Goal: Task Accomplishment & Management: Manage account settings

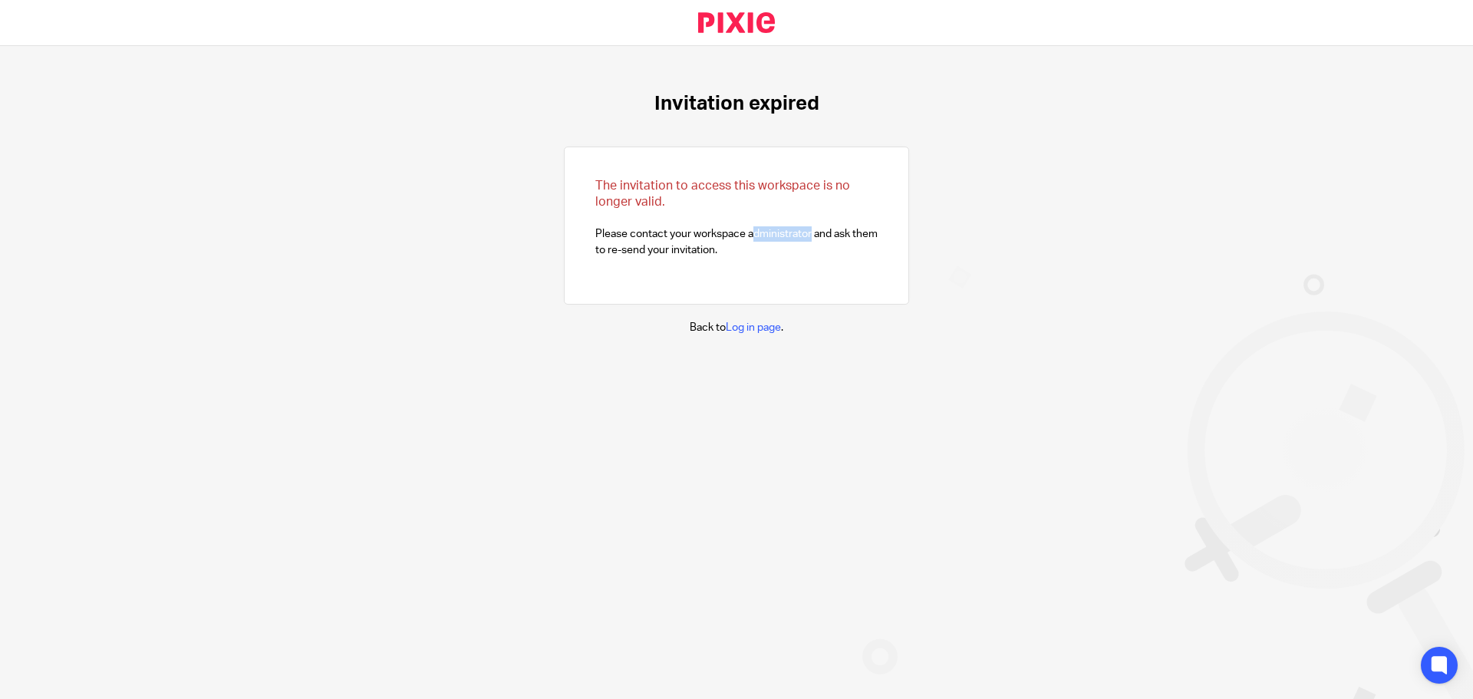
drag, startPoint x: 736, startPoint y: 235, endPoint x: 799, endPoint y: 232, distance: 63.0
click at [799, 232] on p "The invitation to access this workspace is no longer valid. Please contact your…" at bounding box center [736, 218] width 282 height 80
click at [1433, 49] on div at bounding box center [1420, 48] width 41 height 18
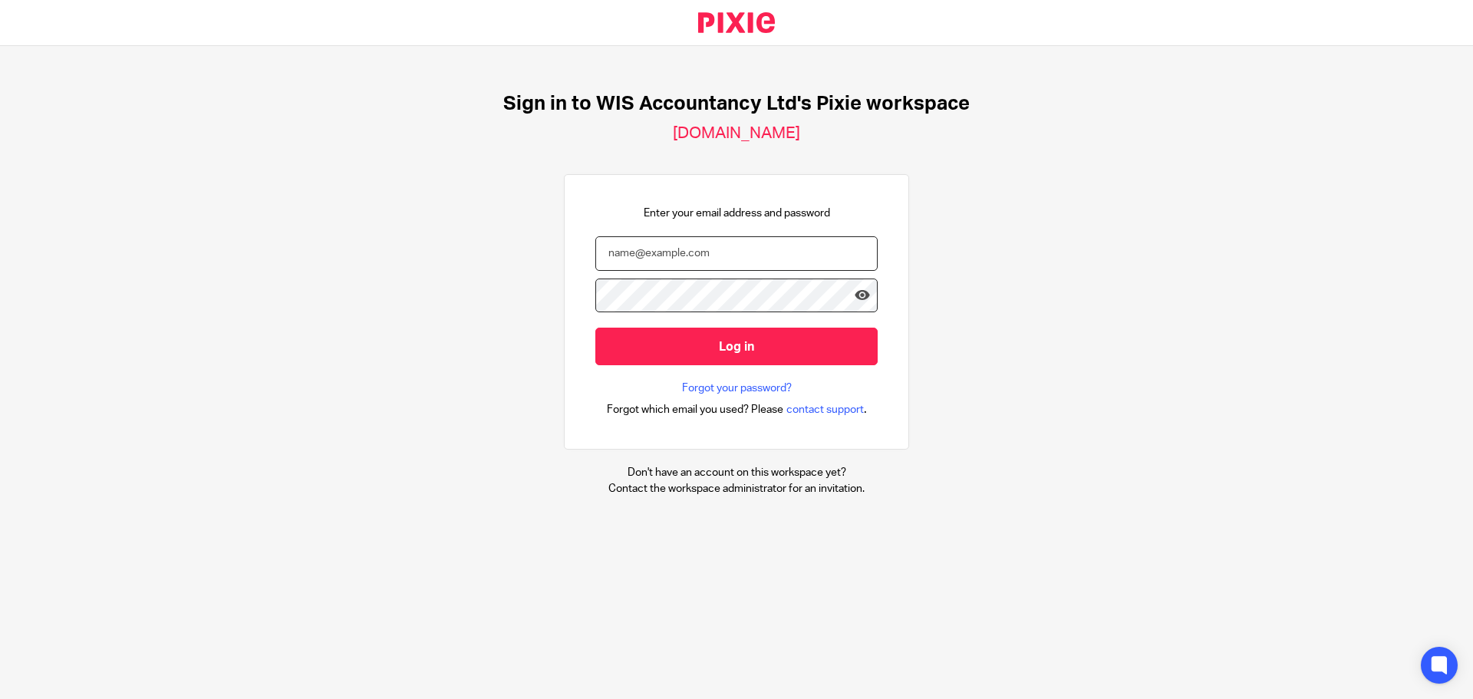
click at [610, 253] on input "email" at bounding box center [736, 253] width 282 height 35
click at [614, 255] on input "email" at bounding box center [736, 253] width 282 height 35
paste input "allen@wis-accountancy.co.uk"
type input "allen@wis-accountancy.co.uk"
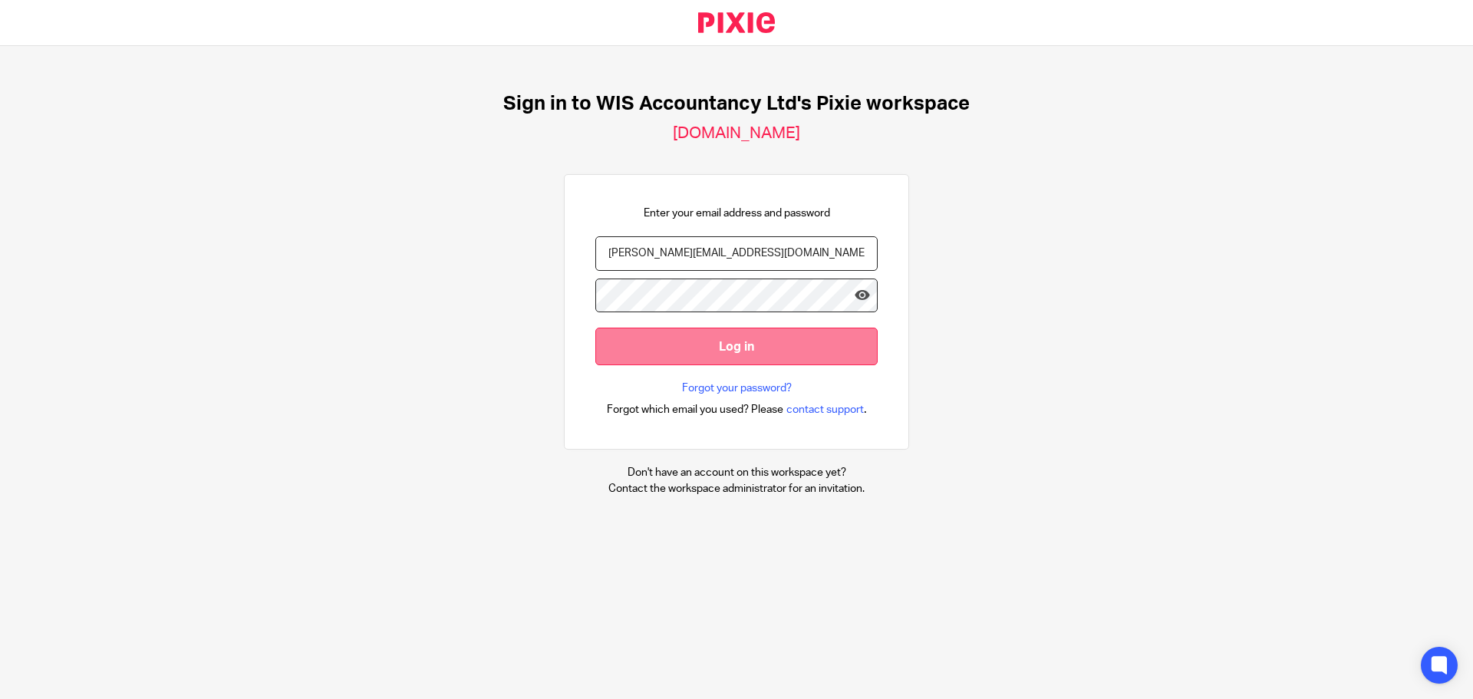
click at [674, 351] on input "Log in" at bounding box center [736, 346] width 282 height 38
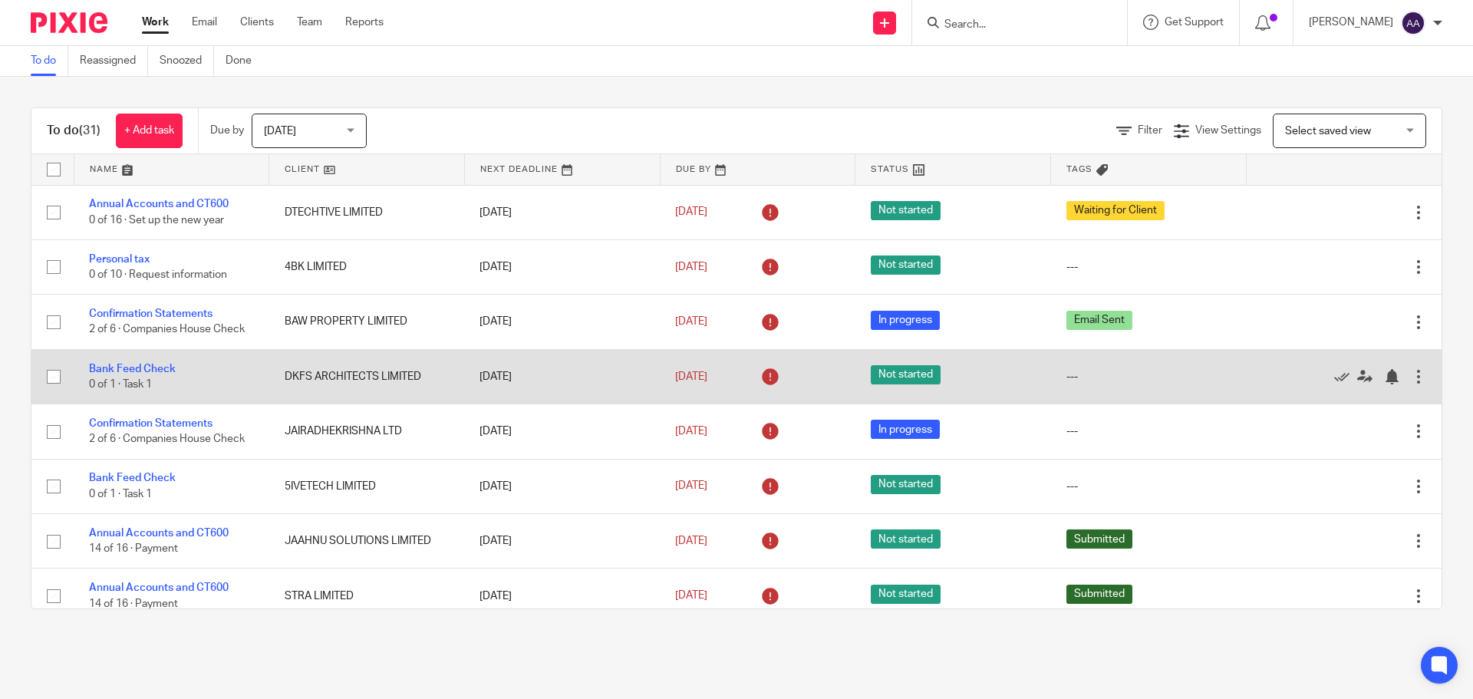
drag, startPoint x: 202, startPoint y: 370, endPoint x: 178, endPoint y: 362, distance: 25.7
click at [173, 362] on td "Bank Feed Check 0 of 1 · Task 1" at bounding box center [172, 376] width 196 height 54
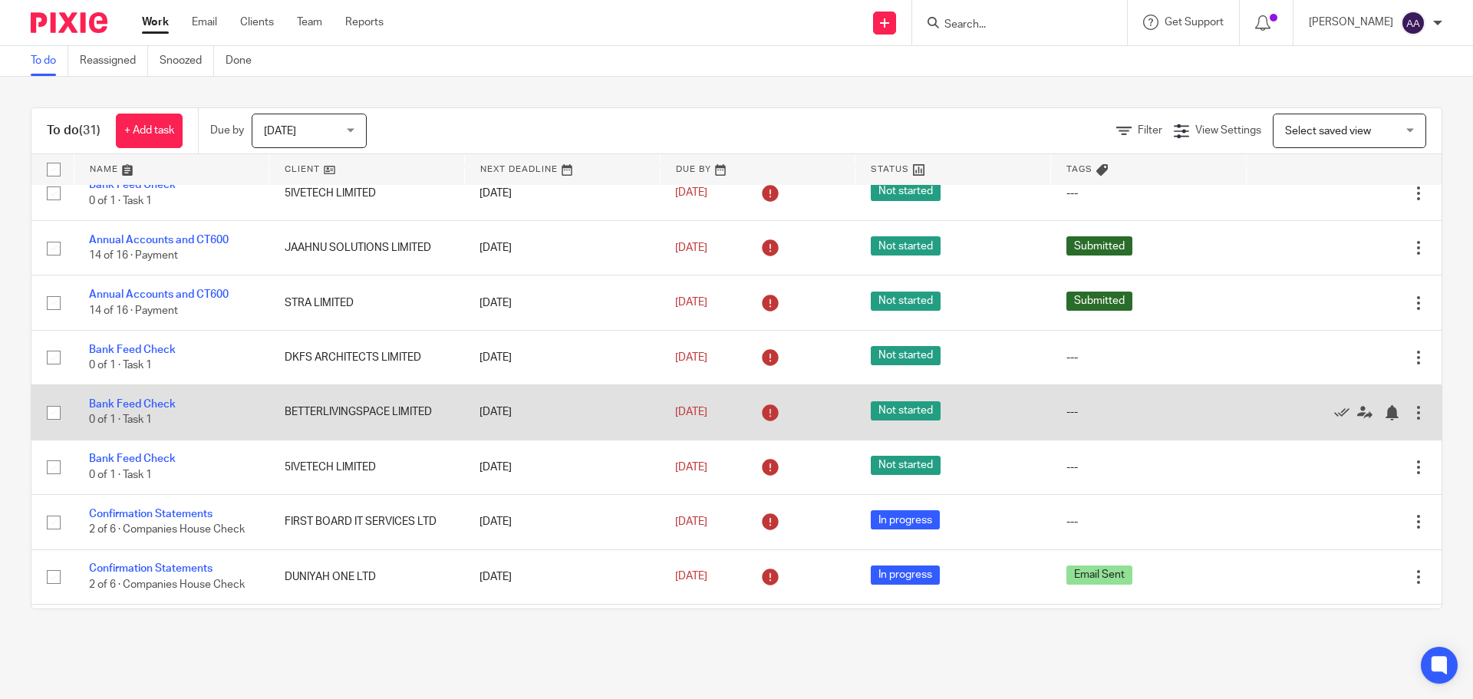
scroll to position [107, 0]
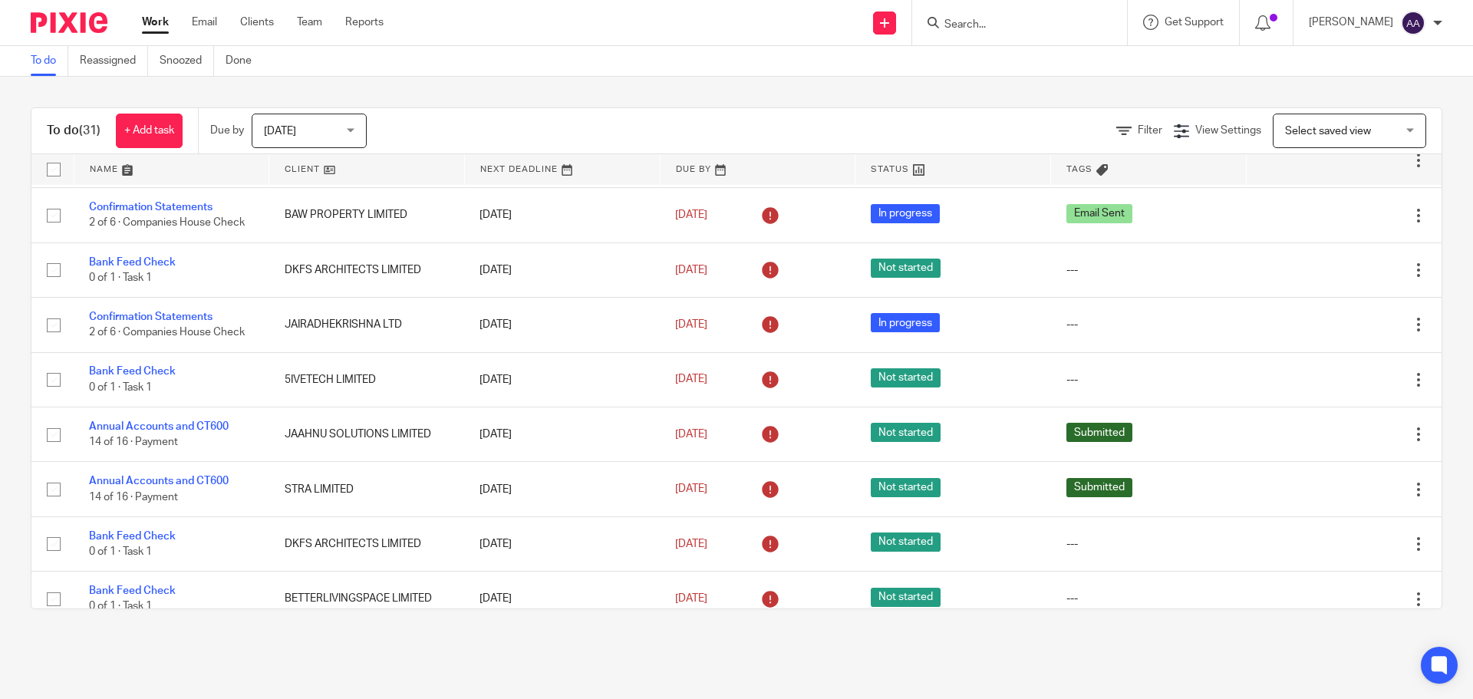
click at [349, 127] on div "Today Today" at bounding box center [309, 131] width 115 height 35
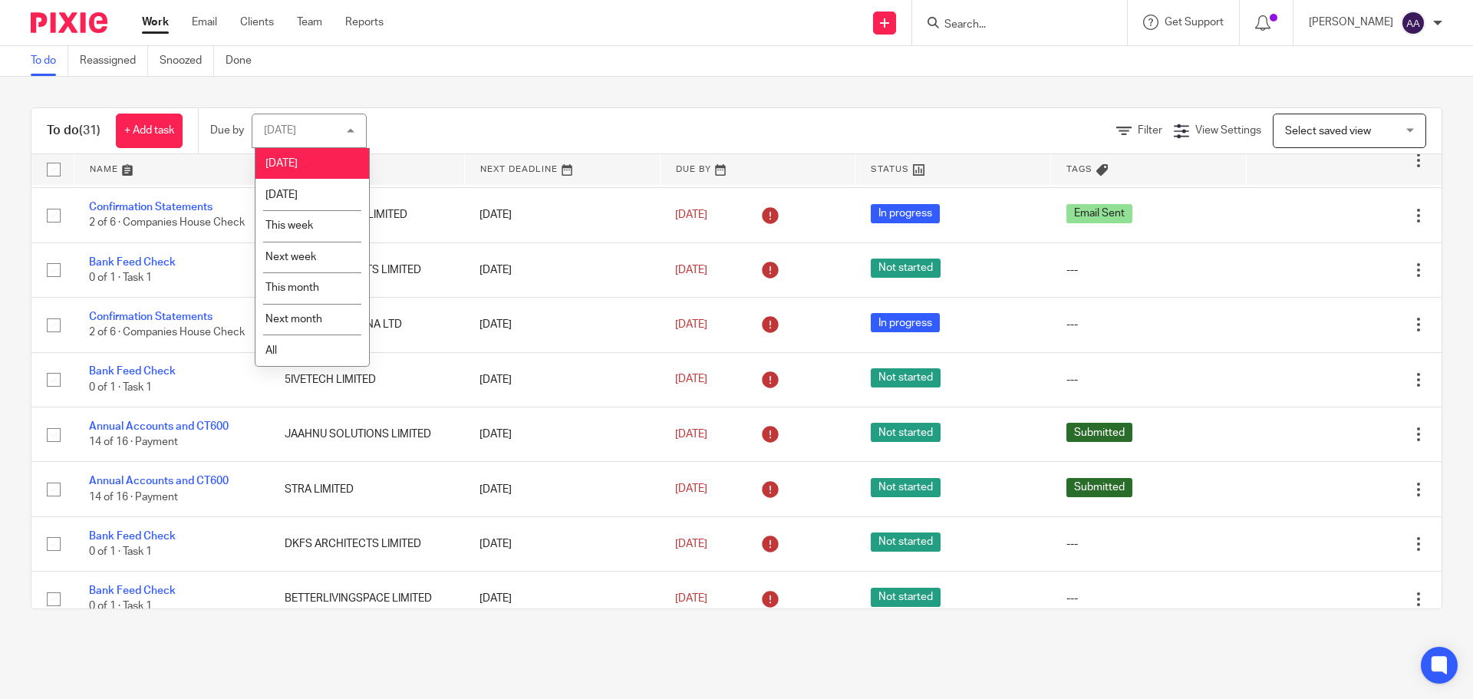
click at [479, 123] on div "Filter View Settings View Settings Manage saved views Select saved view Select …" at bounding box center [917, 131] width 1048 height 35
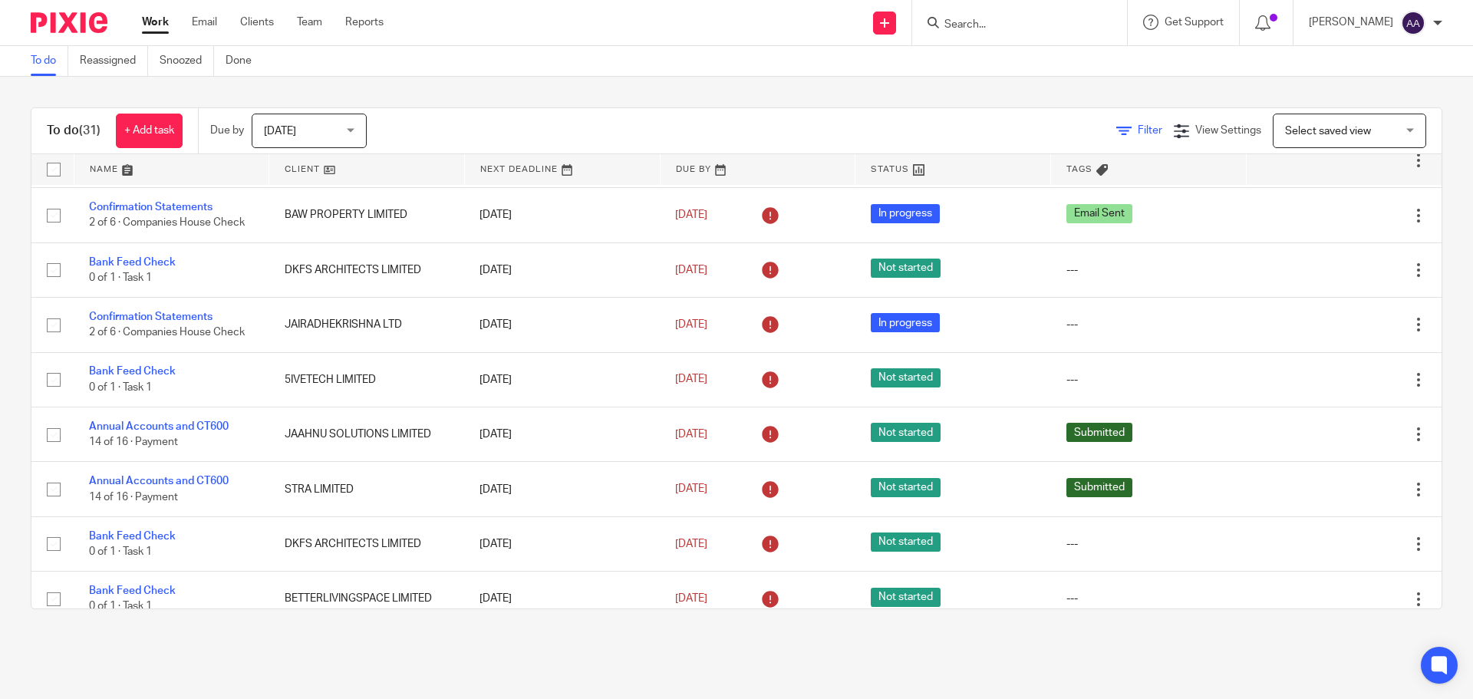
click at [1137, 133] on span "Filter" at bounding box center [1149, 130] width 25 height 11
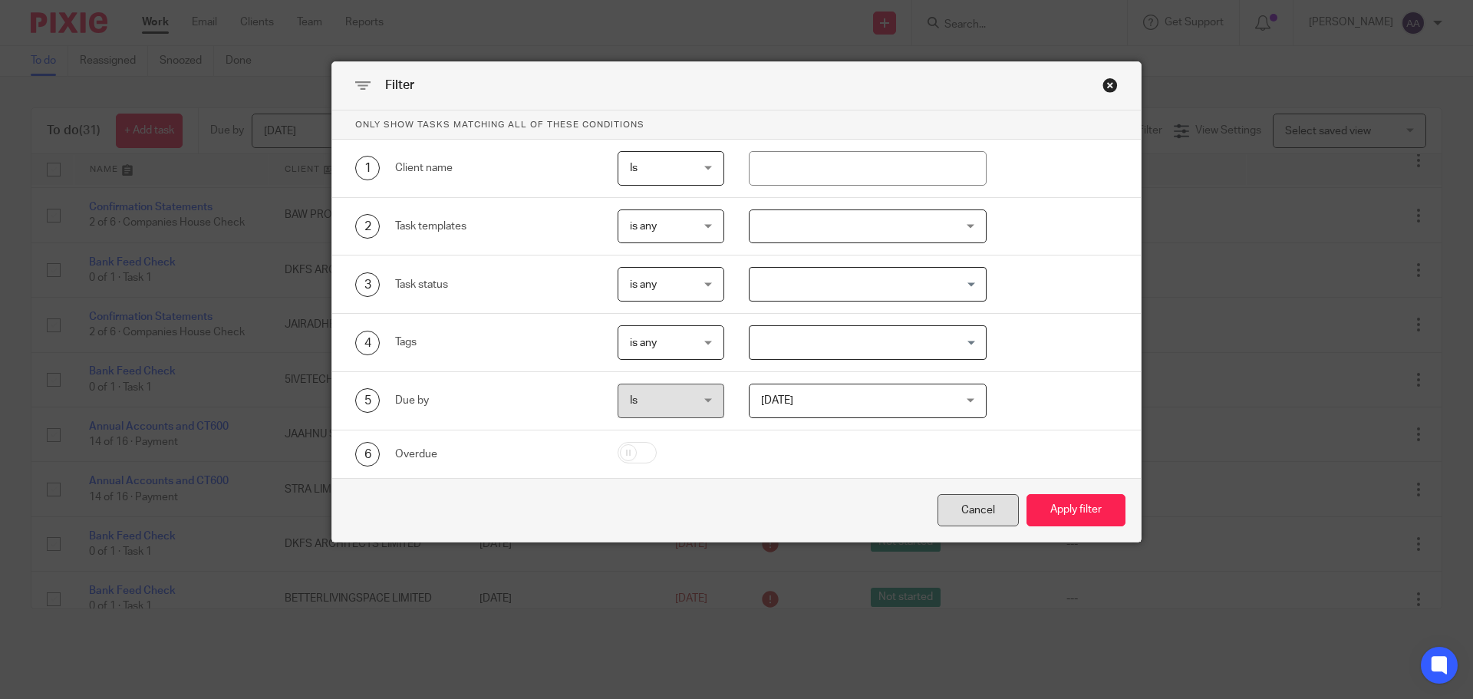
click at [959, 505] on div "Cancel" at bounding box center [977, 510] width 81 height 33
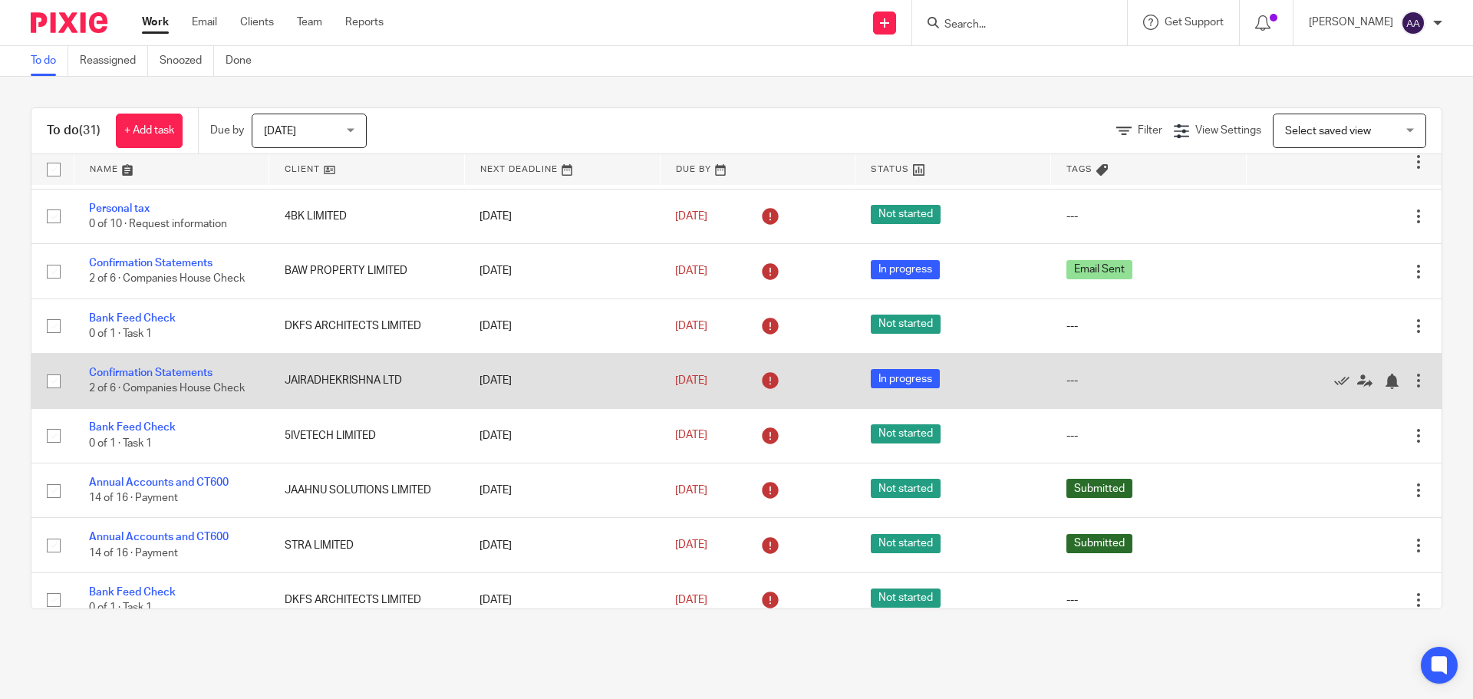
scroll to position [0, 0]
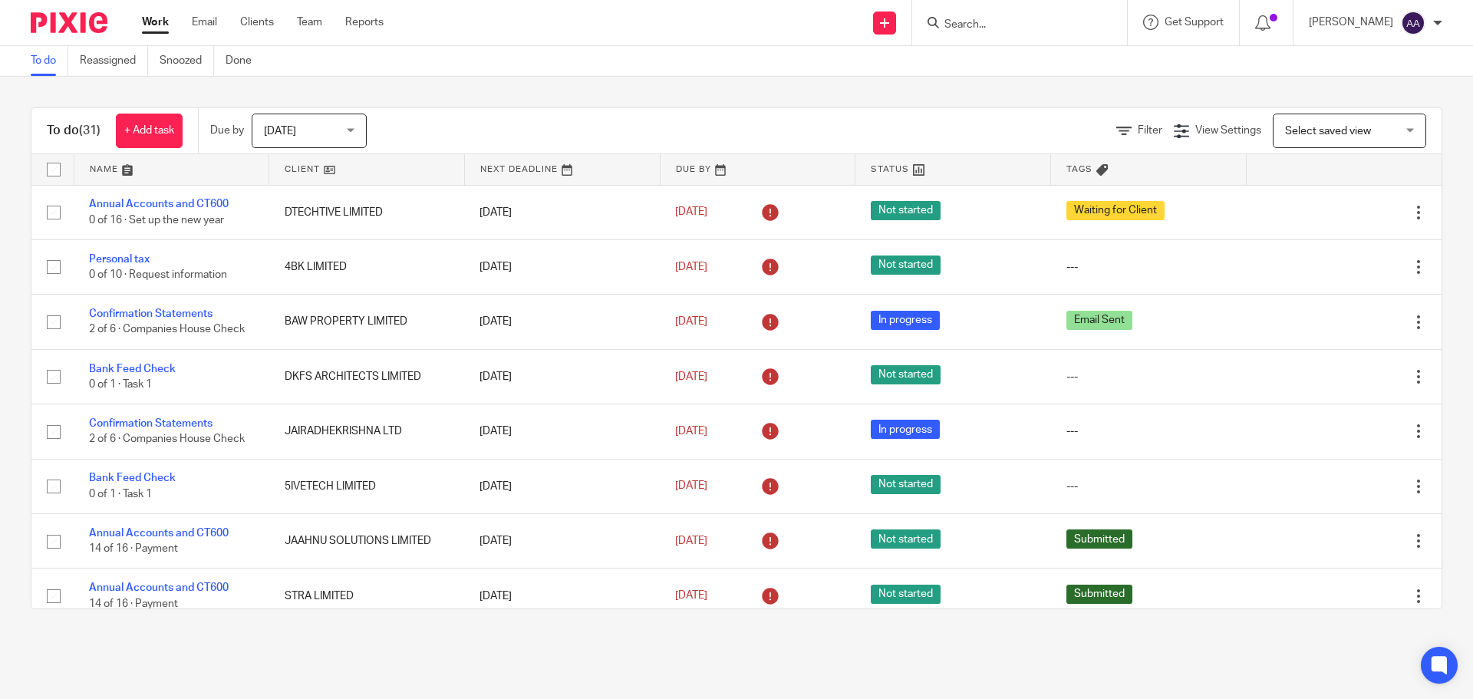
drag, startPoint x: 97, startPoint y: 130, endPoint x: 77, endPoint y: 129, distance: 20.8
click at [77, 129] on h1 "To do (31)" at bounding box center [74, 131] width 54 height 16
drag, startPoint x: 222, startPoint y: 197, endPoint x: 508, endPoint y: 143, distance: 291.1
click at [508, 143] on div "Filter View Settings View Settings Manage saved views Select saved view Select …" at bounding box center [917, 131] width 1048 height 35
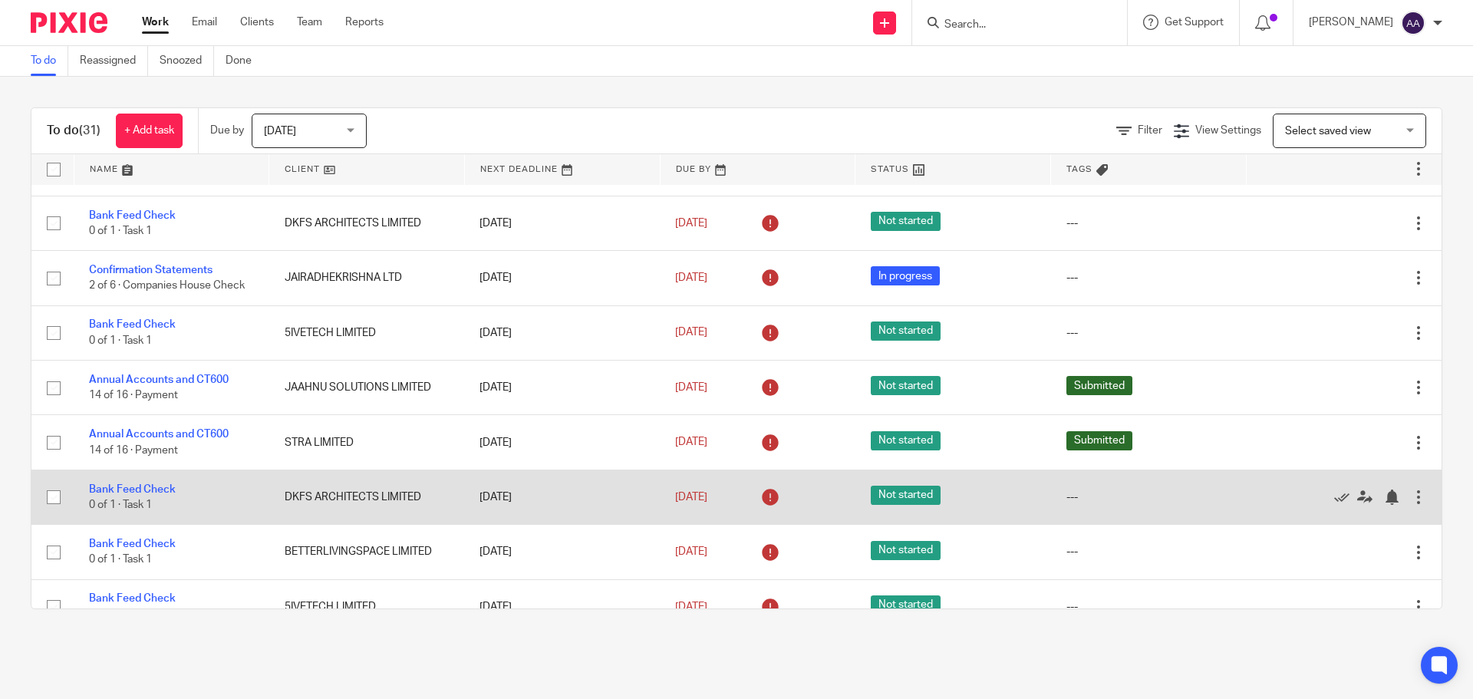
scroll to position [460, 0]
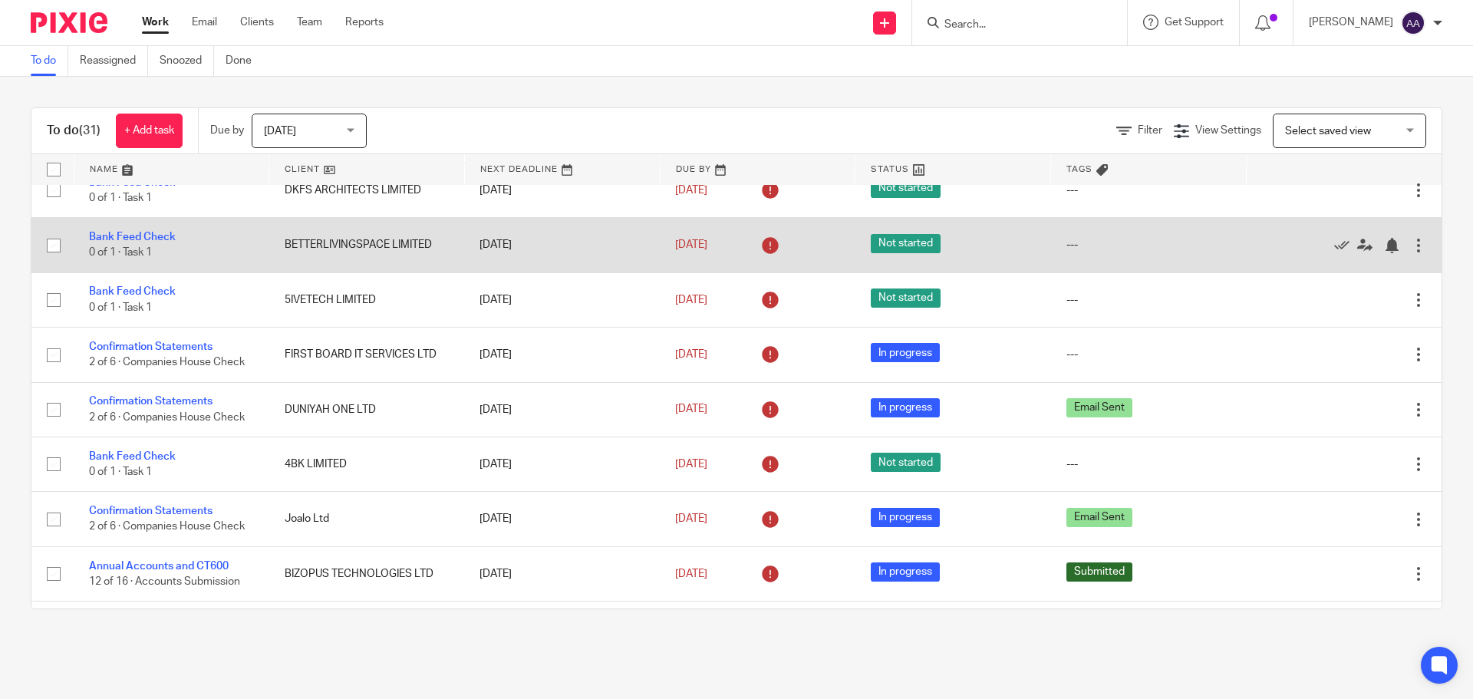
drag, startPoint x: 275, startPoint y: 241, endPoint x: 449, endPoint y: 255, distance: 174.6
click at [449, 255] on td "BETTERLIVINGSPACE LIMITED" at bounding box center [367, 245] width 196 height 54
drag, startPoint x: 469, startPoint y: 242, endPoint x: 528, endPoint y: 243, distance: 59.8
click at [528, 243] on td "7 Aug 2025" at bounding box center [562, 245] width 196 height 54
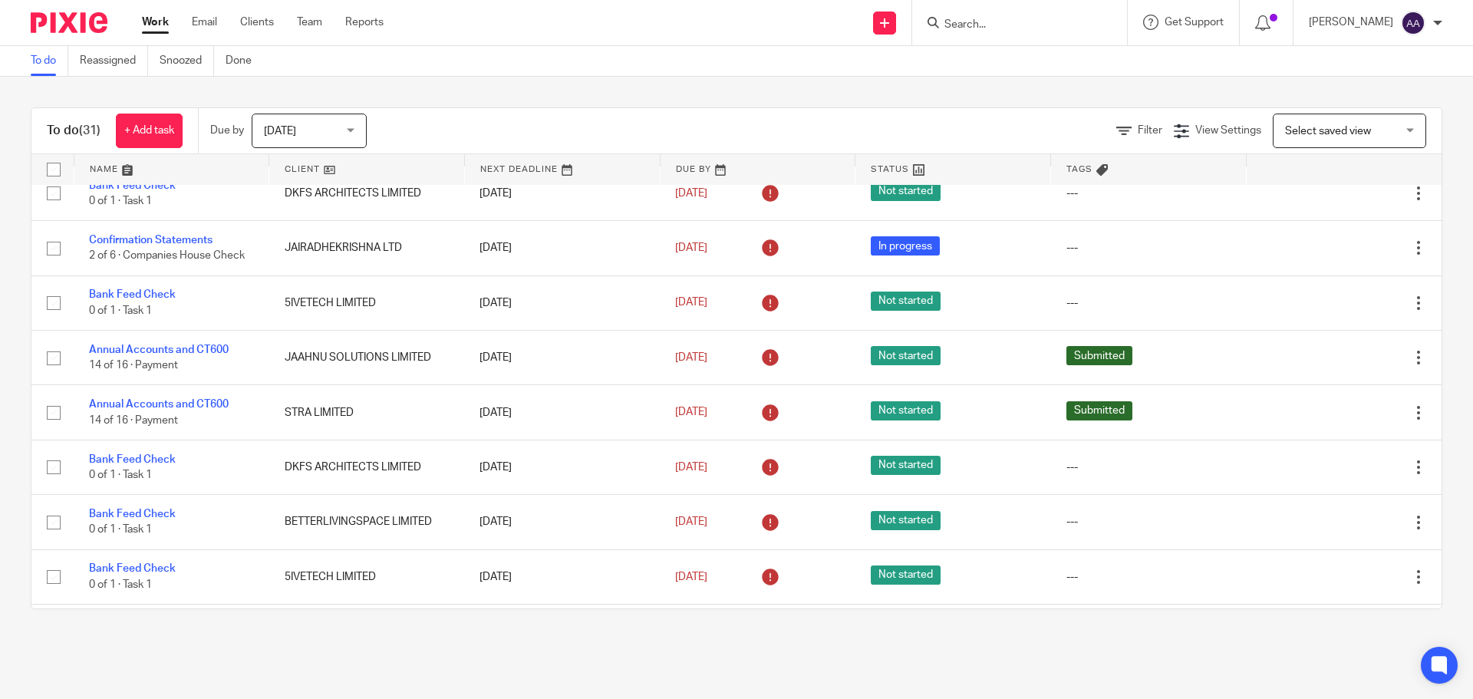
scroll to position [0, 0]
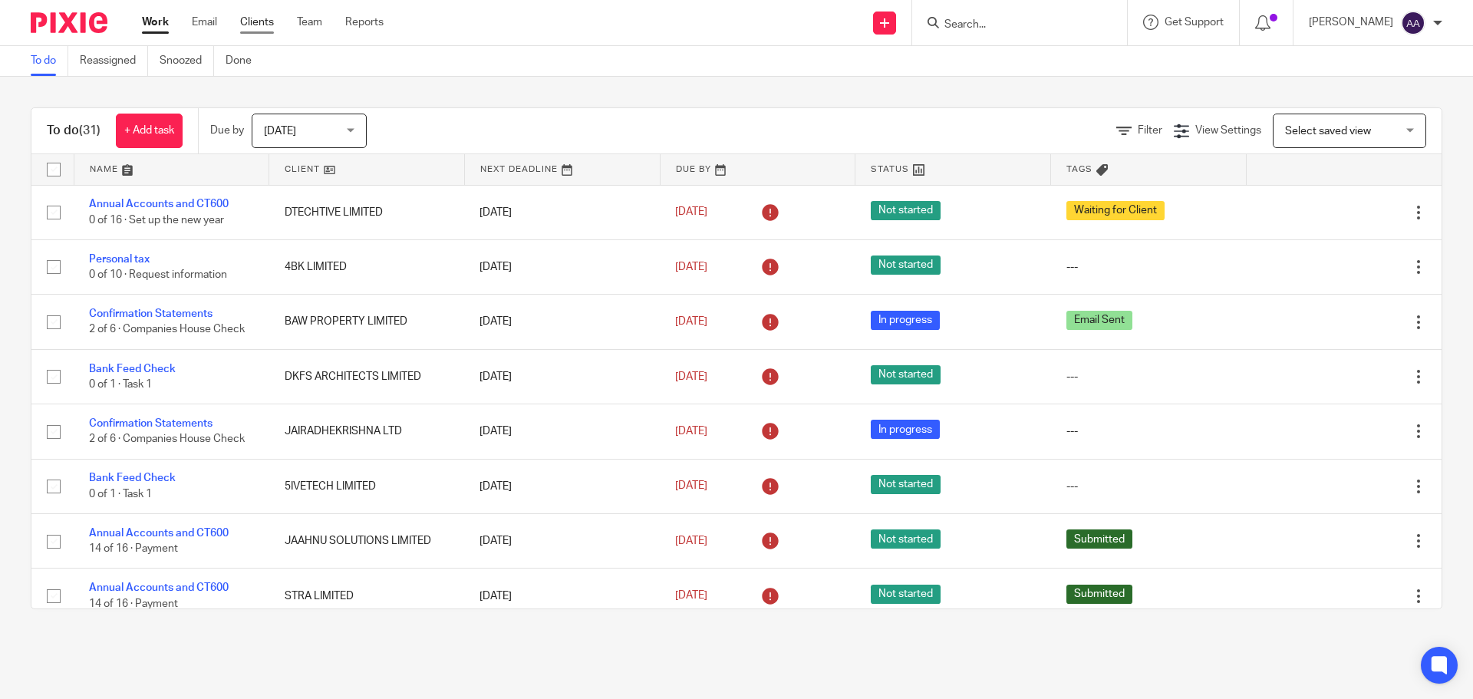
click at [258, 21] on link "Clients" at bounding box center [257, 22] width 34 height 15
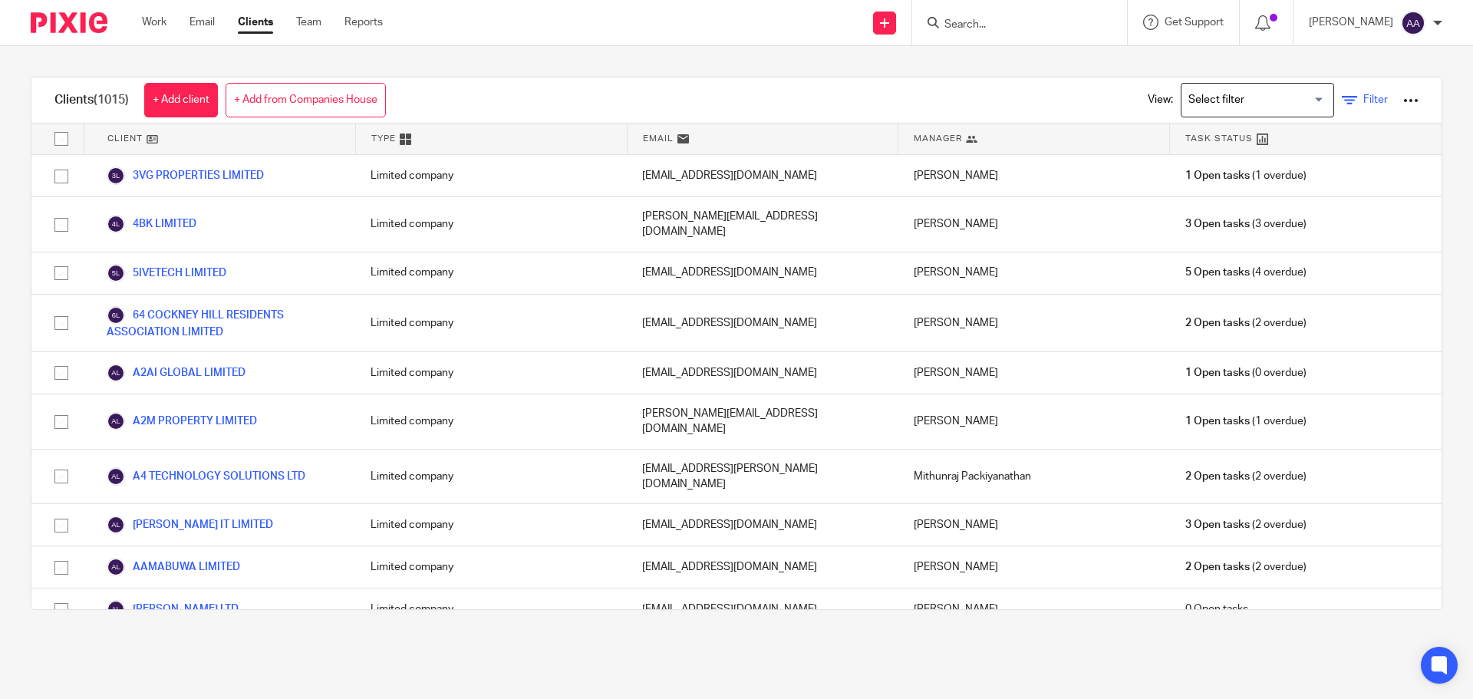
click at [1341, 99] on icon at bounding box center [1348, 100] width 15 height 15
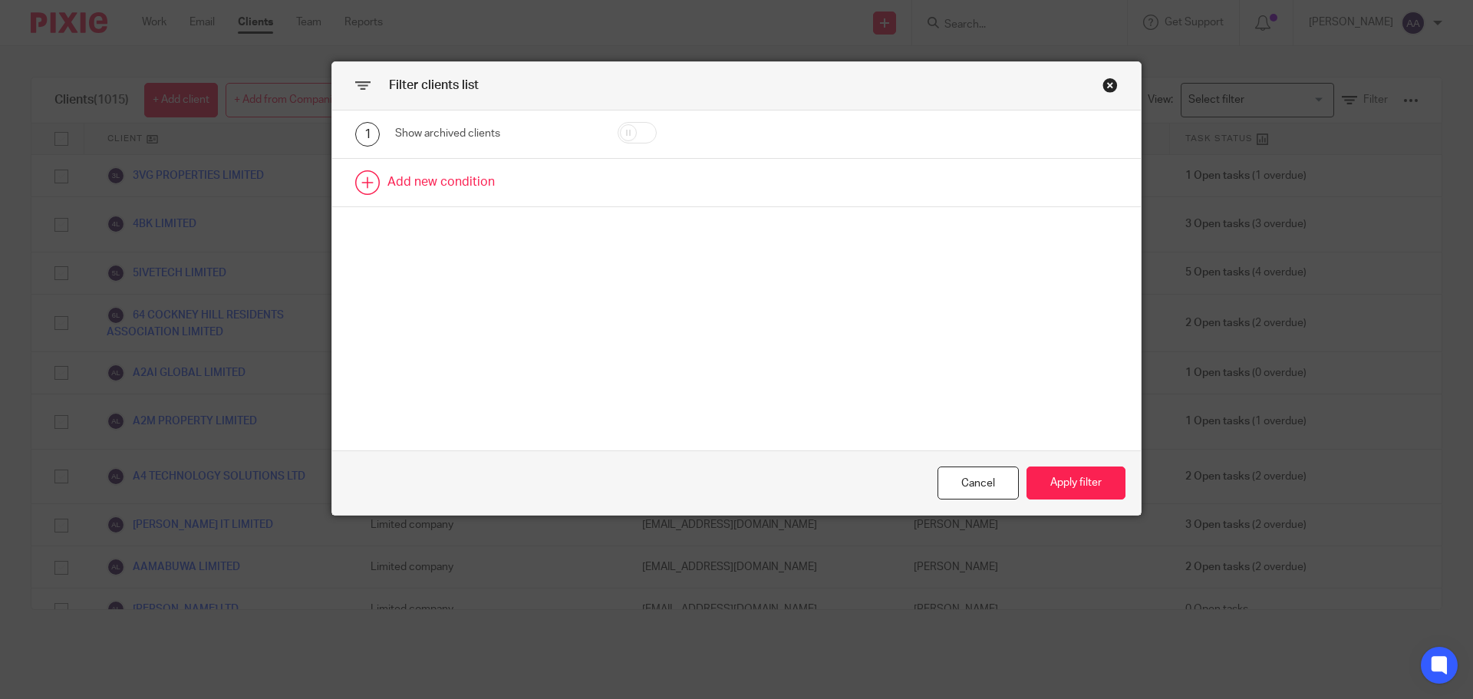
click at [358, 181] on link at bounding box center [736, 183] width 808 height 48
click at [562, 181] on div "Field" at bounding box center [494, 187] width 199 height 35
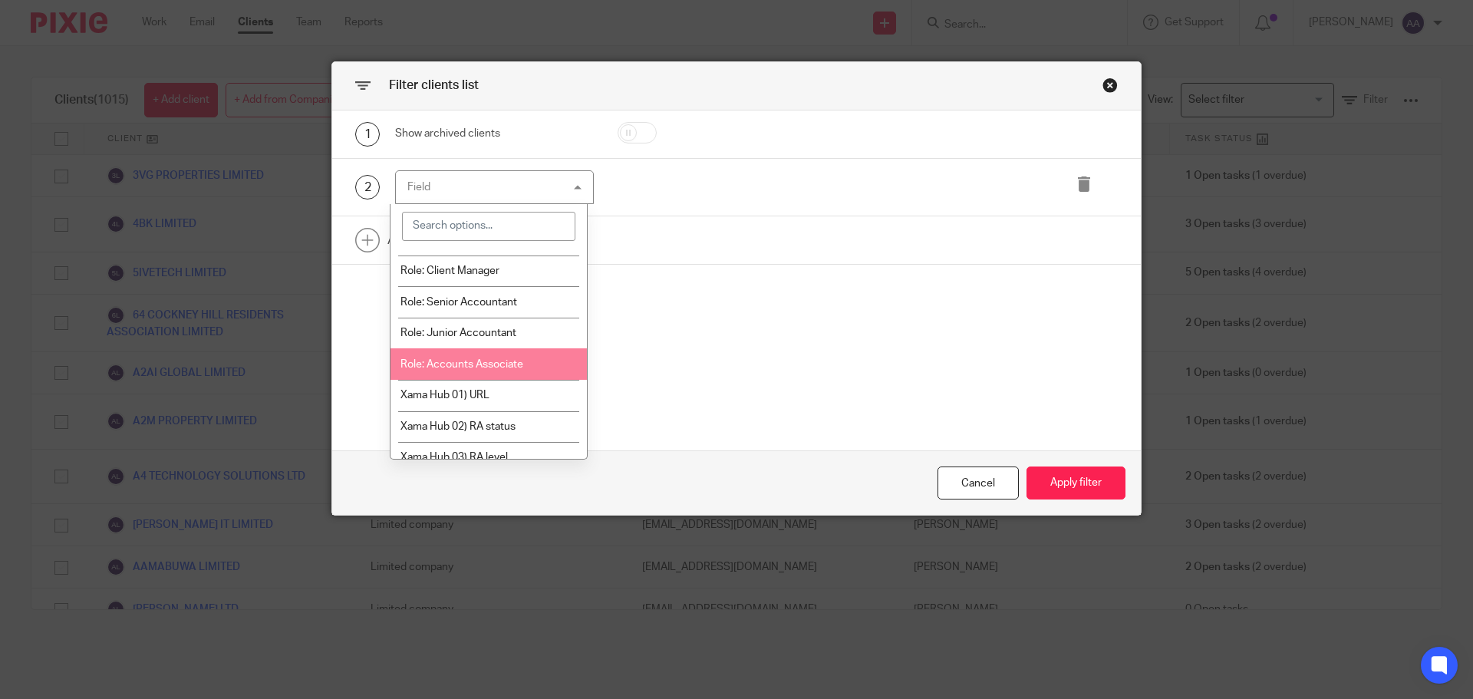
scroll to position [153, 0]
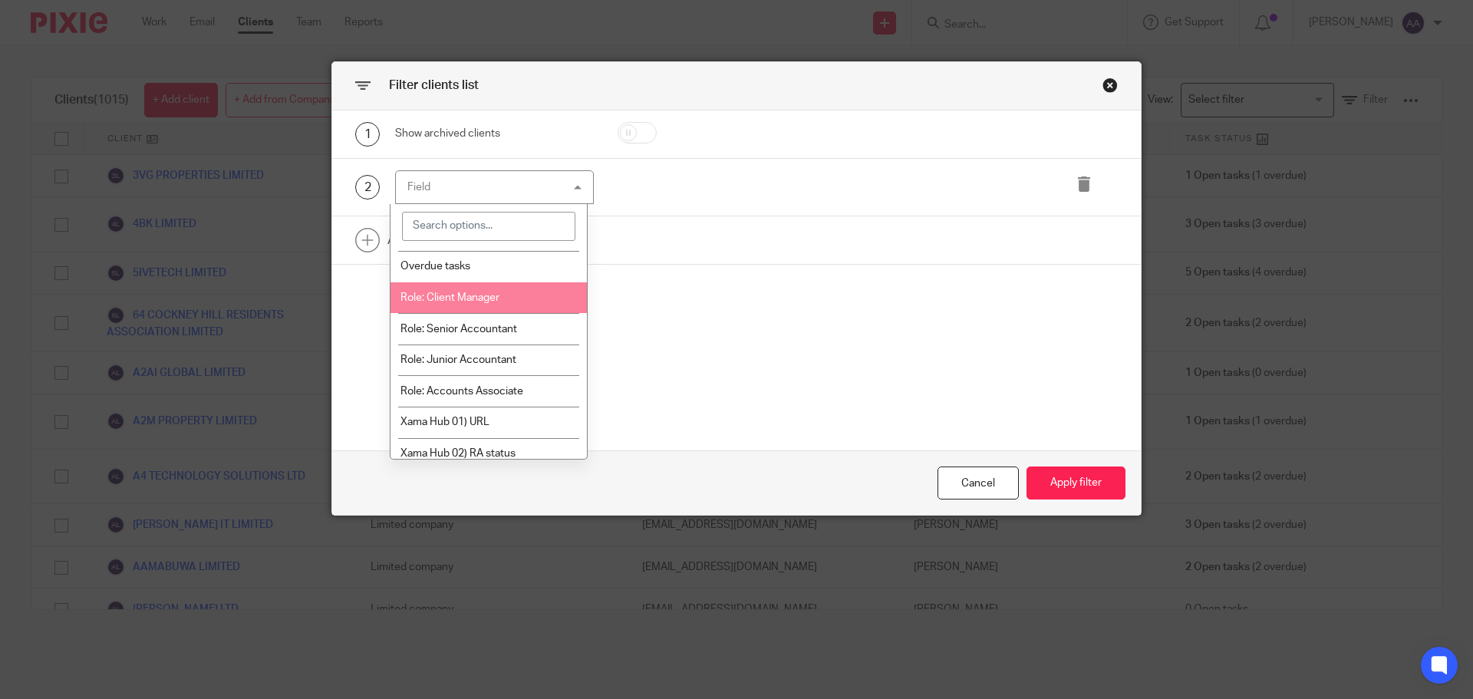
click at [485, 291] on li "Role: Client Manager" at bounding box center [488, 297] width 197 height 31
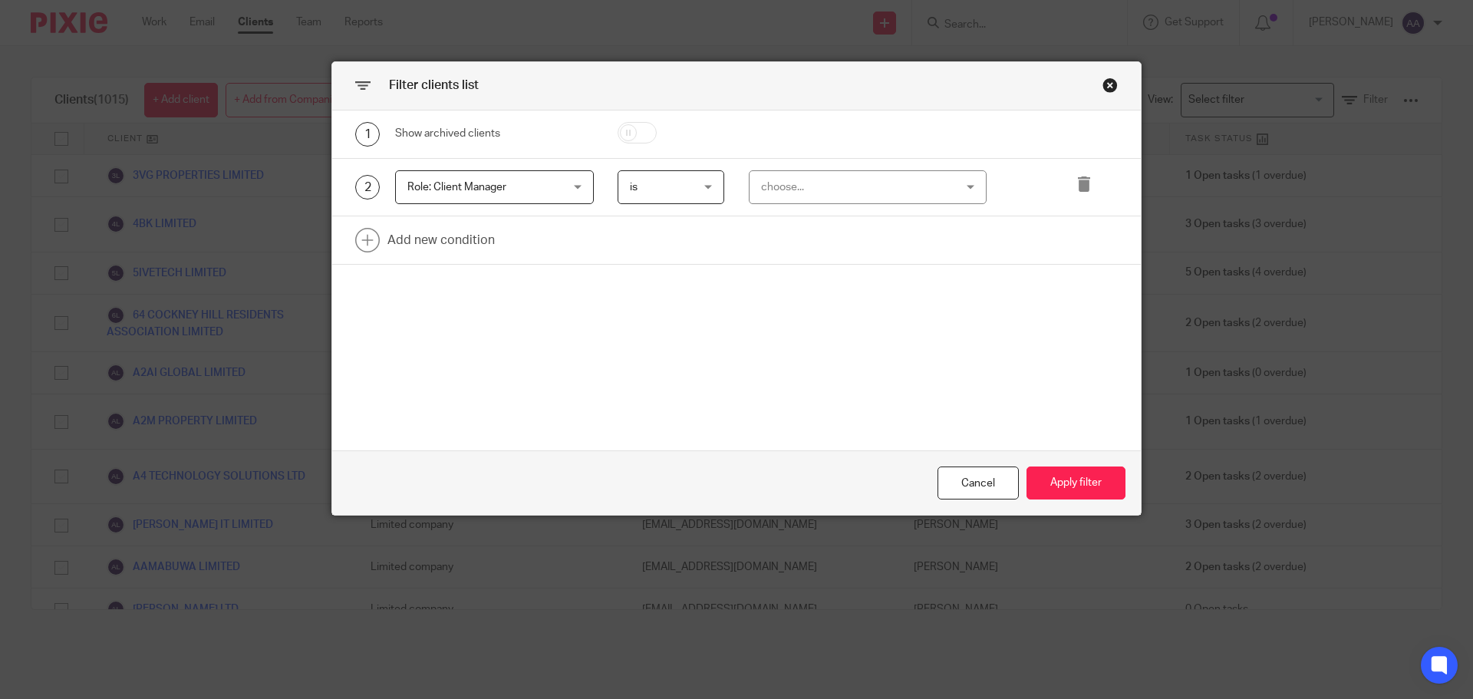
click at [914, 198] on div "choose..." at bounding box center [851, 187] width 180 height 32
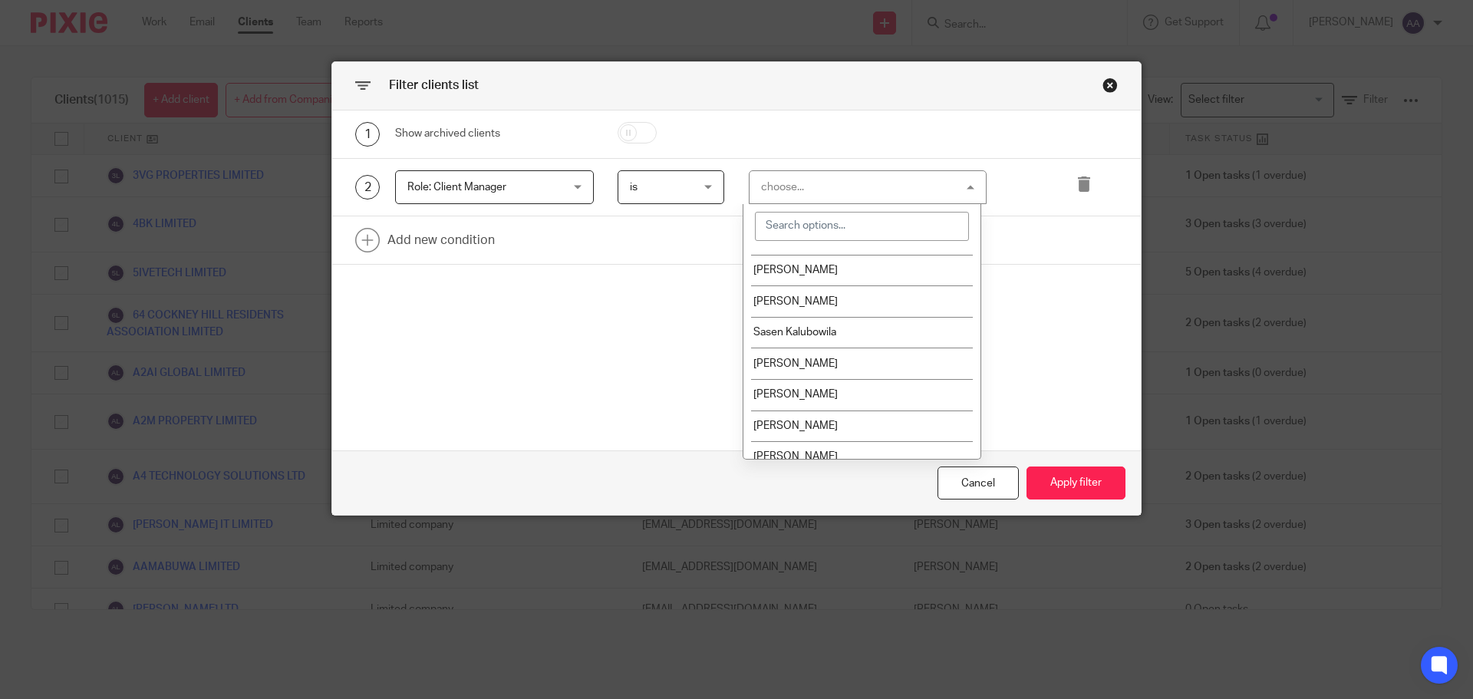
scroll to position [910, 0]
click at [820, 258] on span "Shahul Hameedh" at bounding box center [795, 256] width 84 height 11
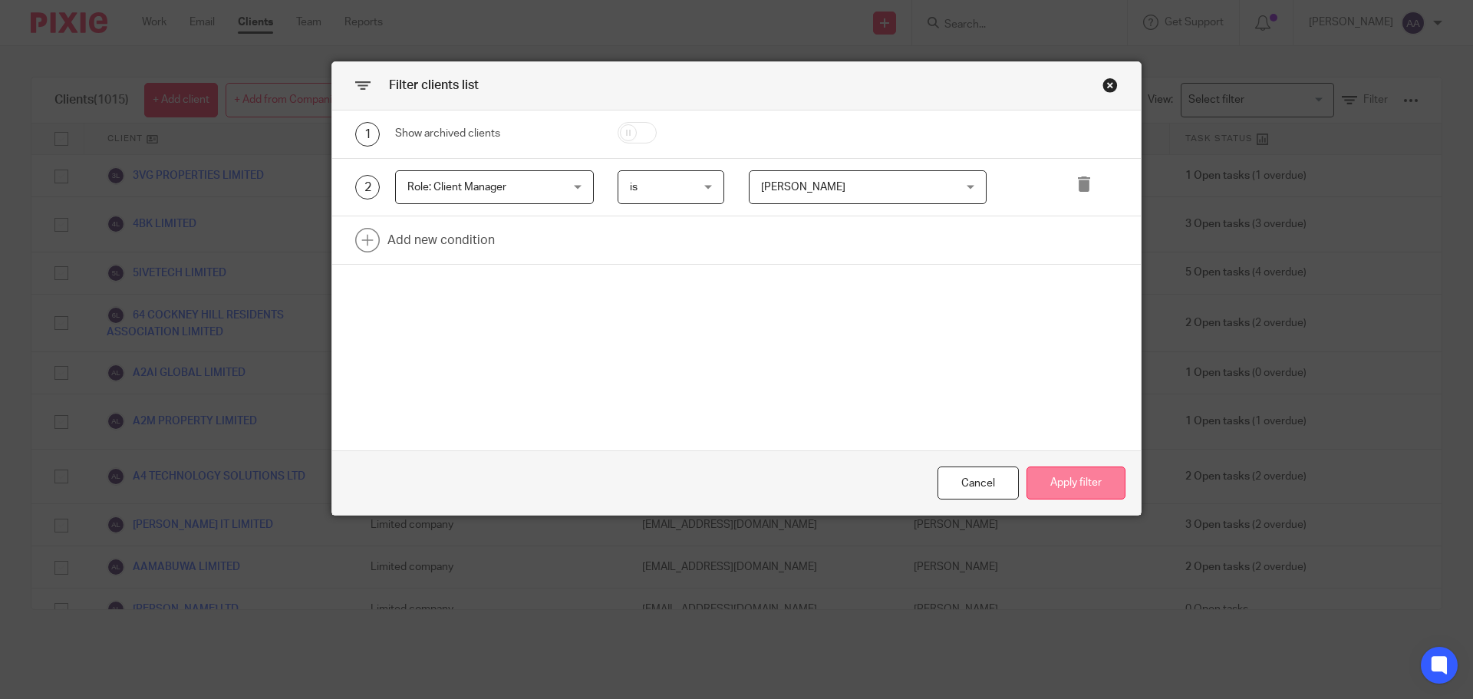
click at [1055, 479] on button "Apply filter" at bounding box center [1075, 482] width 99 height 33
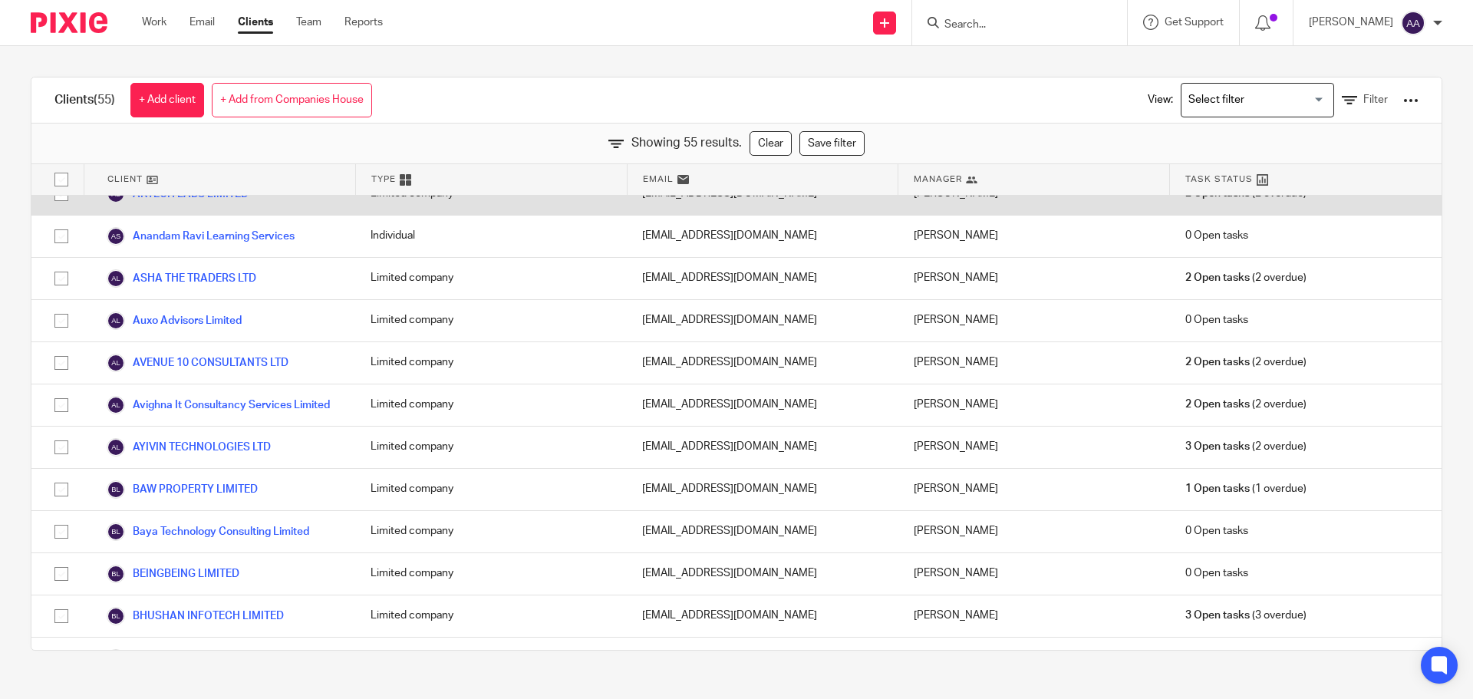
scroll to position [0, 0]
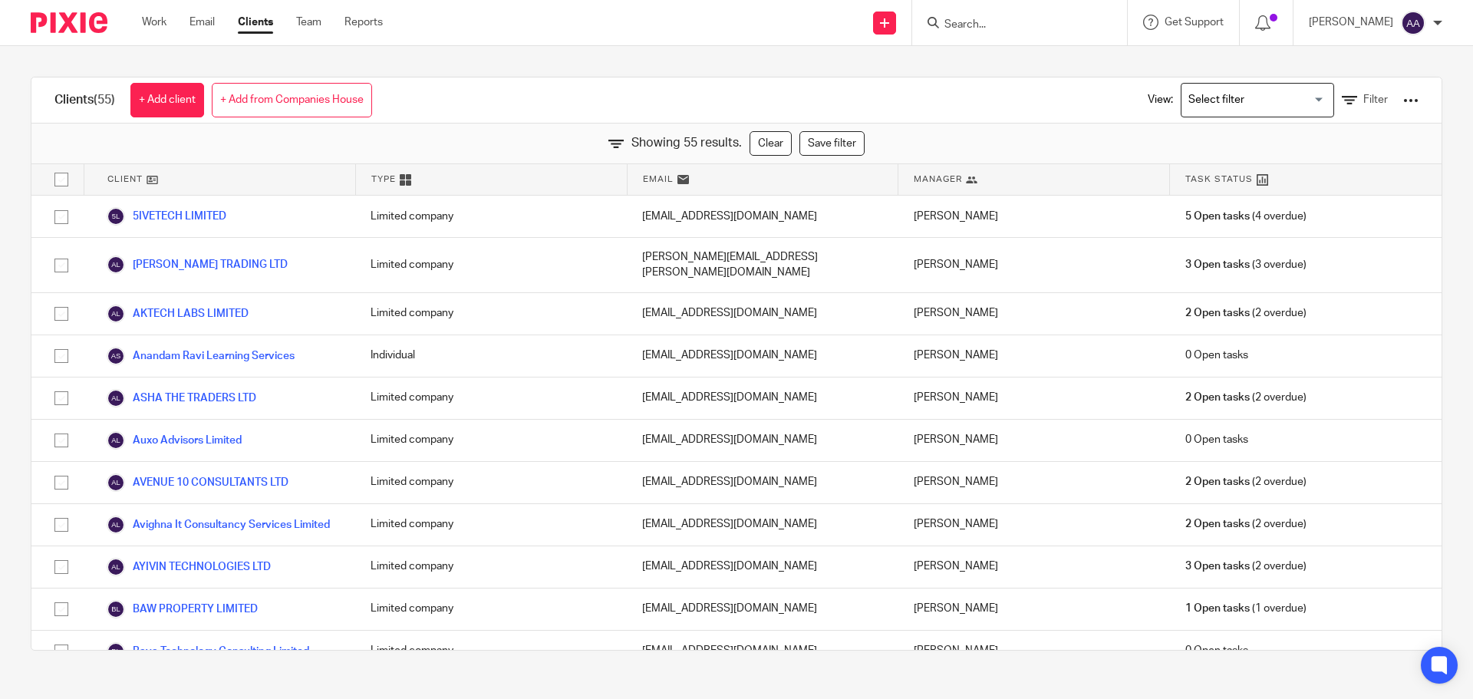
click at [1288, 97] on input "Search for option" at bounding box center [1254, 100] width 142 height 27
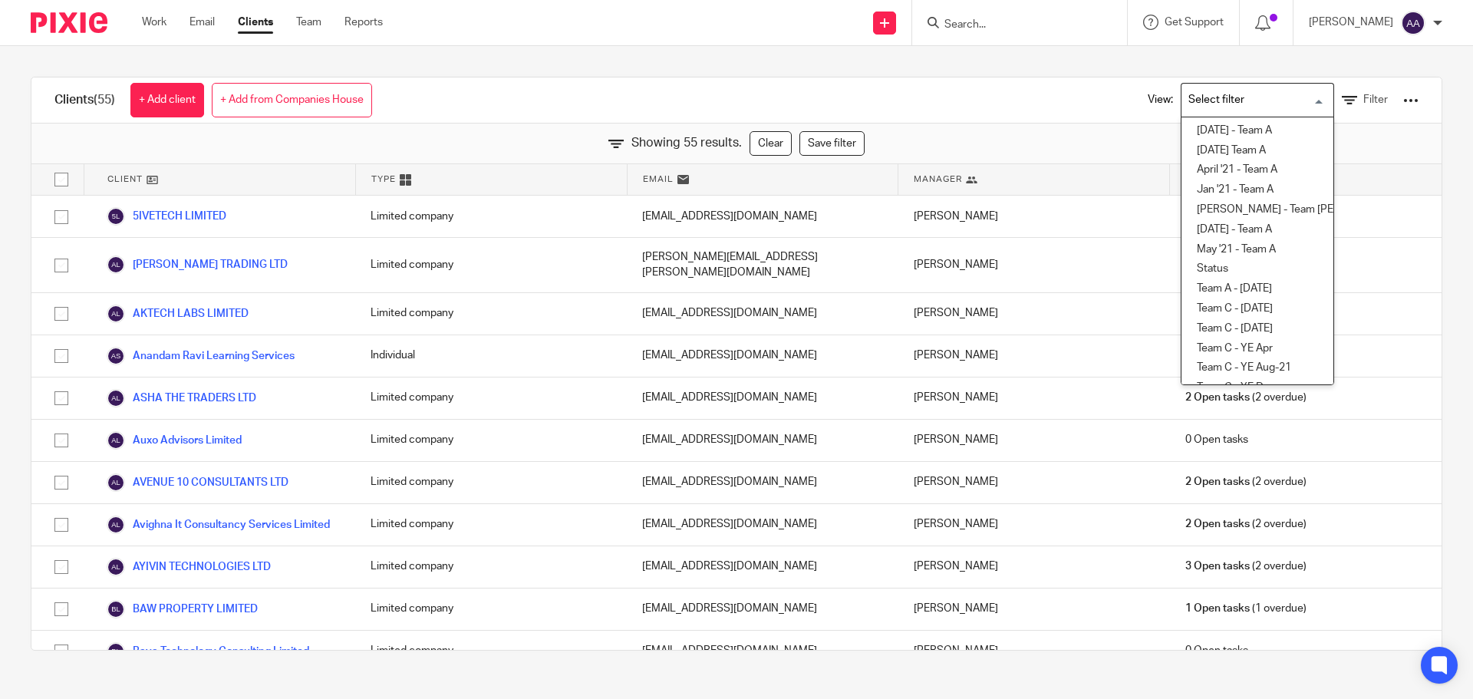
click at [1048, 106] on div "Clients (55) + Add client + Add from Companies House View: Loading... 28/02/202…" at bounding box center [736, 100] width 1410 height 46
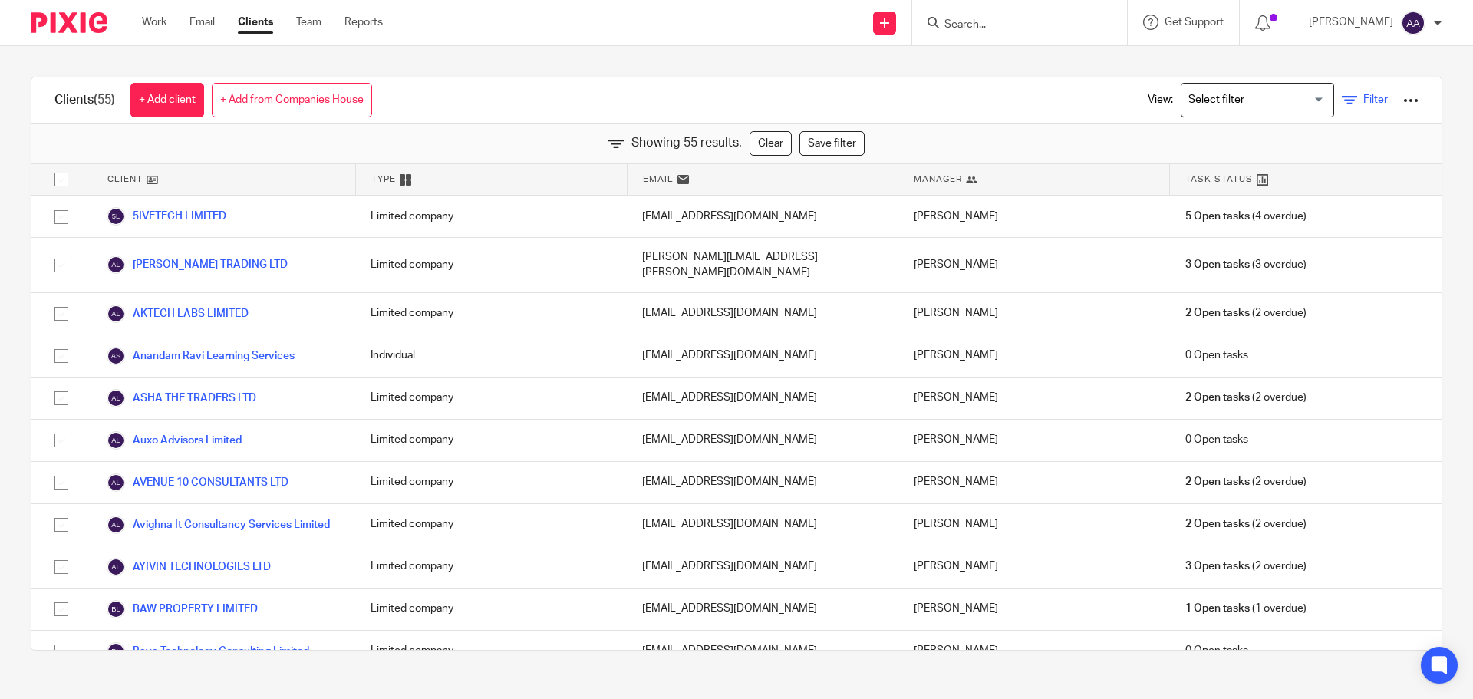
click at [1363, 103] on span "Filter" at bounding box center [1375, 99] width 25 height 11
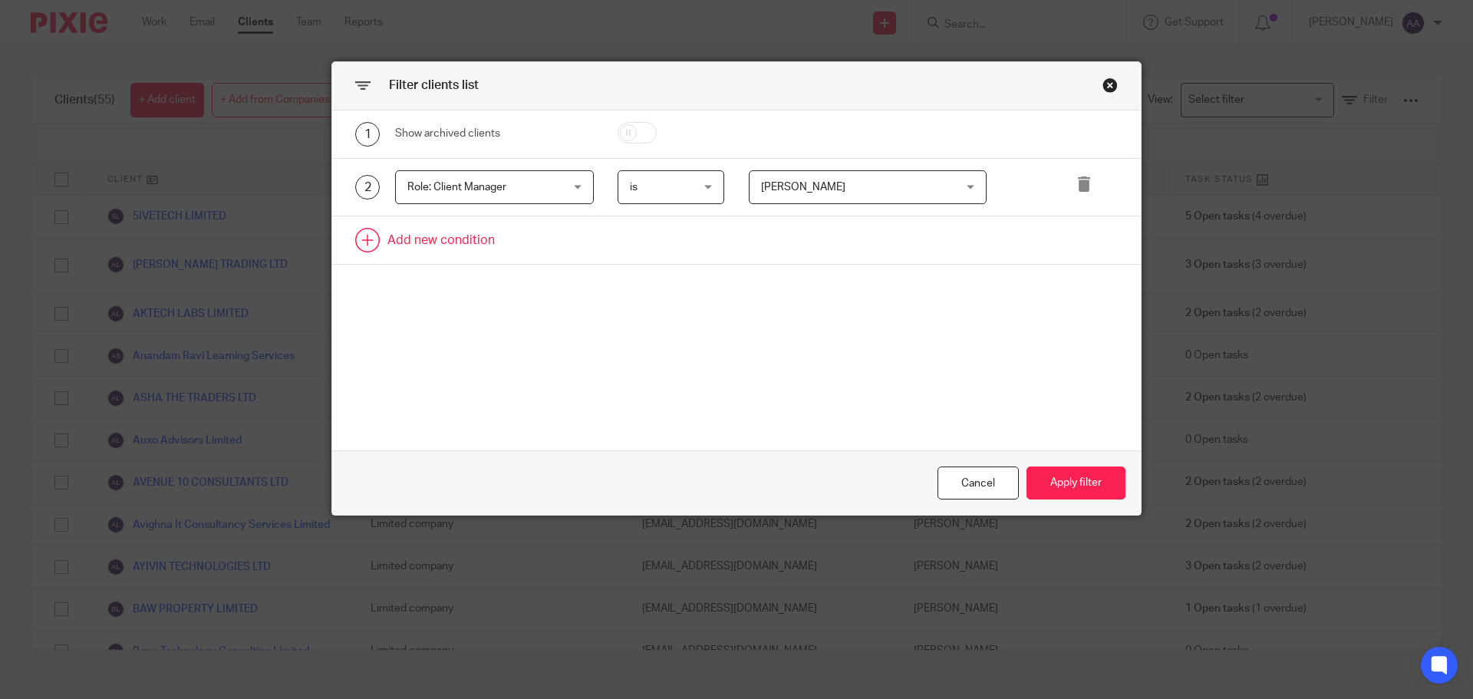
click at [439, 231] on link at bounding box center [736, 240] width 808 height 48
click at [537, 245] on div "Field" at bounding box center [481, 245] width 148 height 32
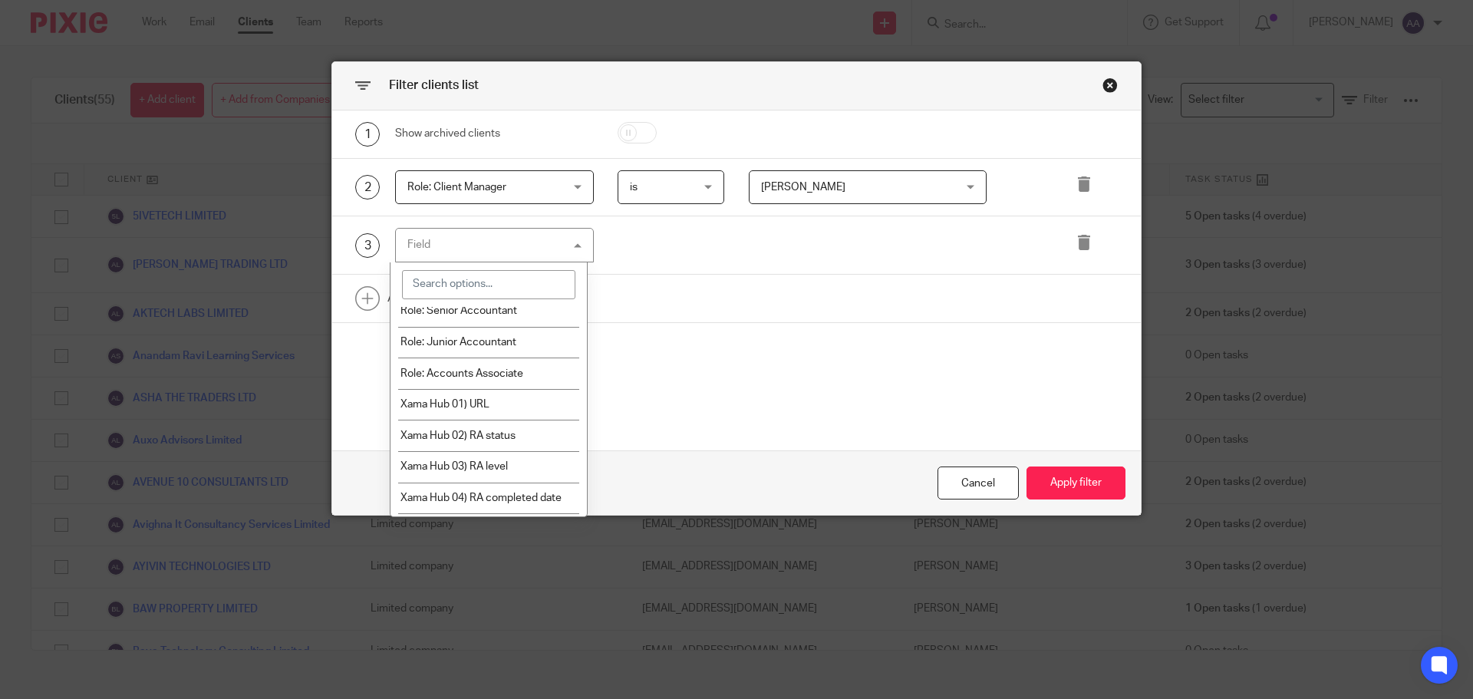
scroll to position [230, 0]
click at [494, 316] on li "Role: Senior Accountant" at bounding box center [488, 310] width 197 height 31
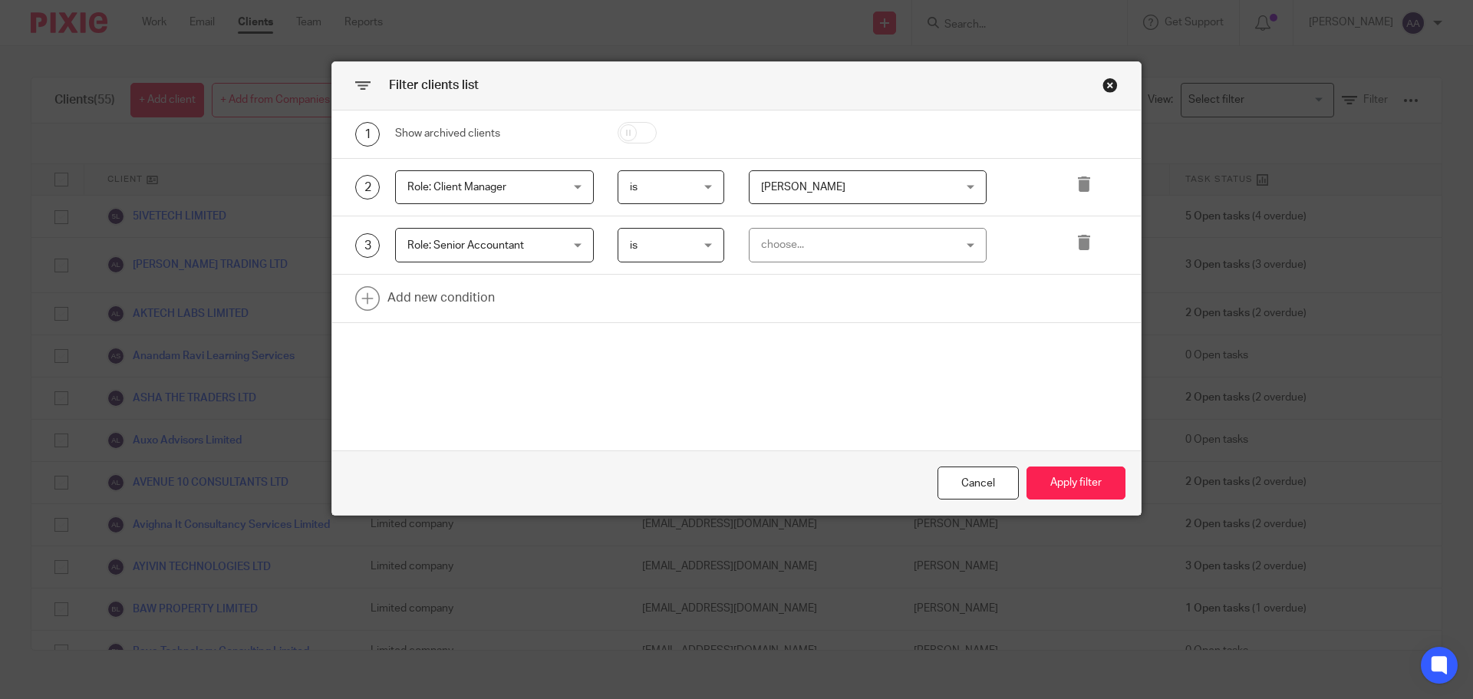
click at [832, 242] on div "choose..." at bounding box center [851, 245] width 180 height 32
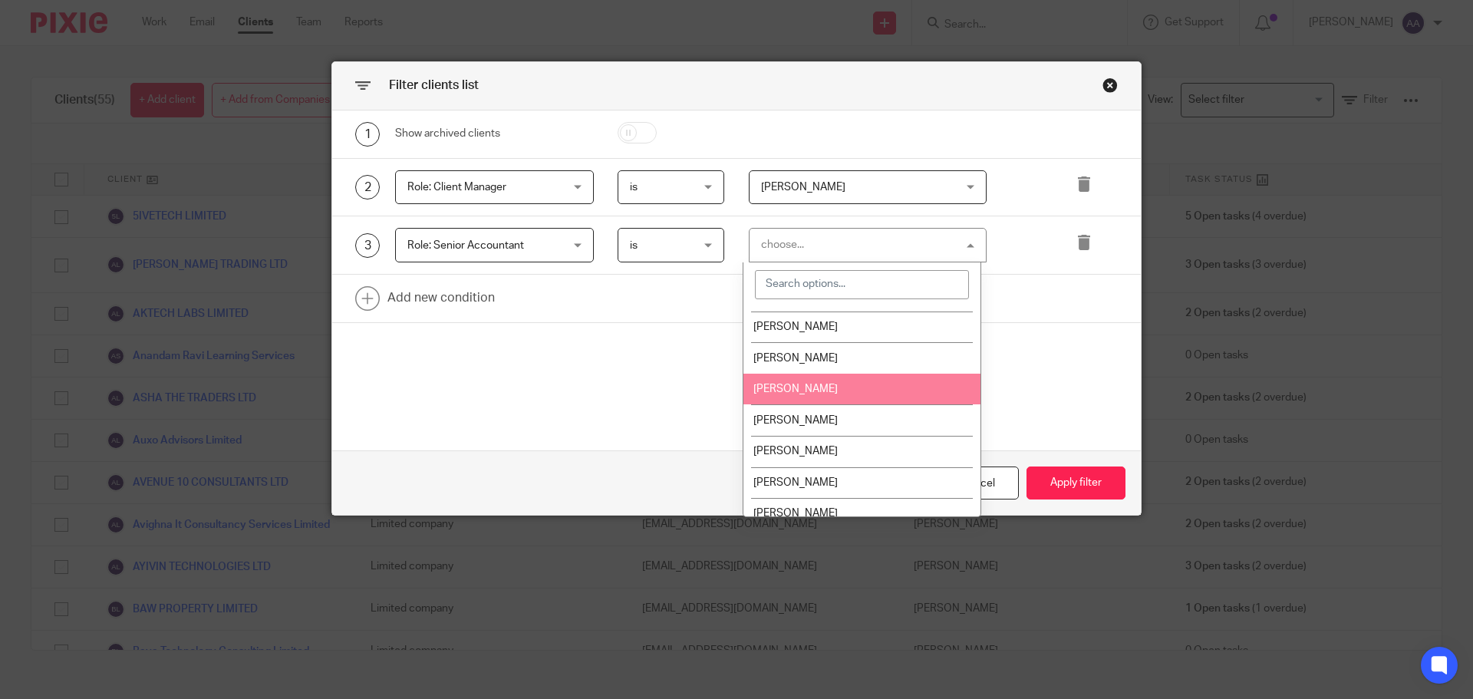
scroll to position [0, 0]
click at [800, 384] on span "Allen Anton" at bounding box center [795, 385] width 84 height 11
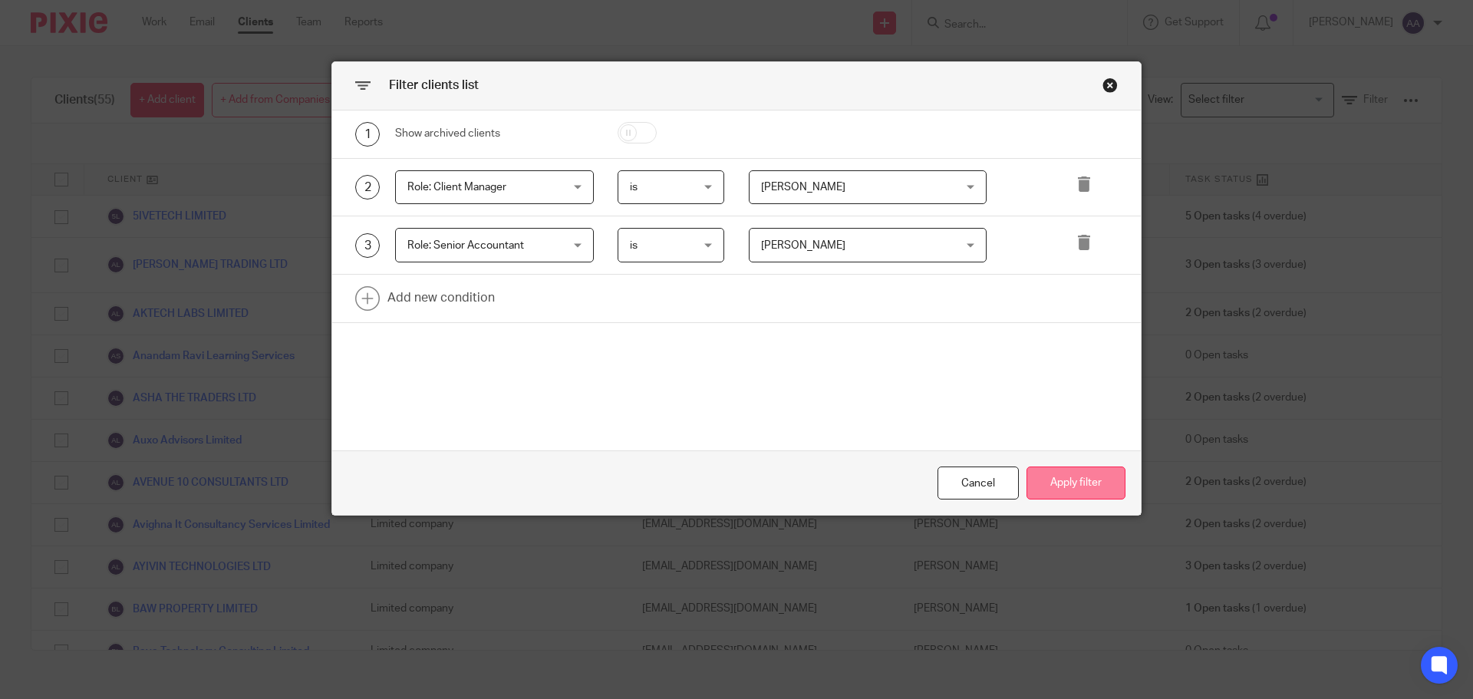
click at [1093, 476] on button "Apply filter" at bounding box center [1075, 482] width 99 height 33
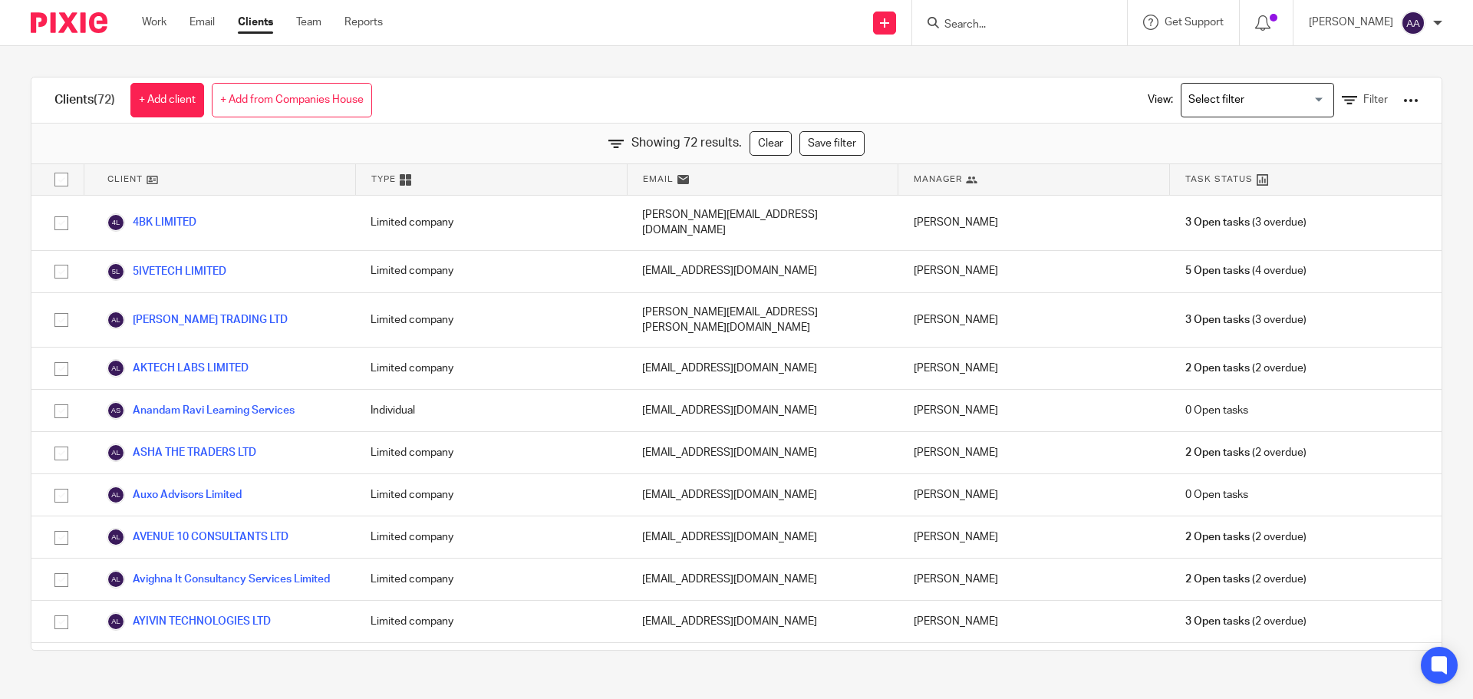
click at [65, 181] on input "checkbox" at bounding box center [61, 179] width 29 height 29
checkbox input "true"
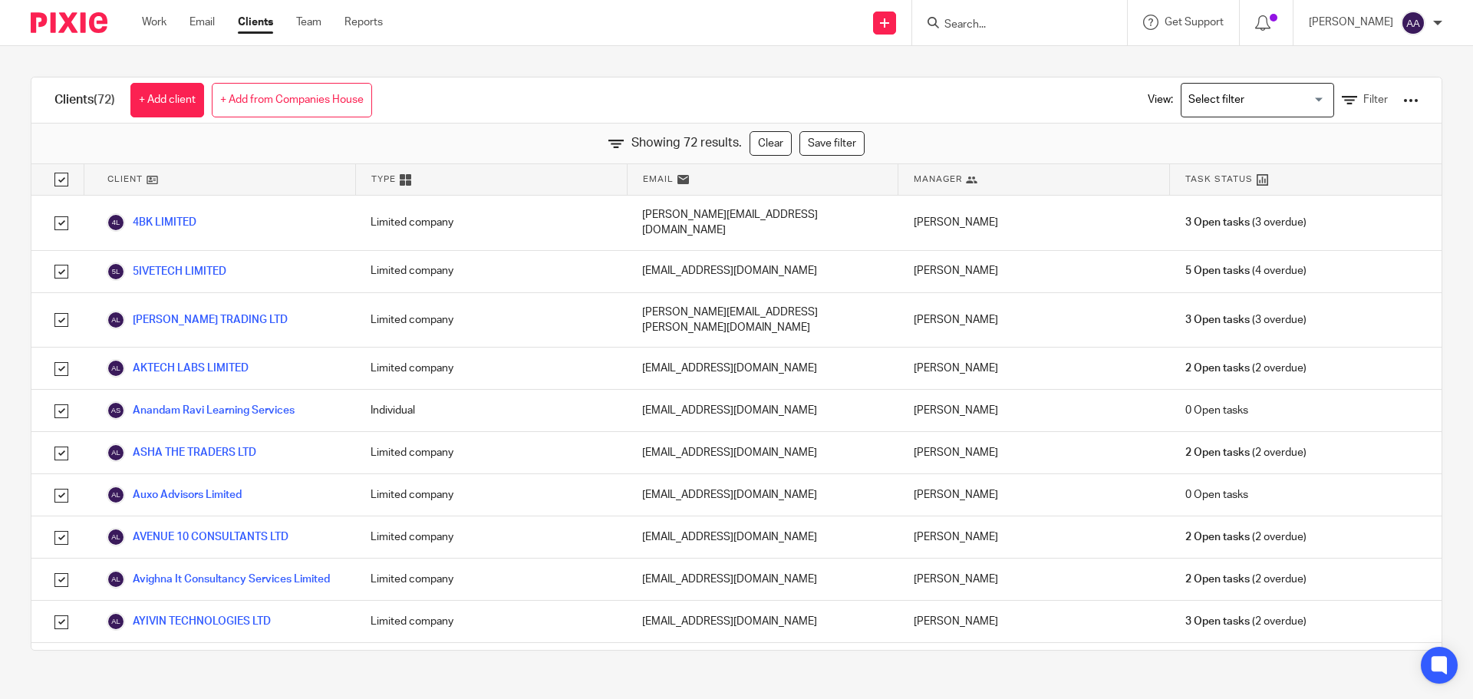
checkbox input "true"
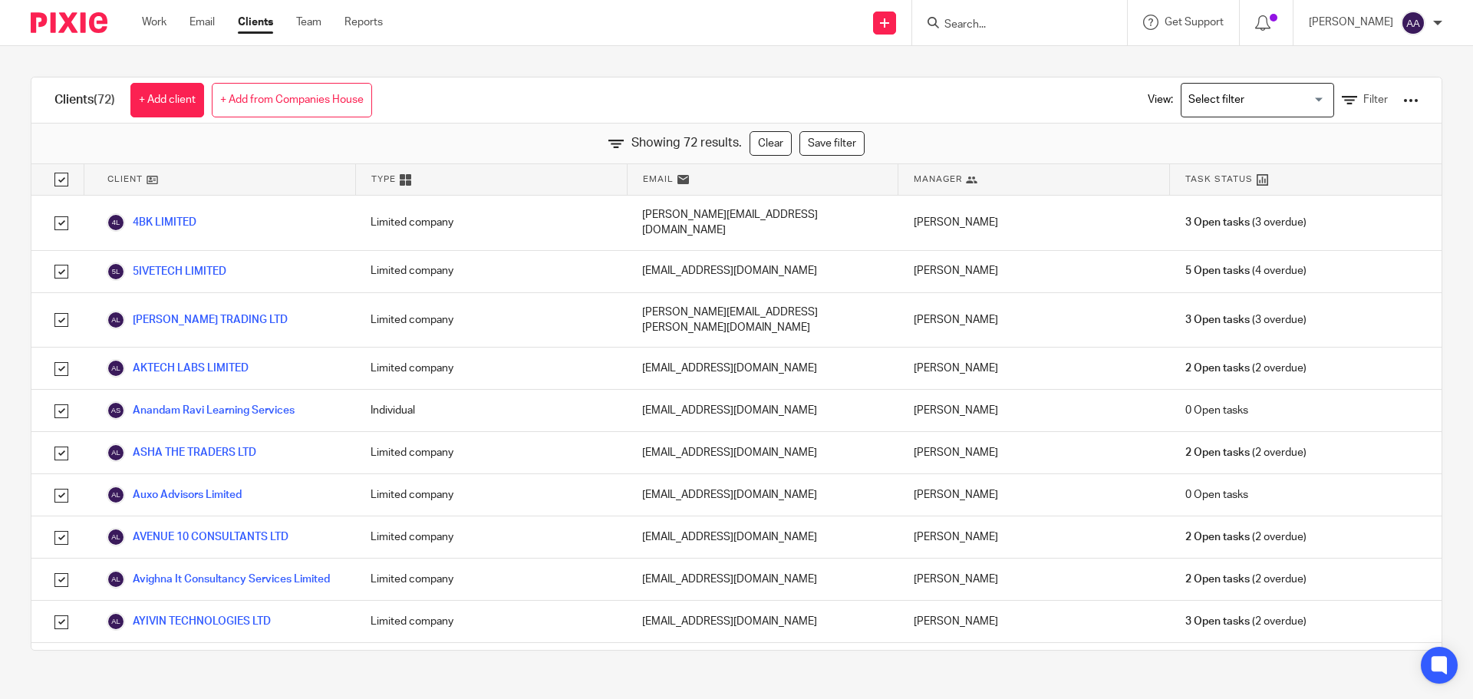
checkbox input "true"
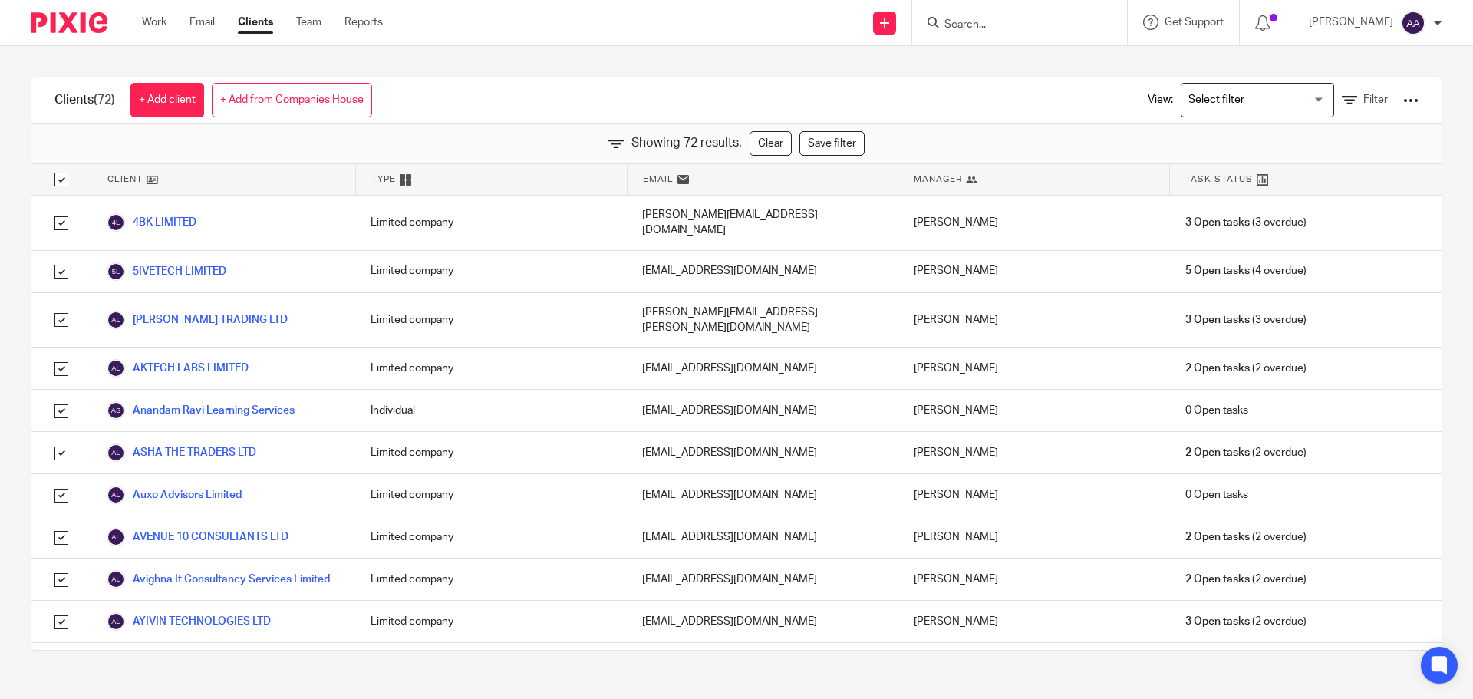
checkbox input "true"
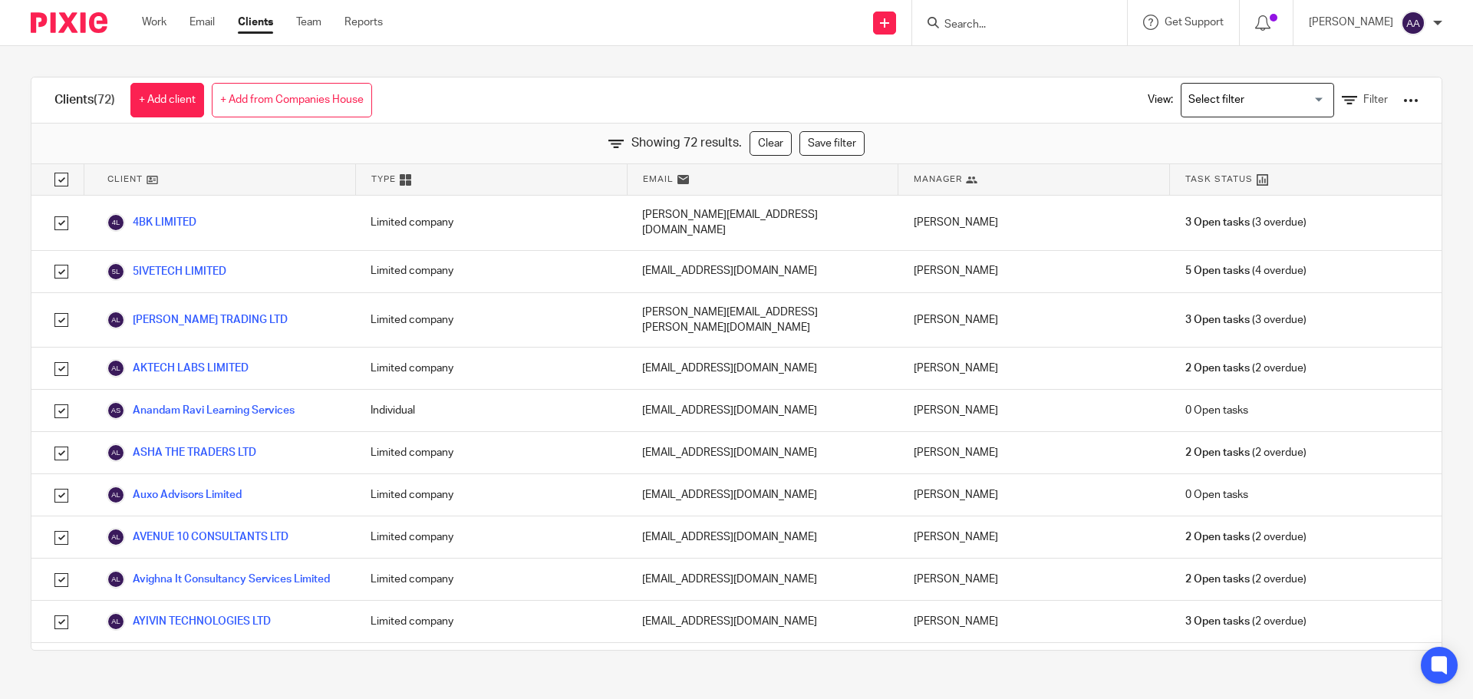
checkbox input "true"
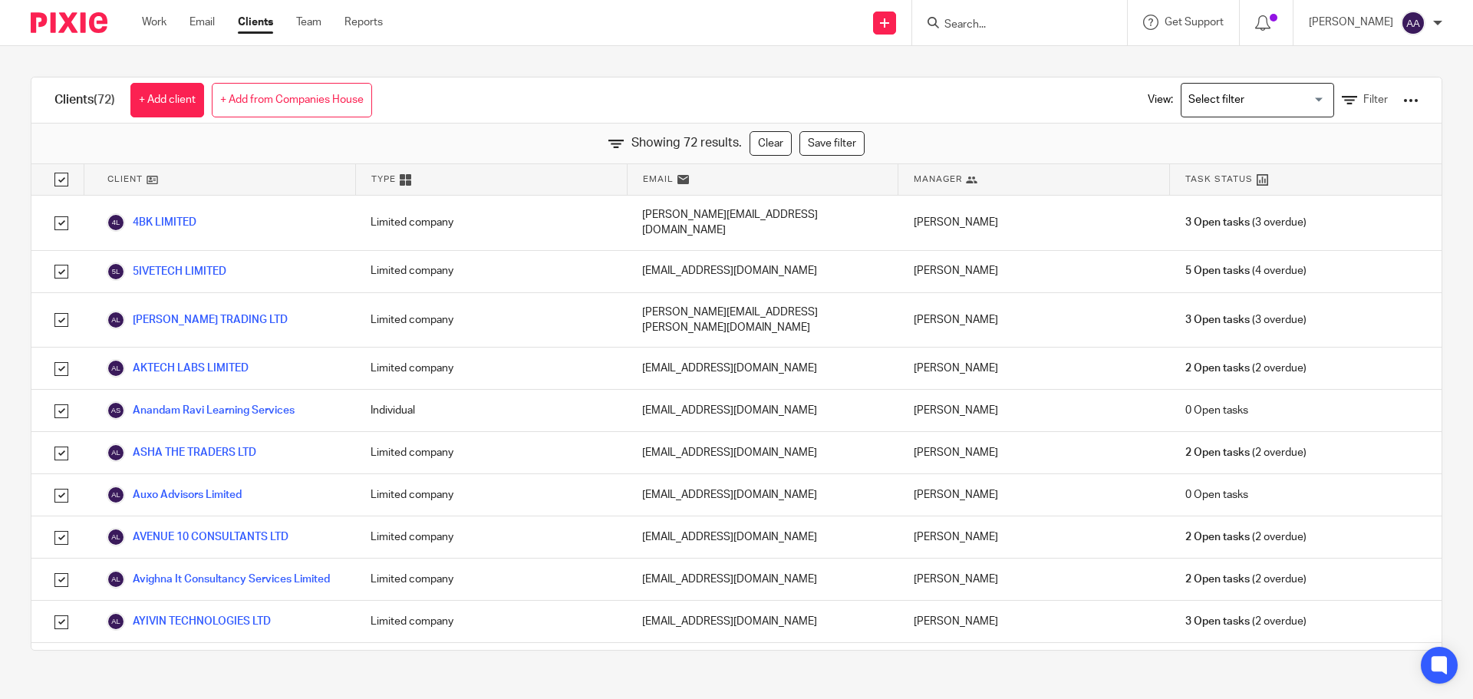
checkbox input "true"
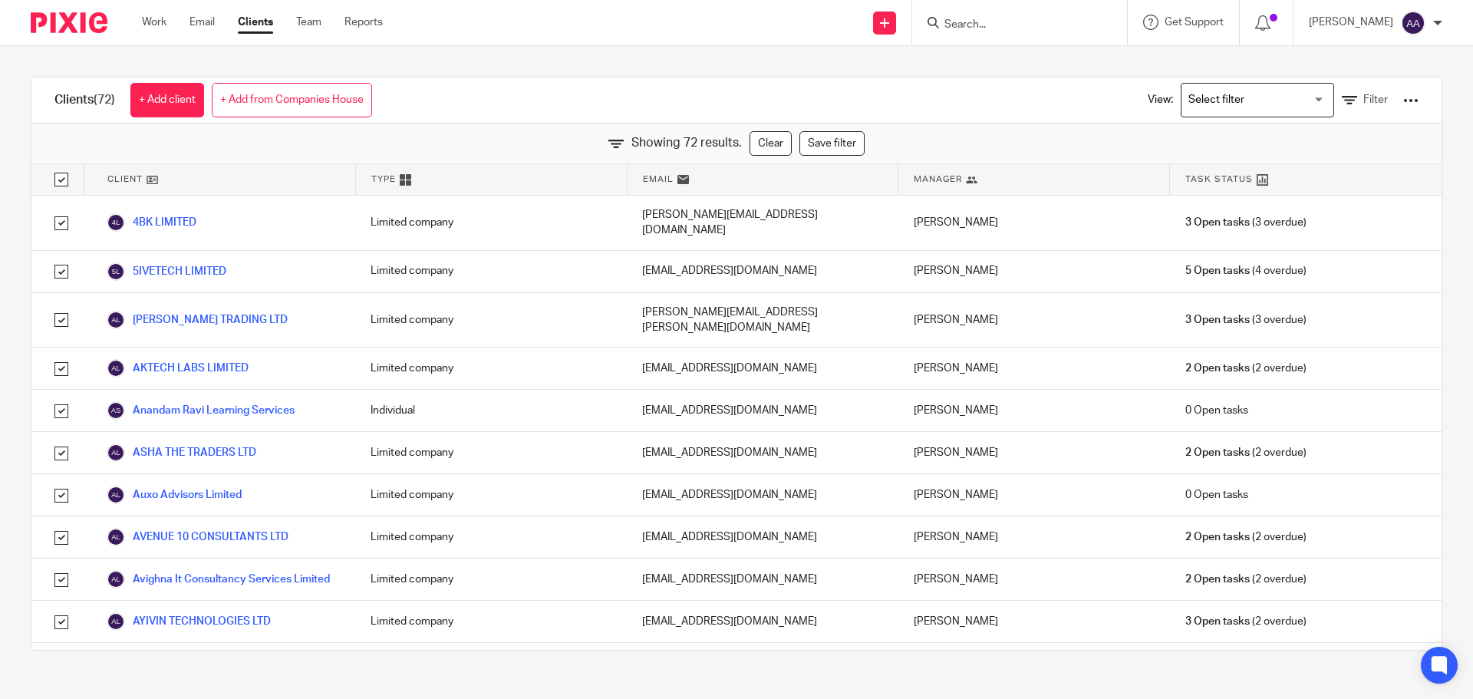
checkbox input "true"
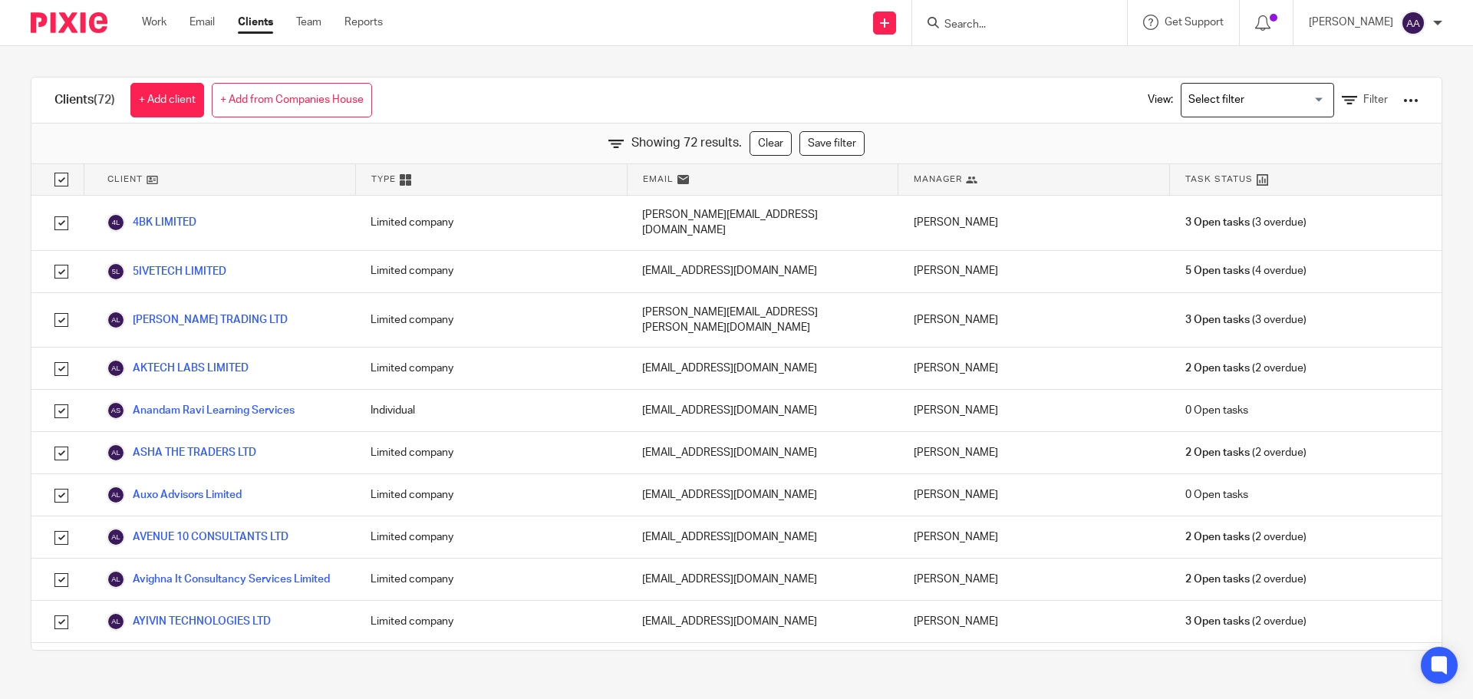
checkbox input "true"
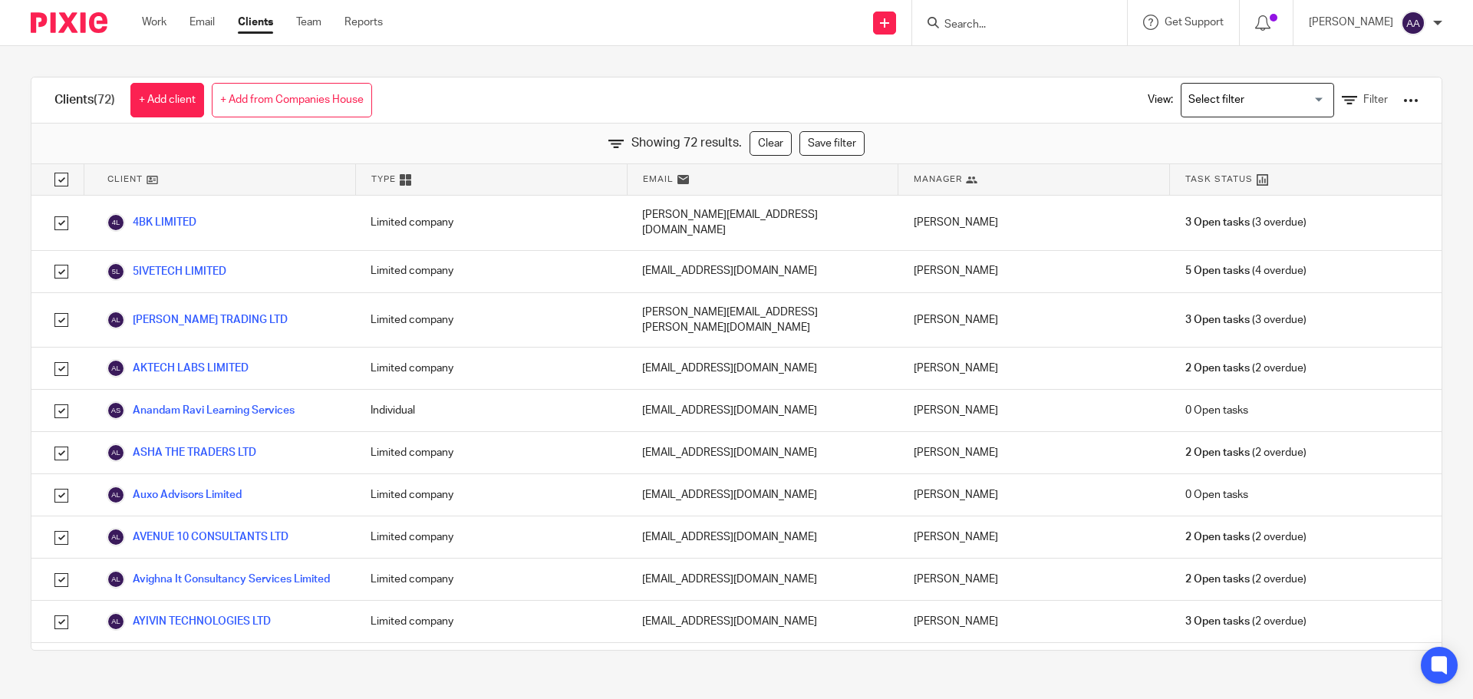
checkbox input "true"
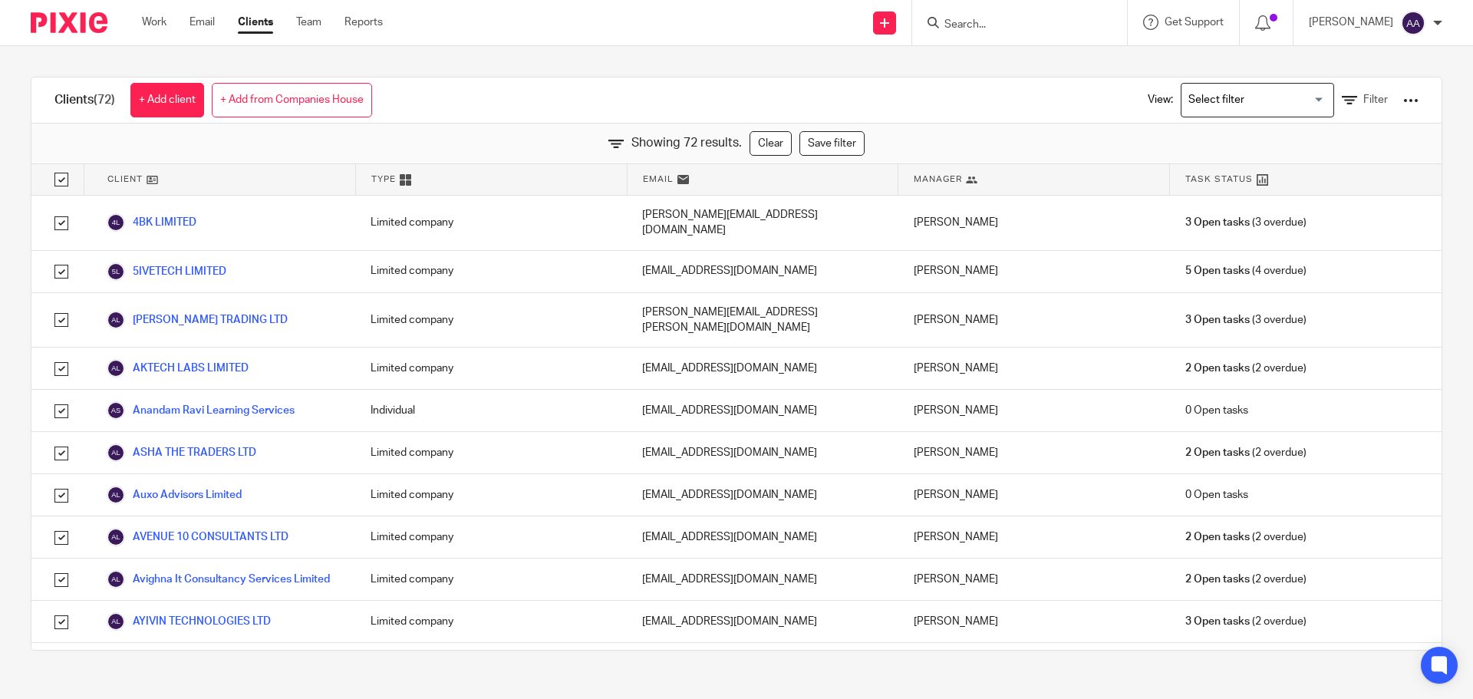
checkbox input "true"
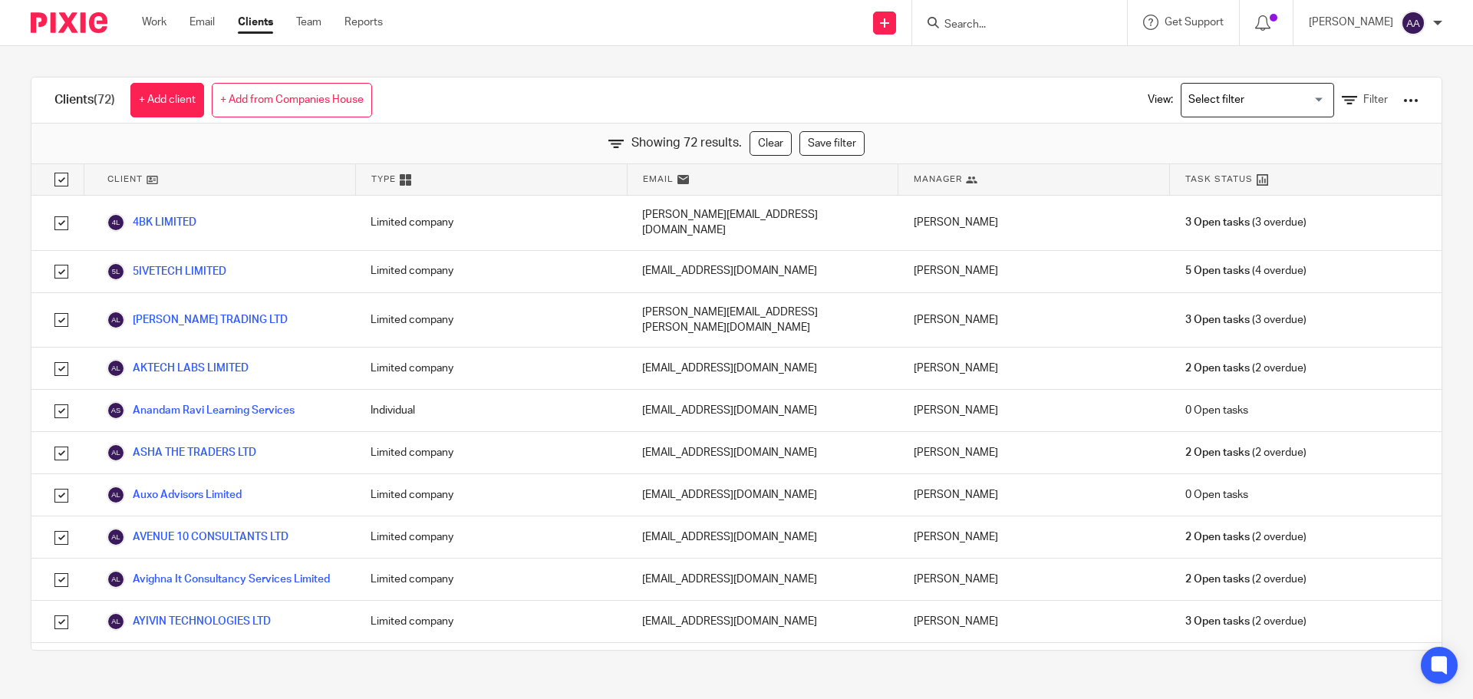
checkbox input "true"
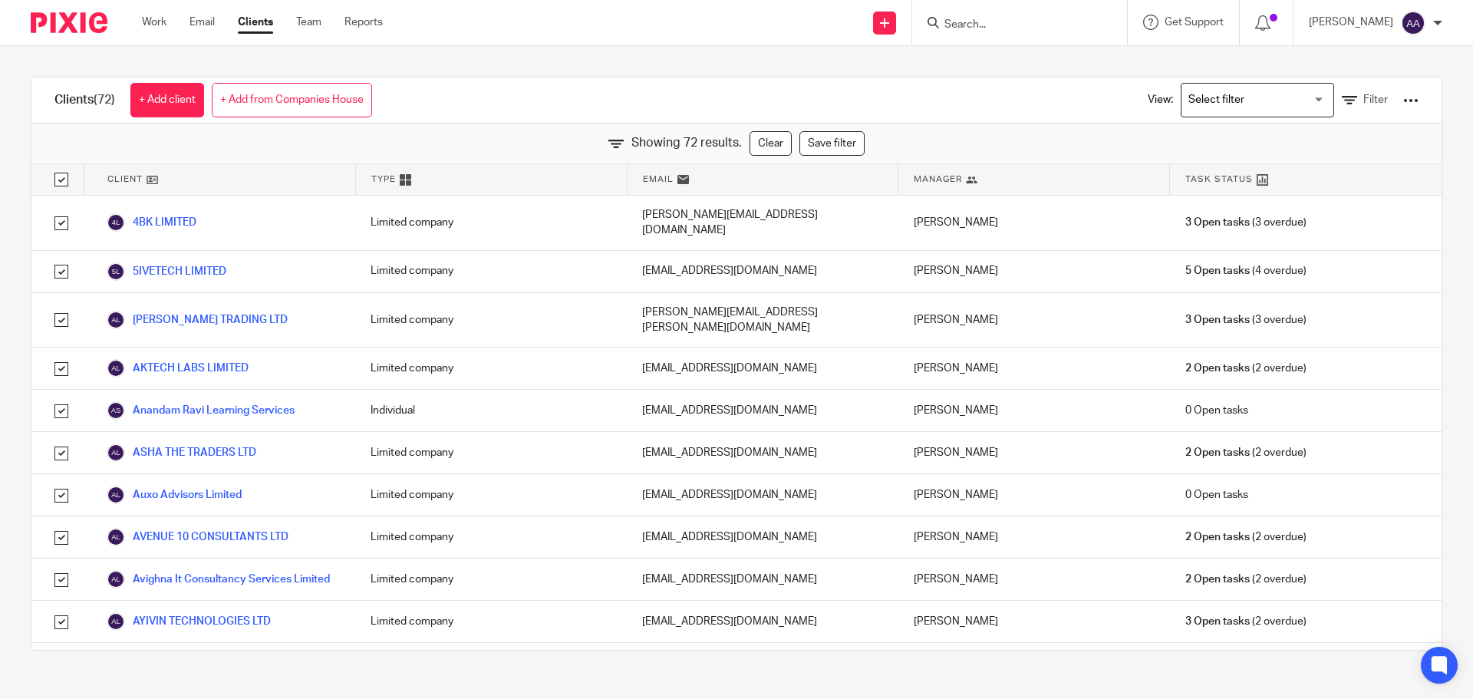
checkbox input "true"
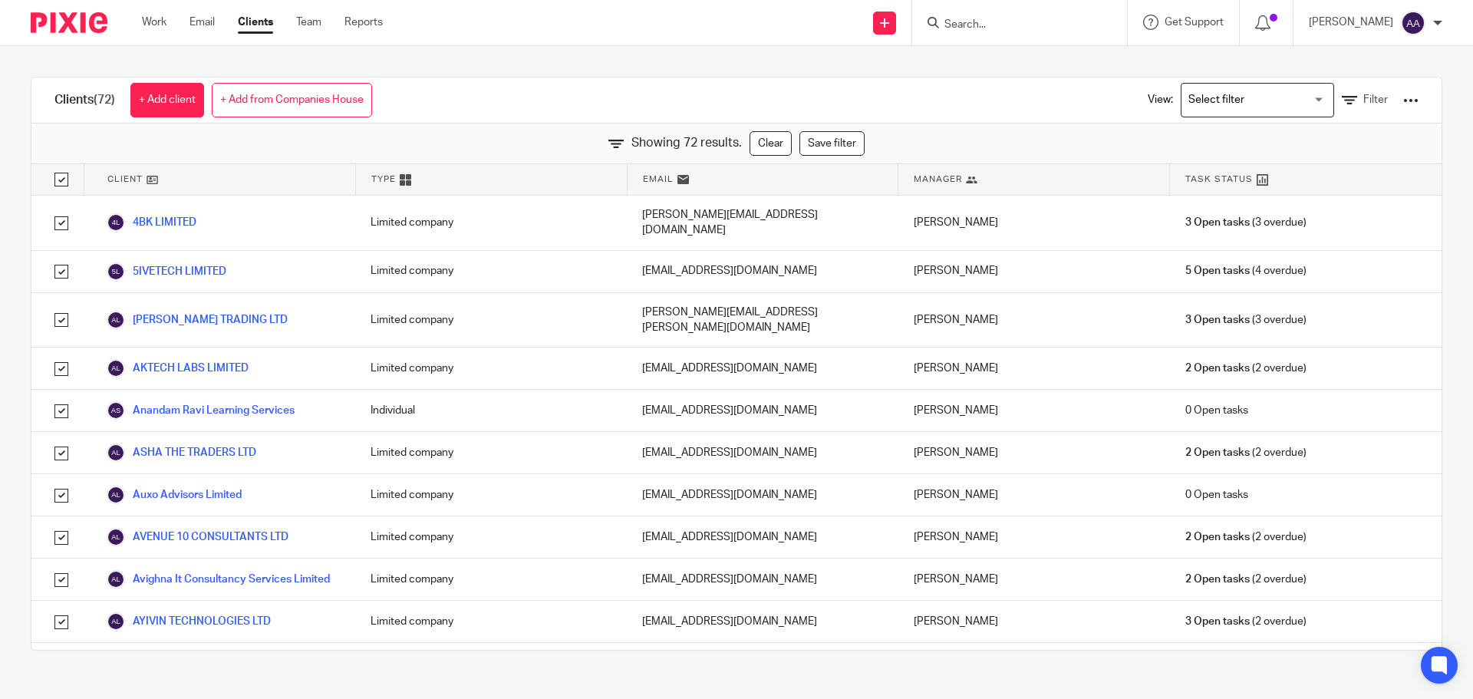
checkbox input "true"
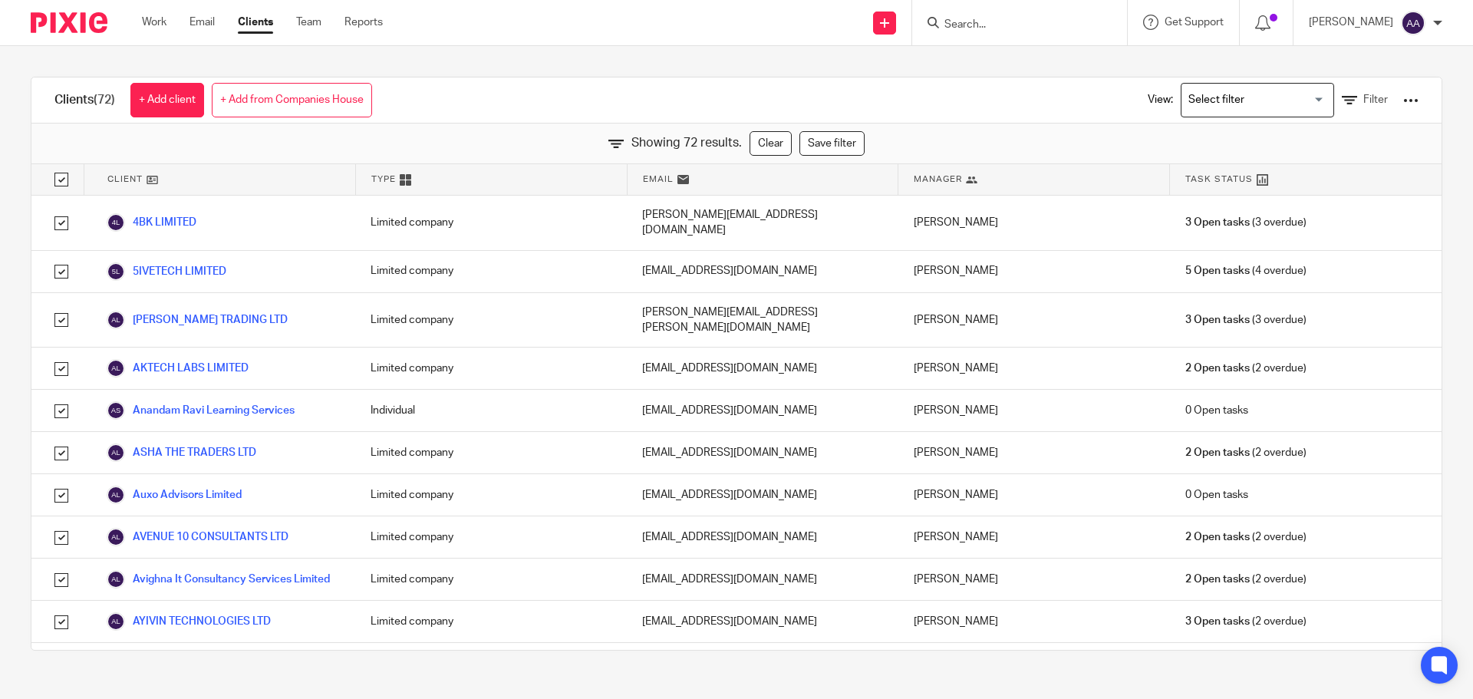
checkbox input "true"
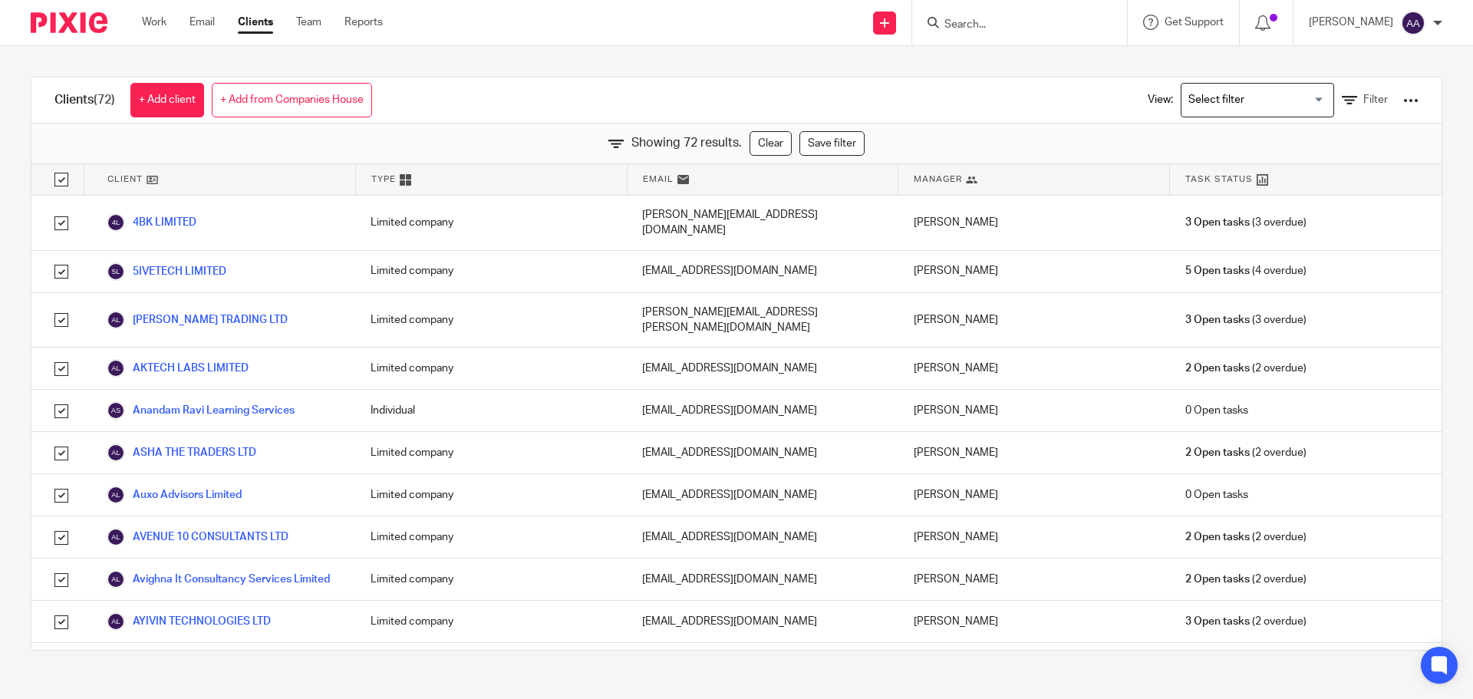
checkbox input "true"
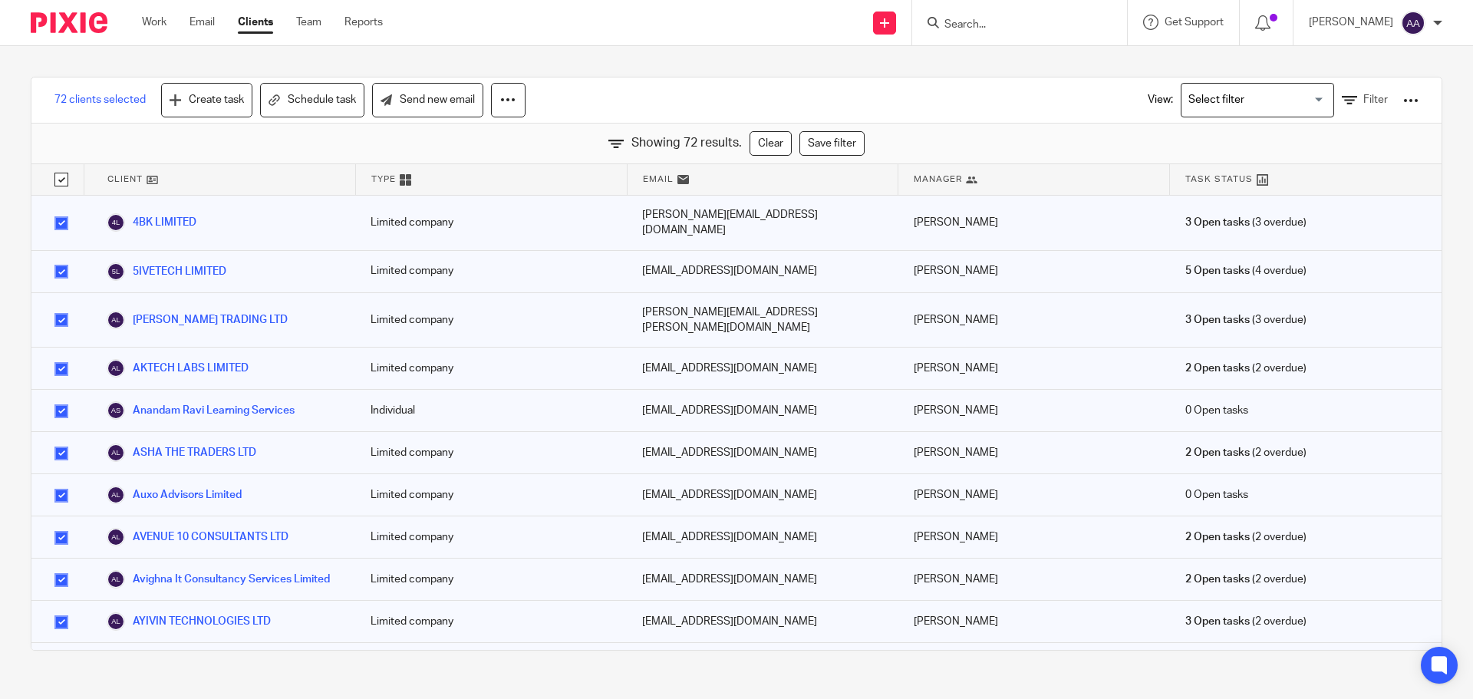
click at [65, 181] on input "checkbox" at bounding box center [61, 179] width 29 height 29
checkbox input "false"
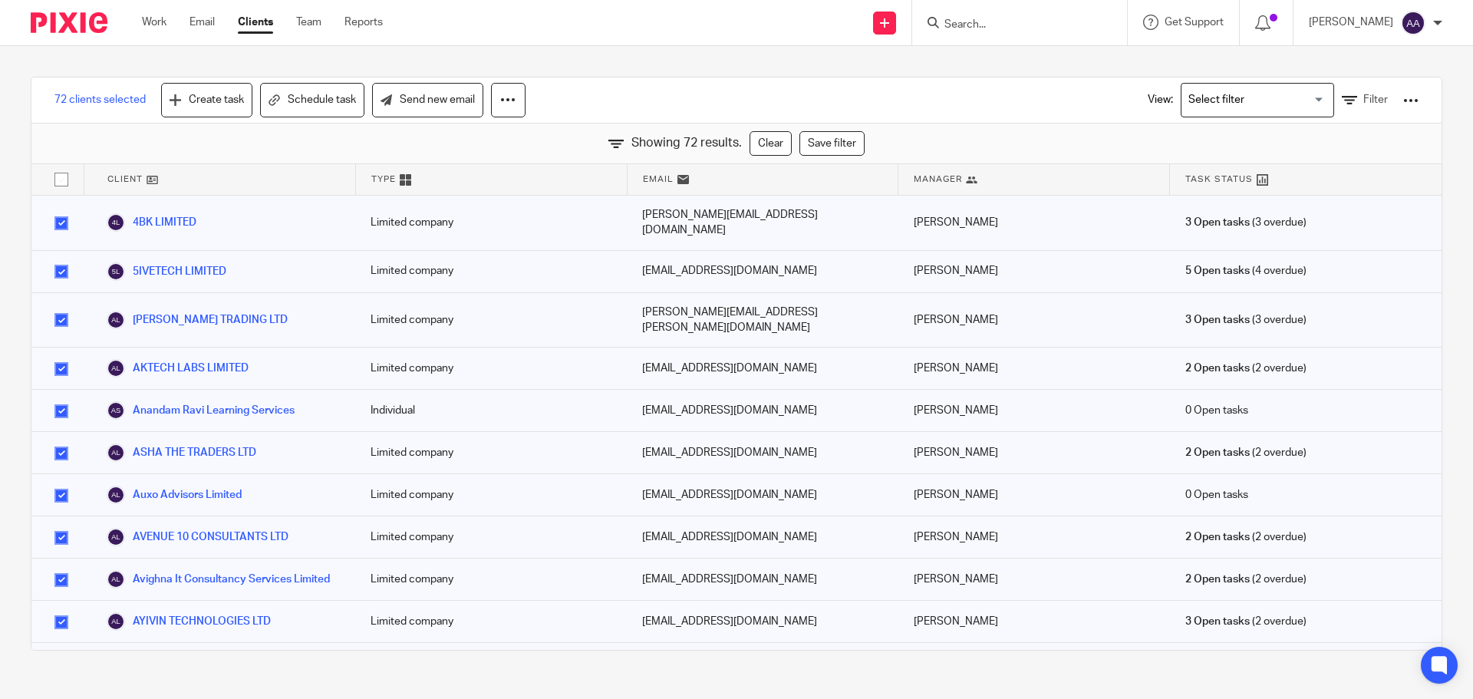
checkbox input "false"
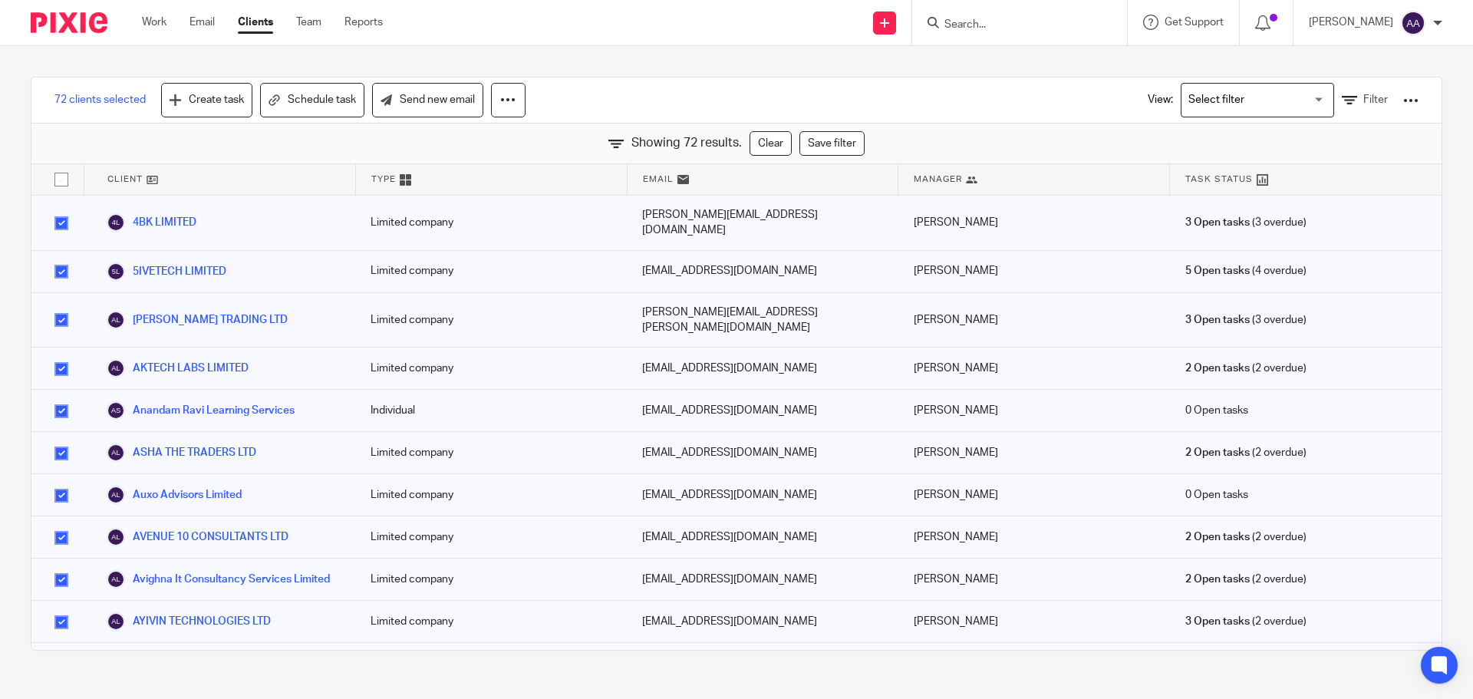
checkbox input "false"
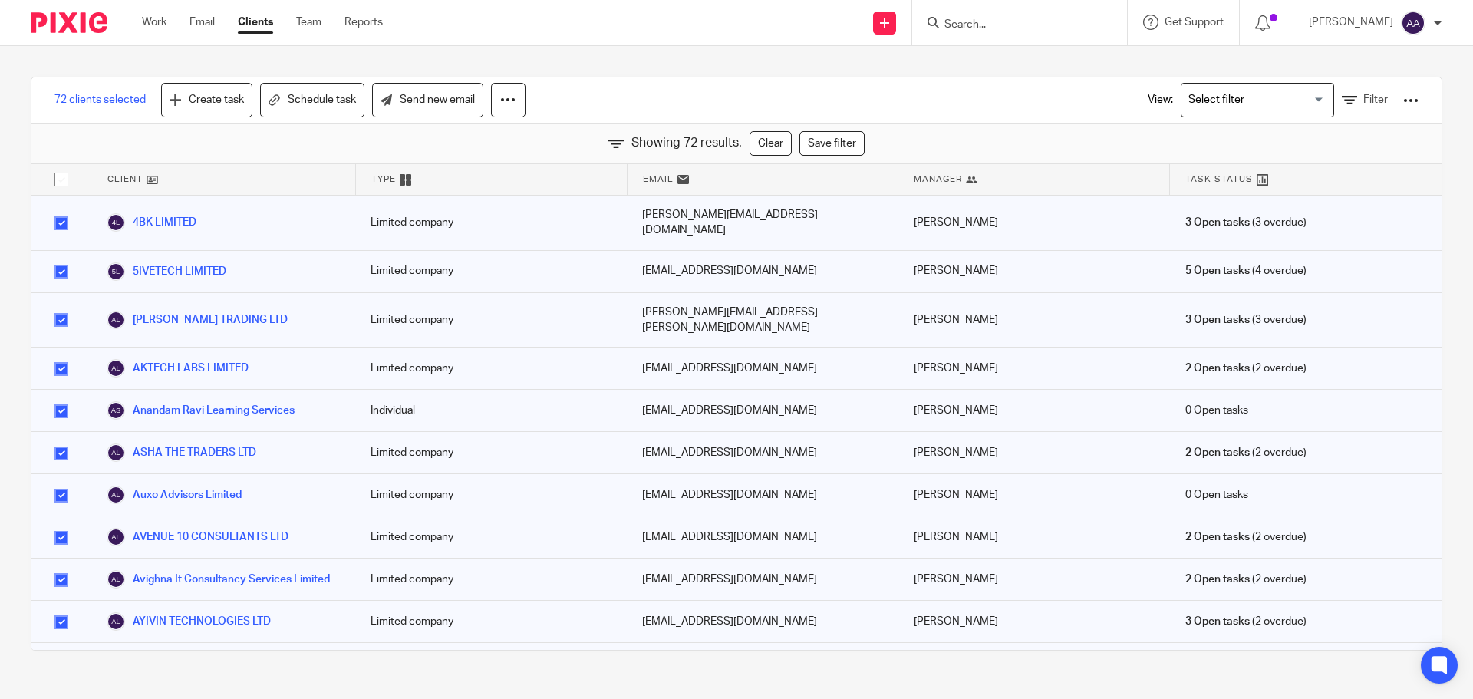
checkbox input "false"
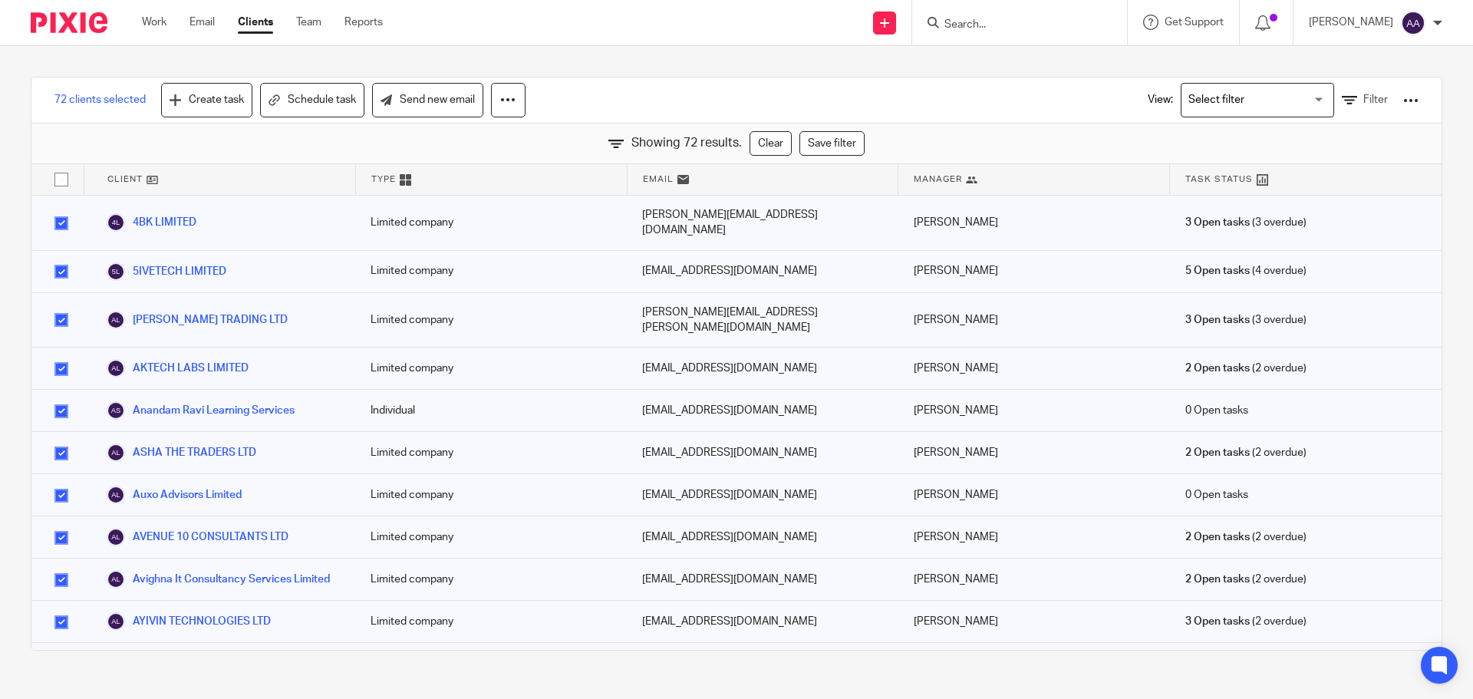
checkbox input "false"
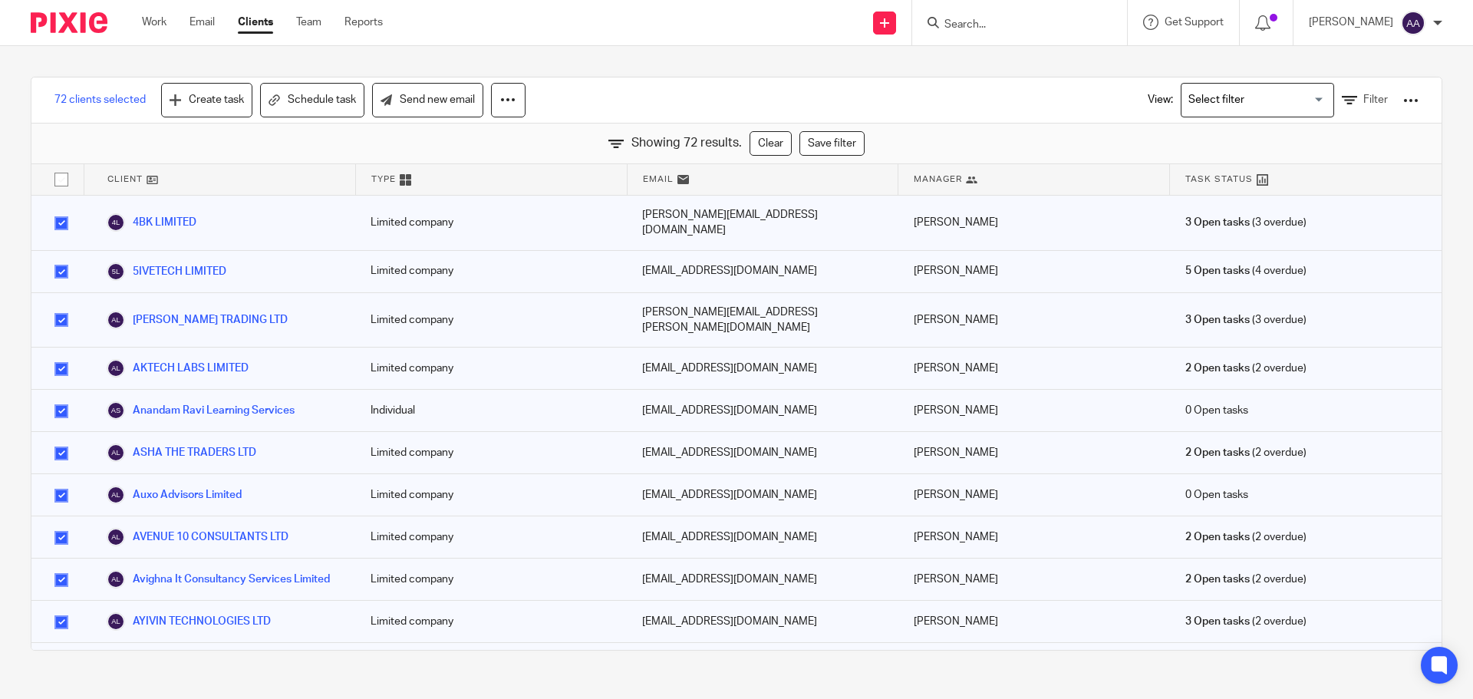
checkbox input "false"
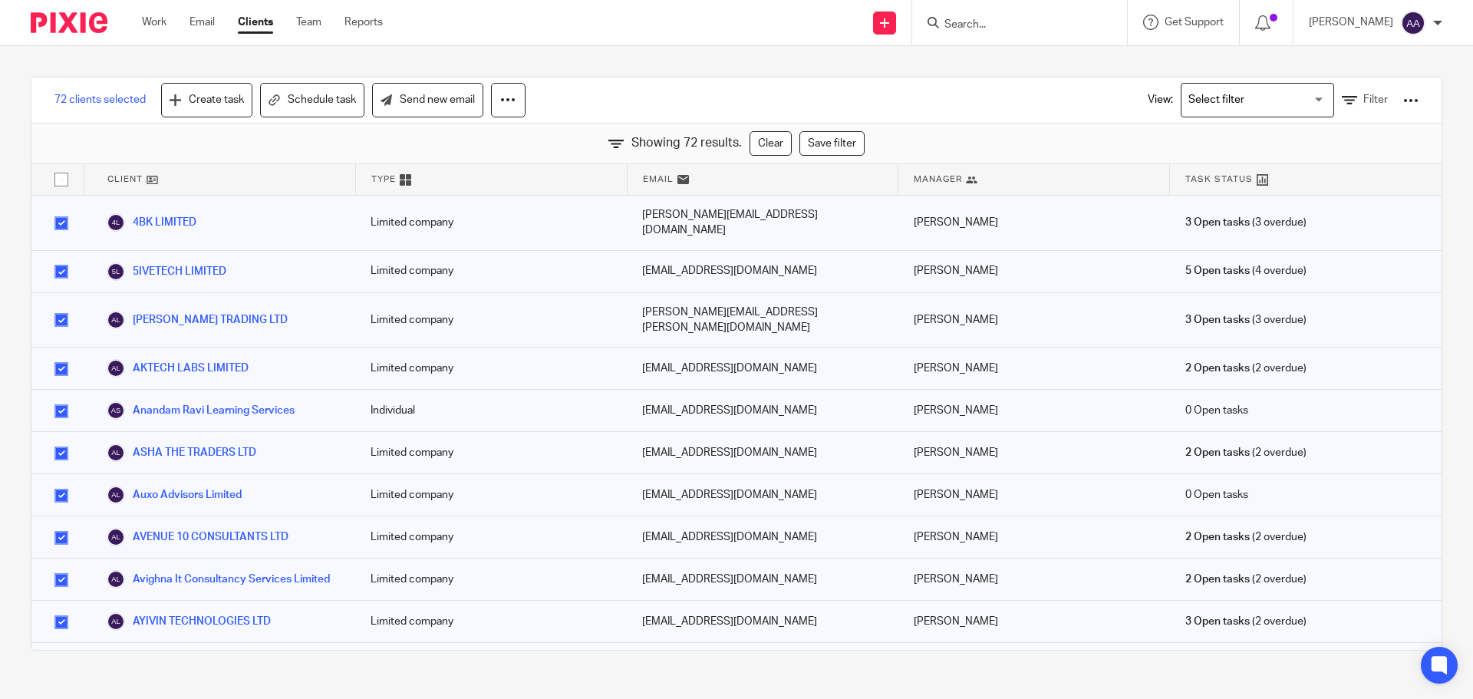
checkbox input "false"
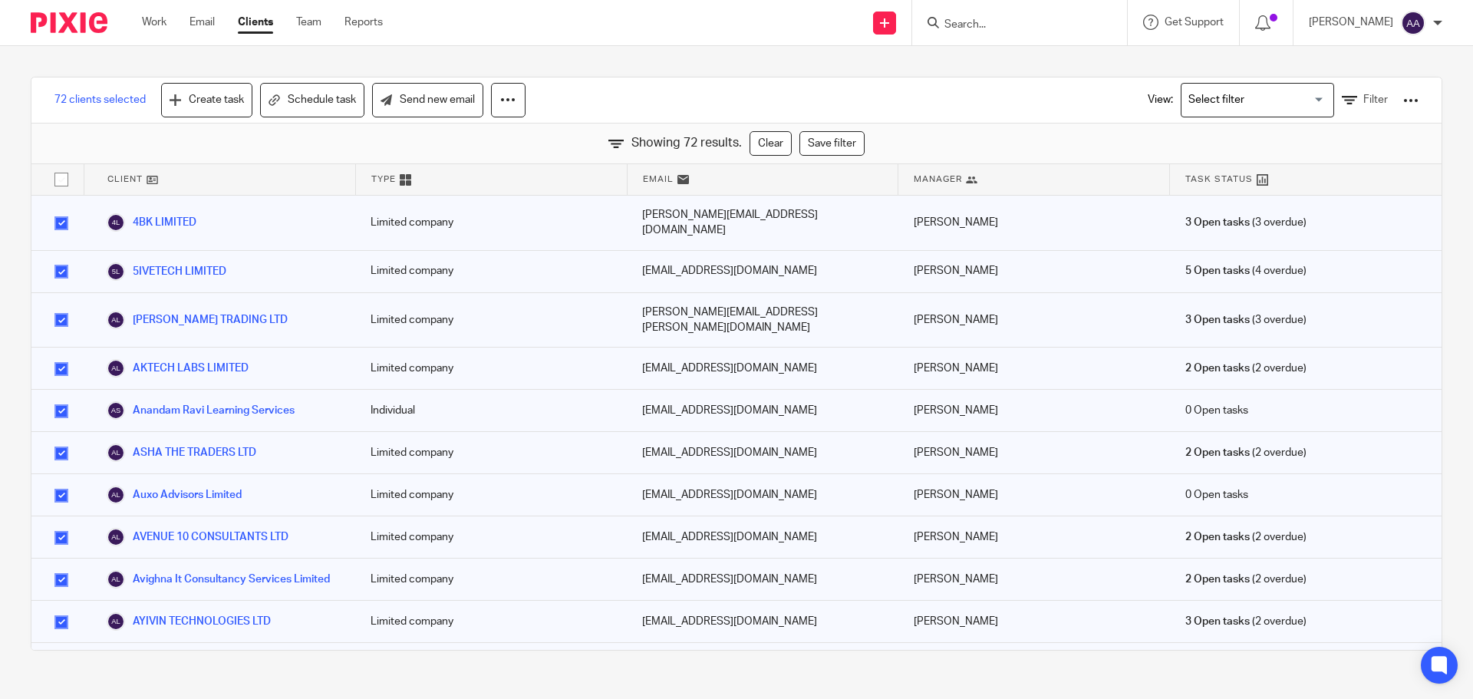
checkbox input "false"
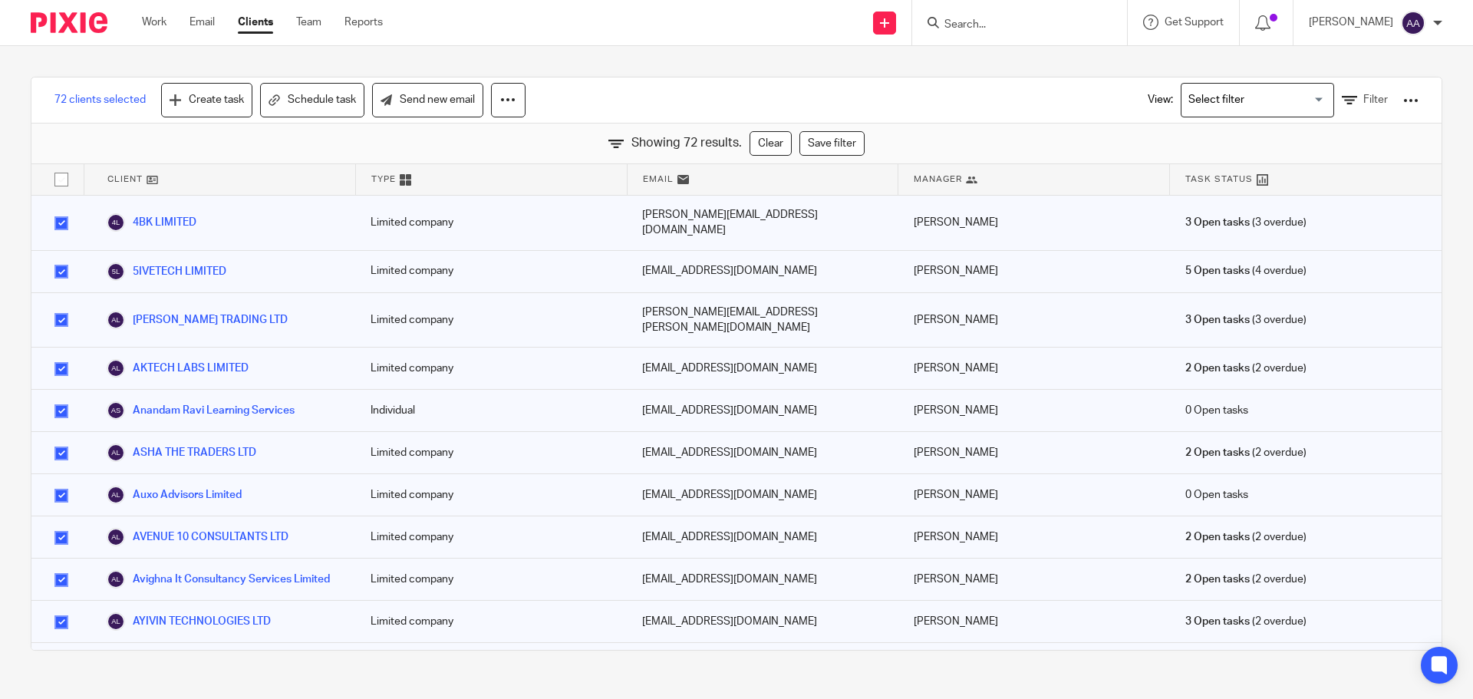
checkbox input "false"
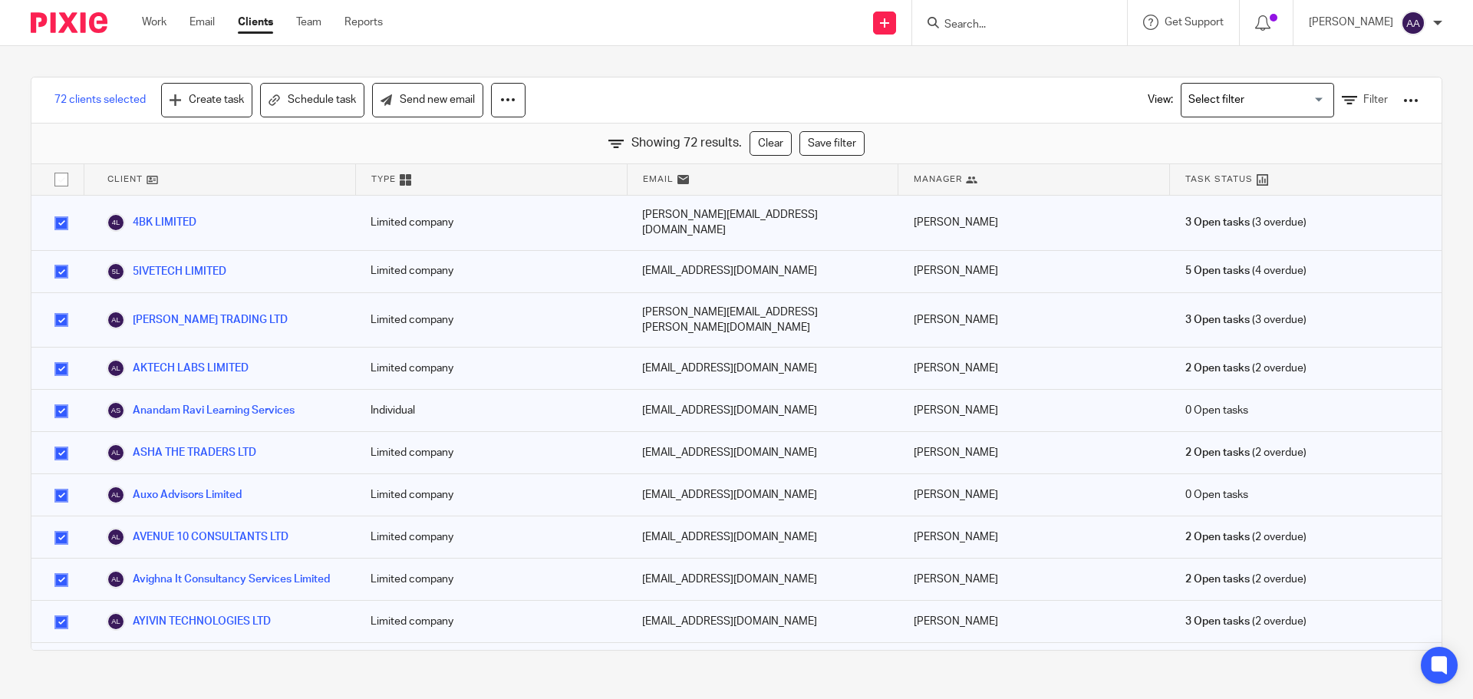
checkbox input "false"
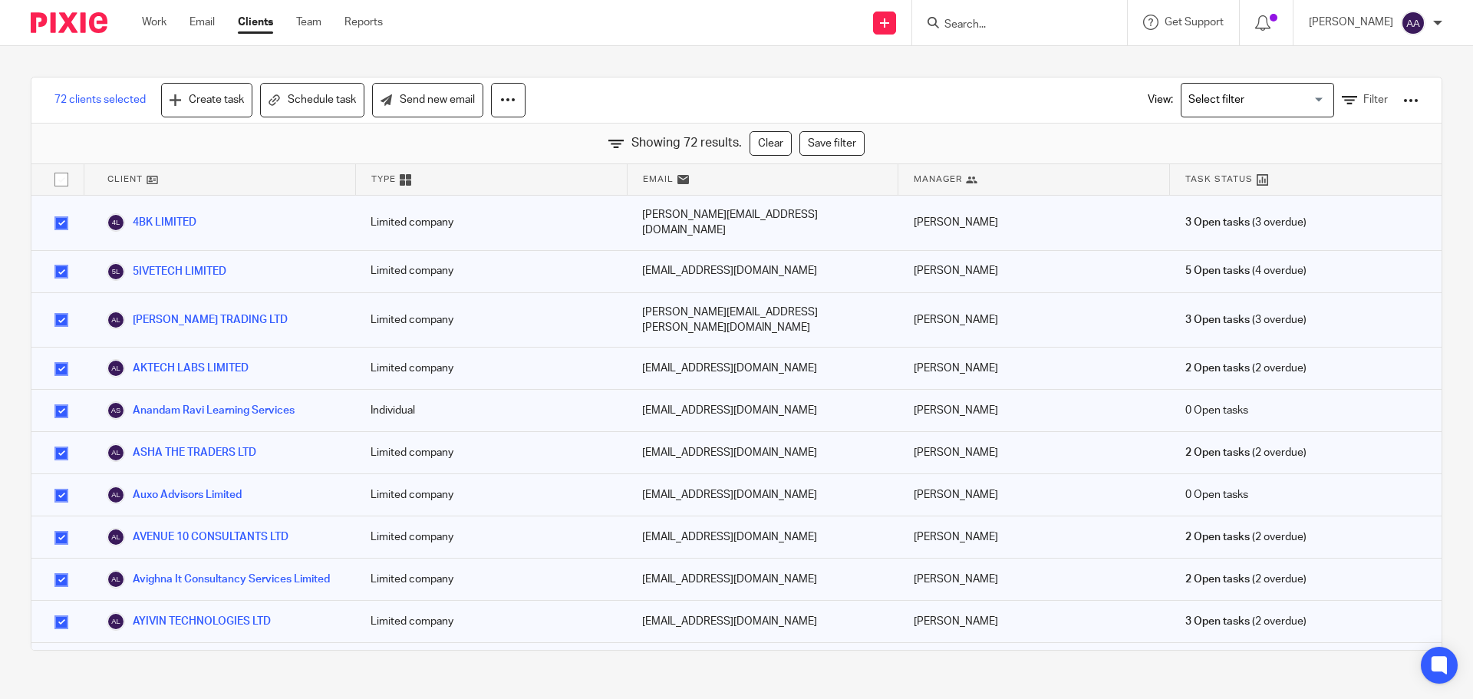
checkbox input "false"
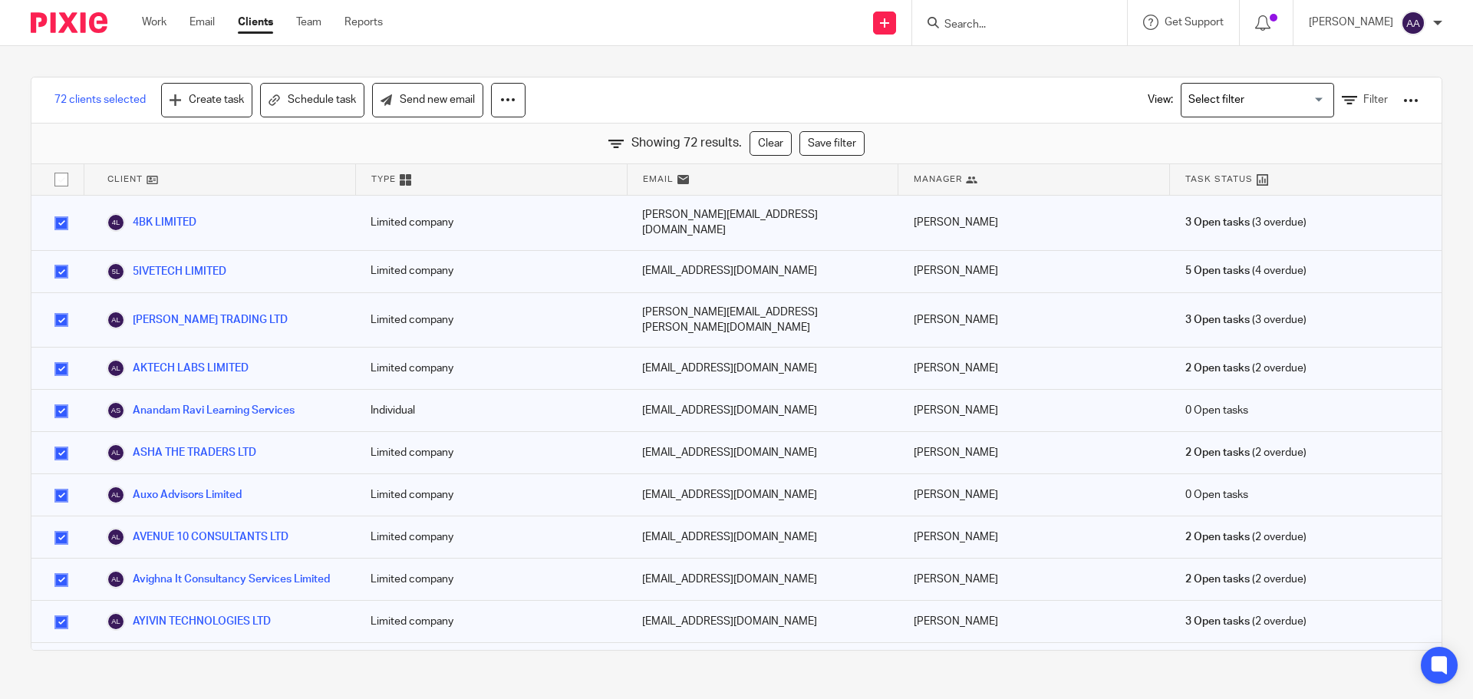
checkbox input "false"
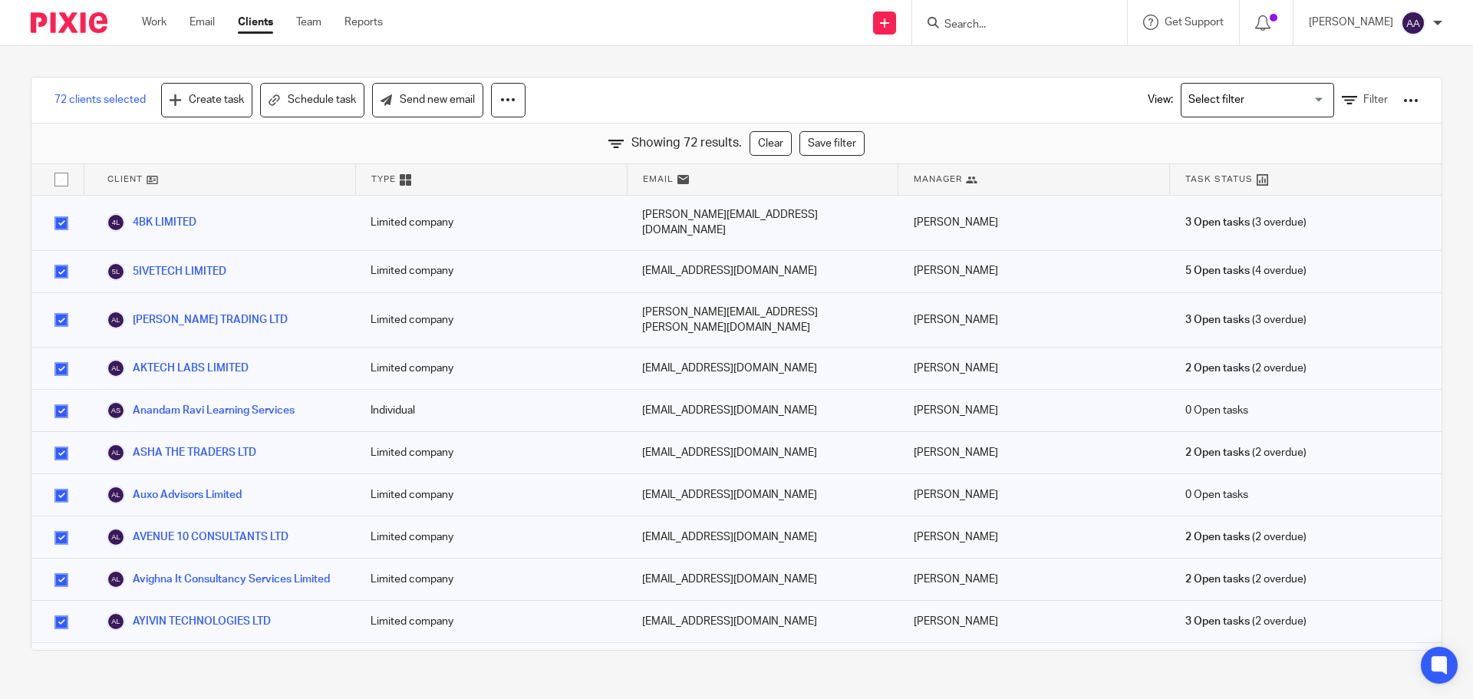
checkbox input "false"
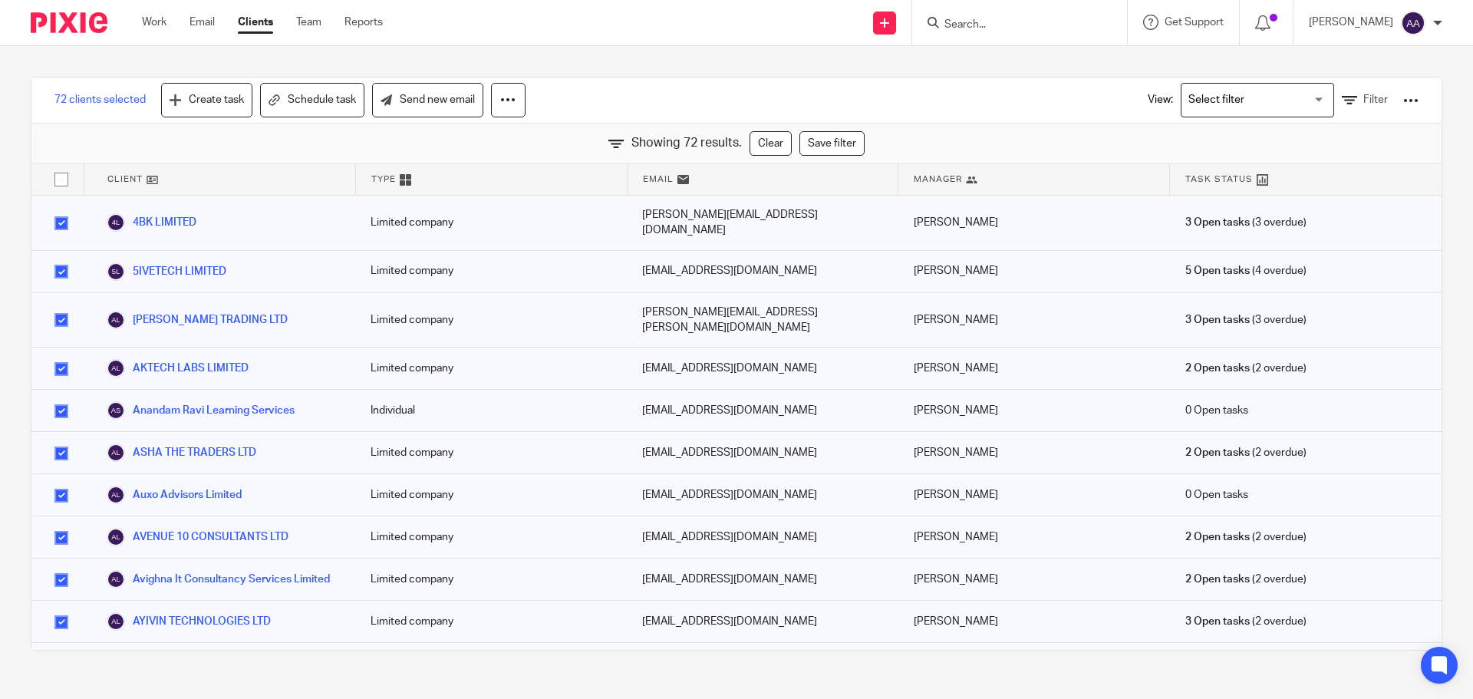
checkbox input "false"
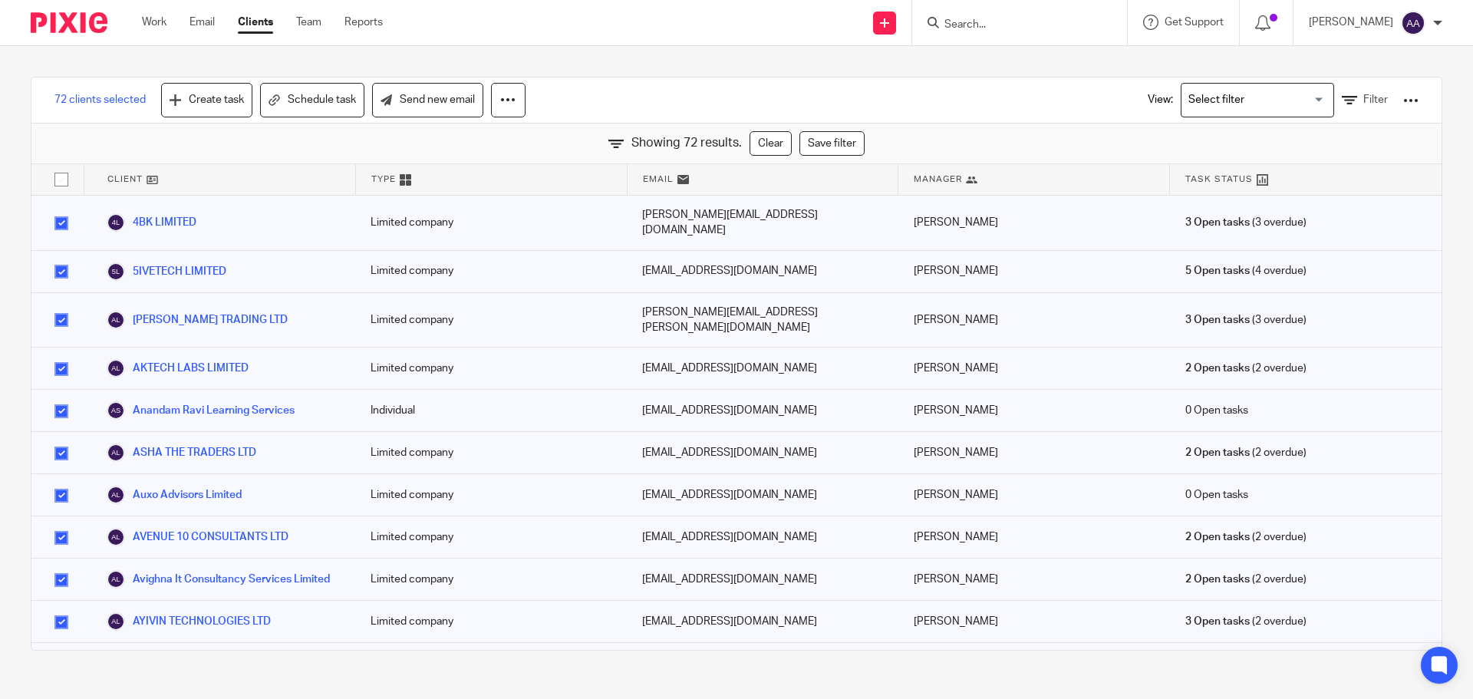
checkbox input "false"
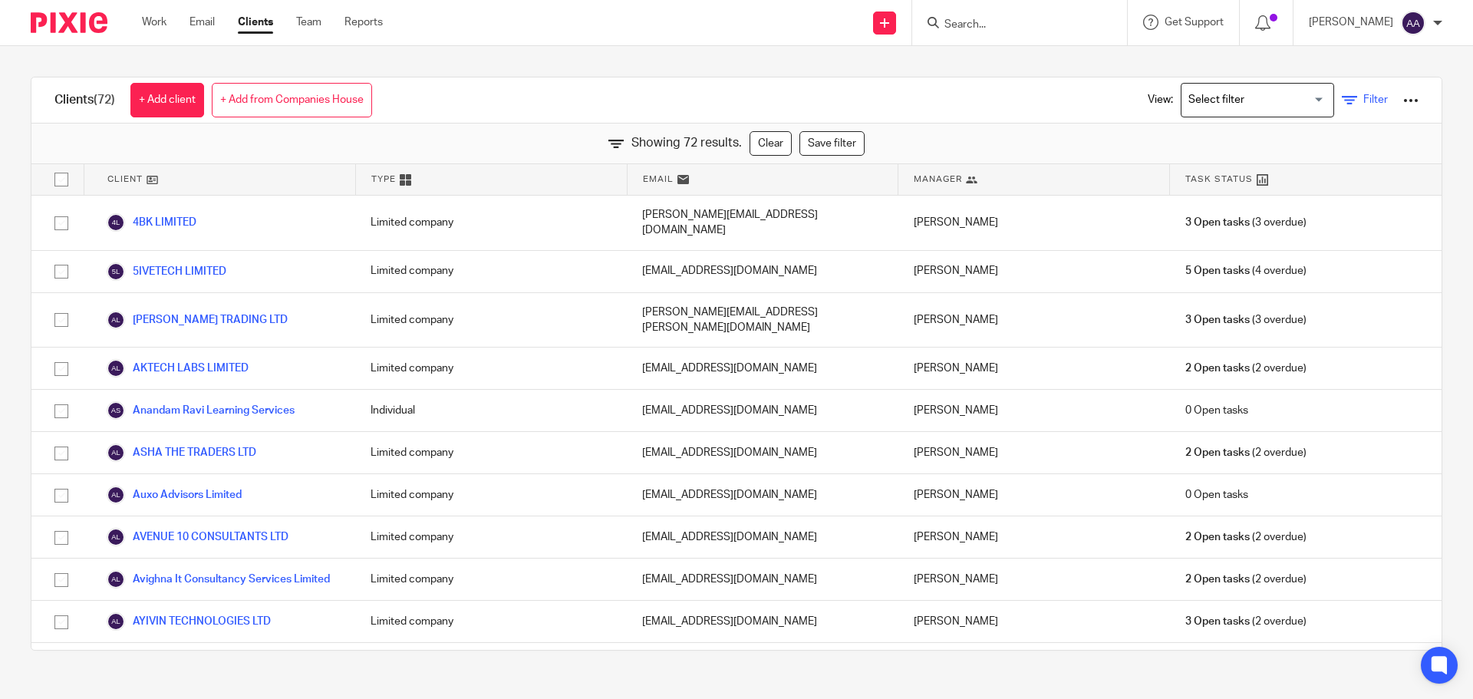
click at [1341, 101] on link "Filter" at bounding box center [1364, 100] width 46 height 16
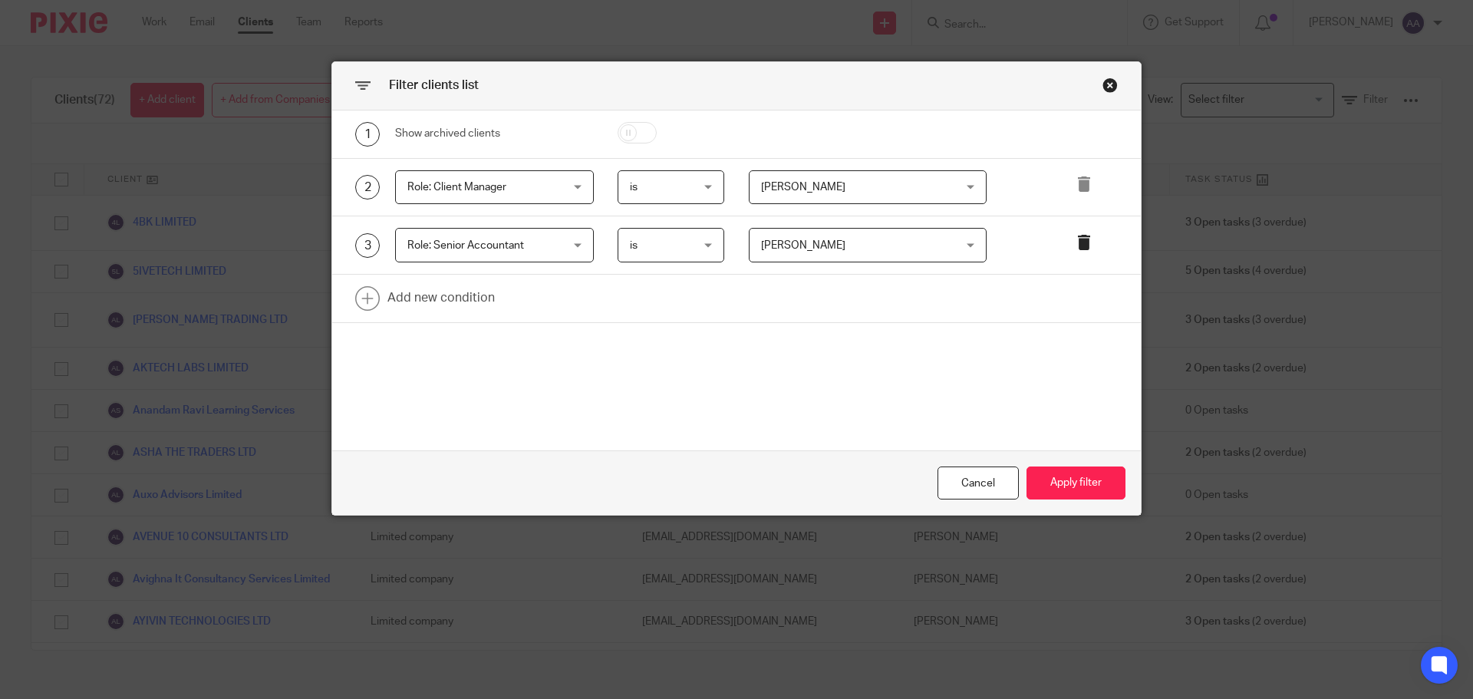
click at [1079, 245] on icon at bounding box center [1083, 242] width 15 height 15
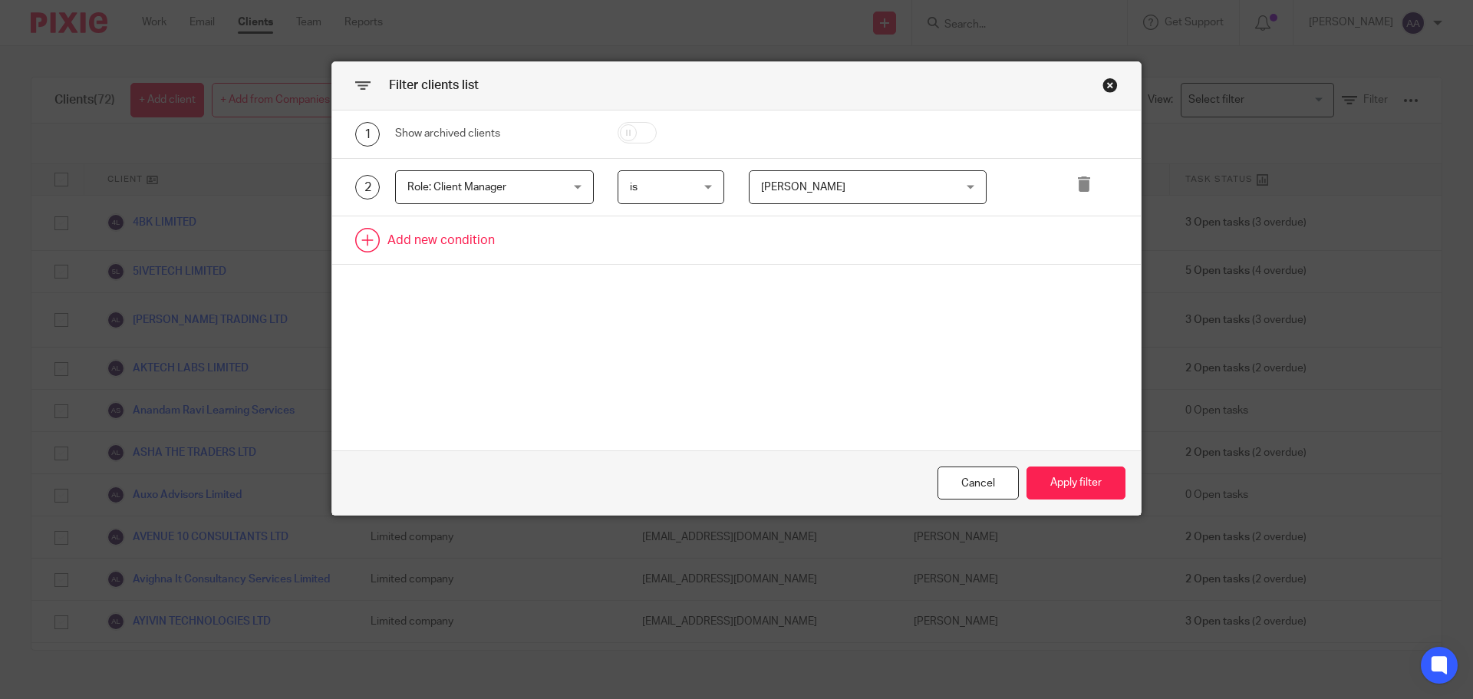
click at [406, 239] on link at bounding box center [736, 240] width 808 height 48
click at [469, 252] on div "Field" at bounding box center [481, 245] width 148 height 32
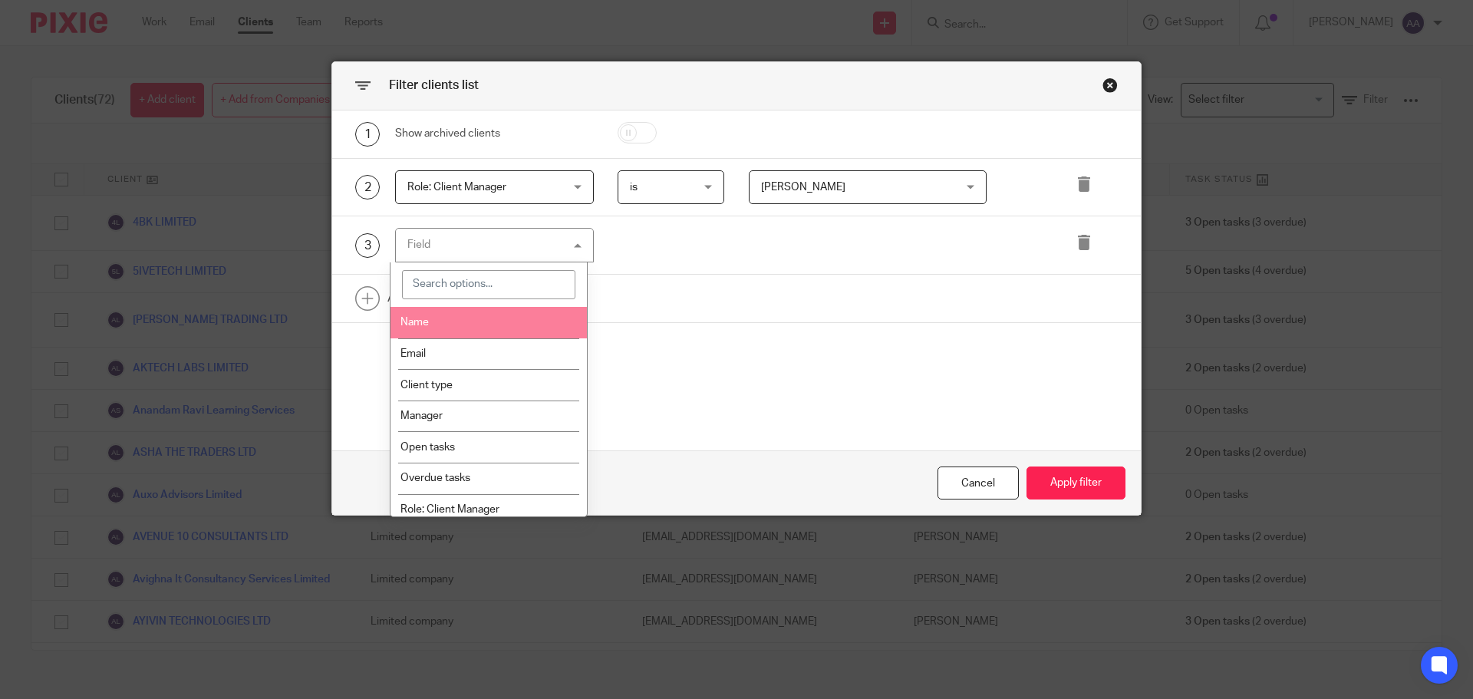
click at [495, 327] on li "Name" at bounding box center [488, 322] width 197 height 31
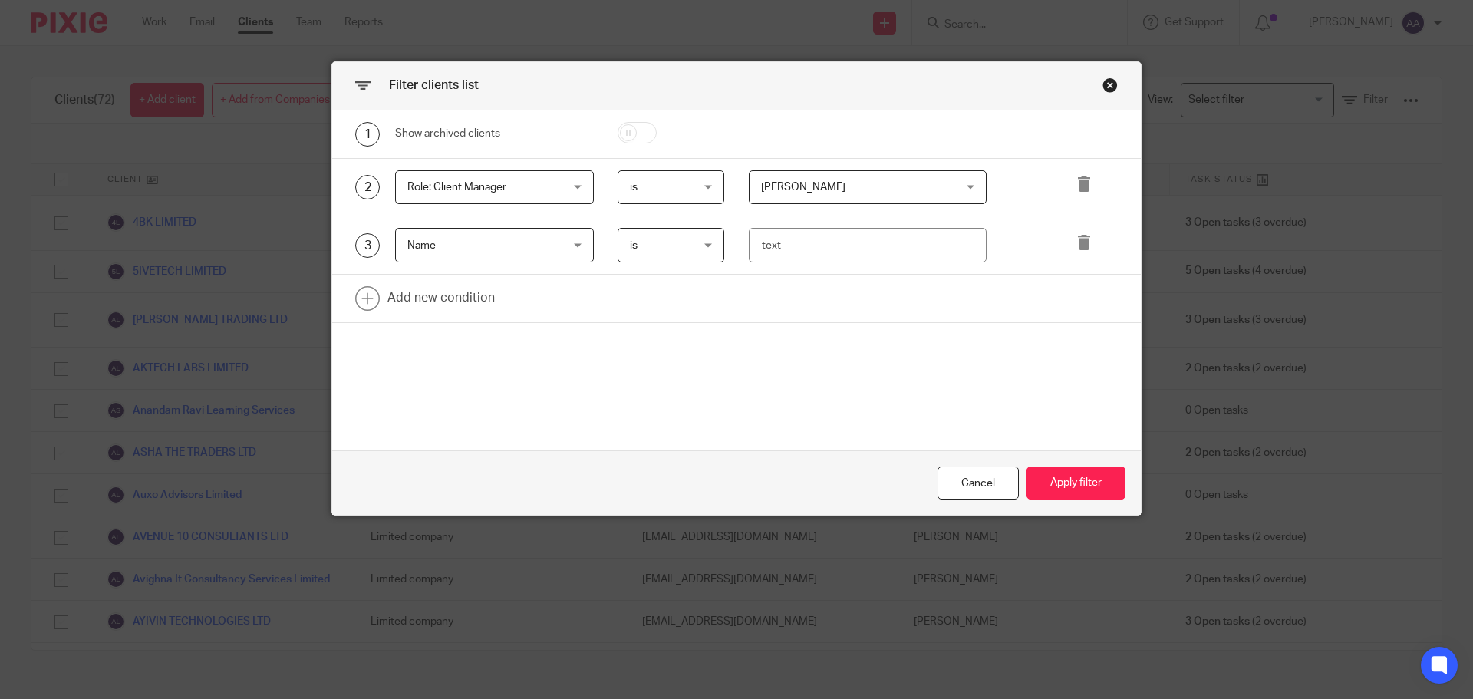
click at [670, 233] on span "is" at bounding box center [667, 245] width 75 height 32
click at [765, 285] on link at bounding box center [736, 299] width 808 height 48
click at [1081, 244] on icon at bounding box center [1083, 242] width 15 height 15
click at [1069, 476] on button "Apply filter" at bounding box center [1075, 482] width 99 height 33
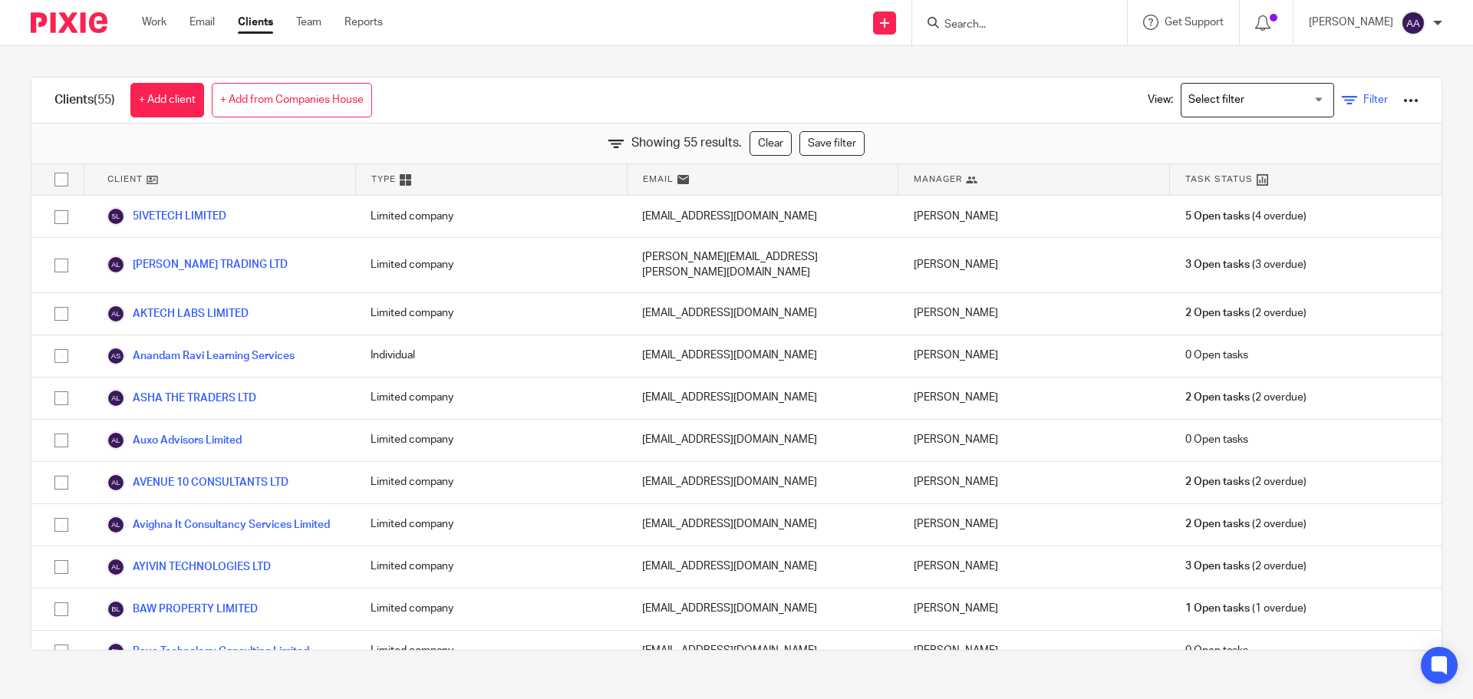
click at [1341, 94] on icon at bounding box center [1348, 100] width 15 height 15
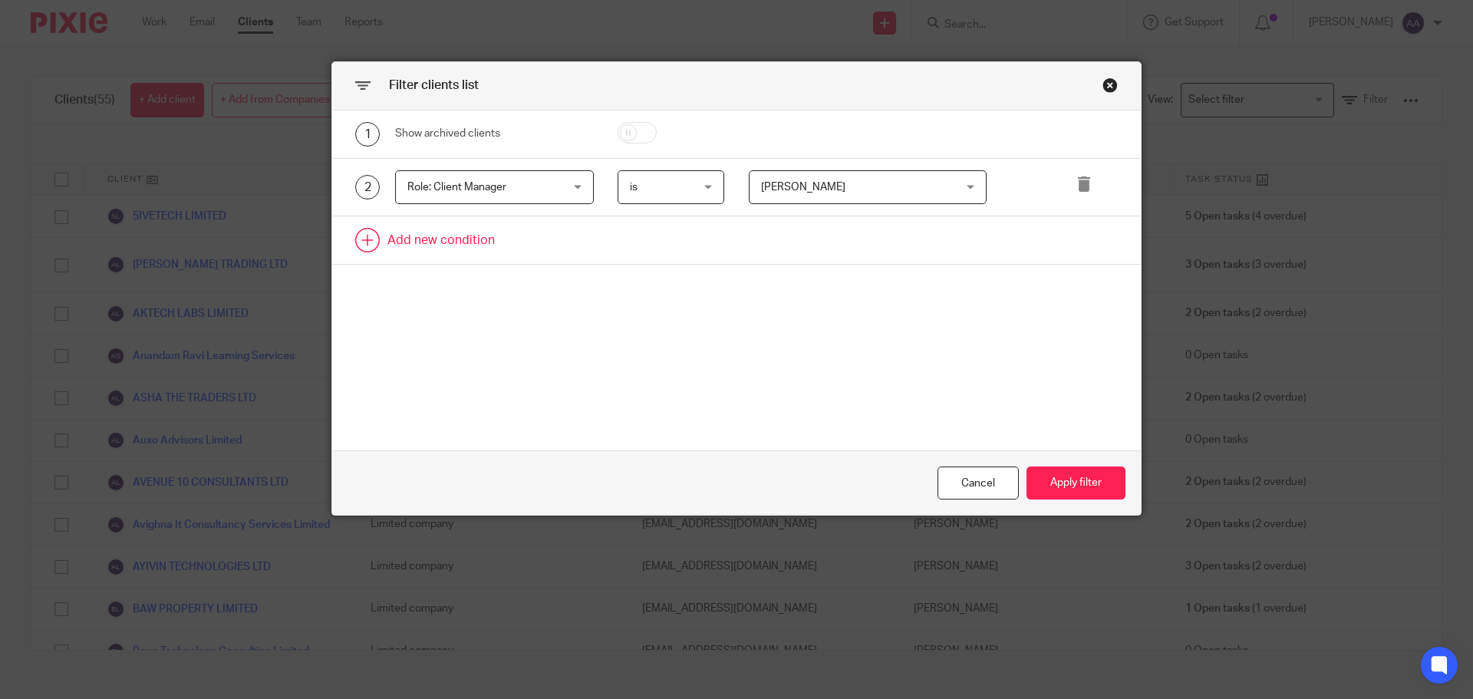
click at [426, 240] on link at bounding box center [736, 240] width 808 height 48
click at [957, 486] on div "Cancel" at bounding box center [977, 482] width 81 height 33
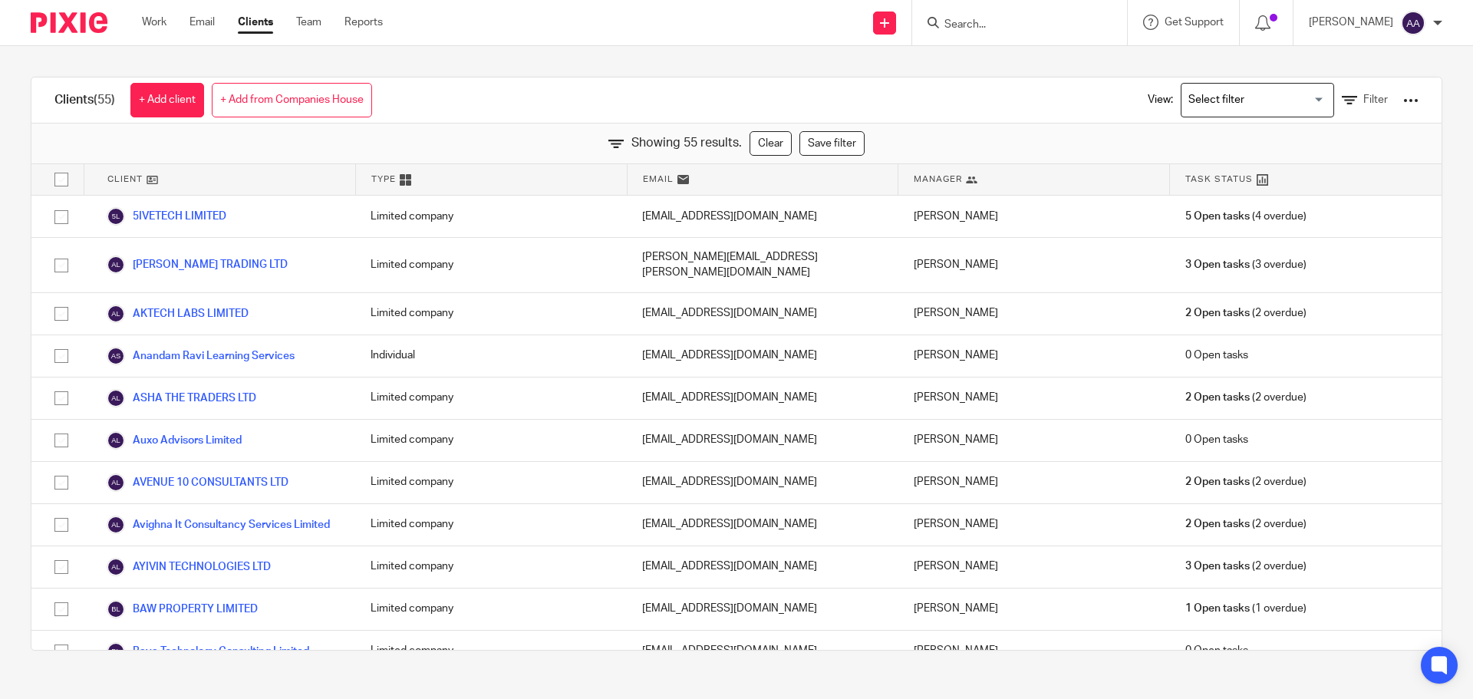
click at [1403, 103] on div at bounding box center [1410, 100] width 15 height 15
click at [1321, 181] on link "Export clients to CSV file" at bounding box center [1286, 180] width 213 height 23
click at [62, 177] on input "checkbox" at bounding box center [61, 179] width 29 height 29
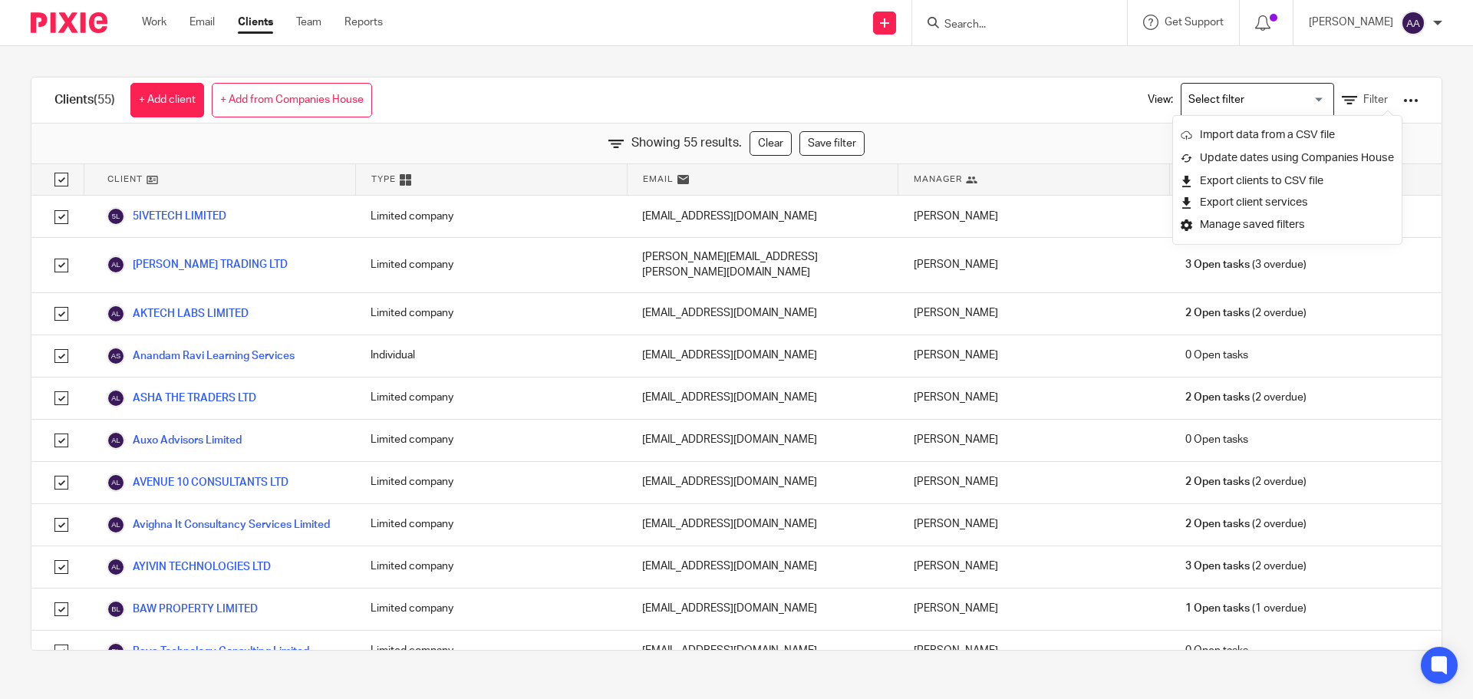
checkbox input "true"
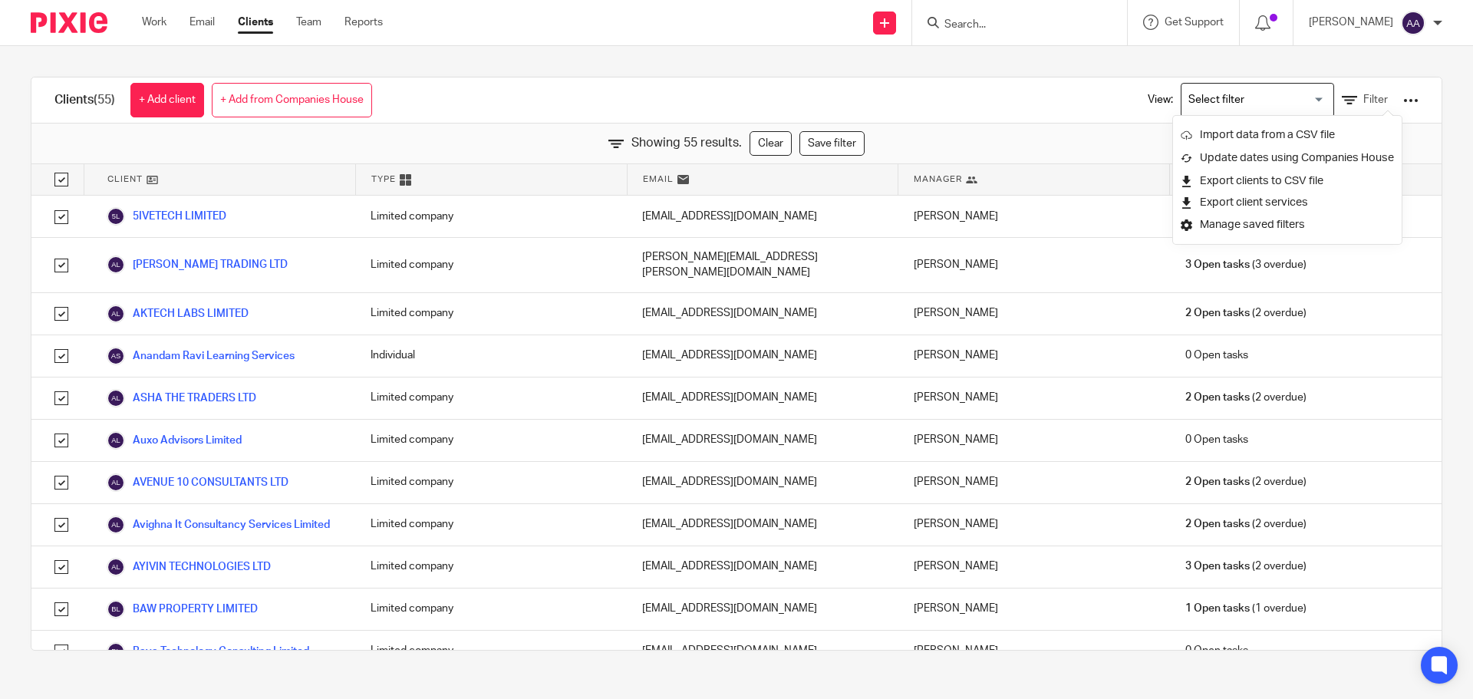
checkbox input "true"
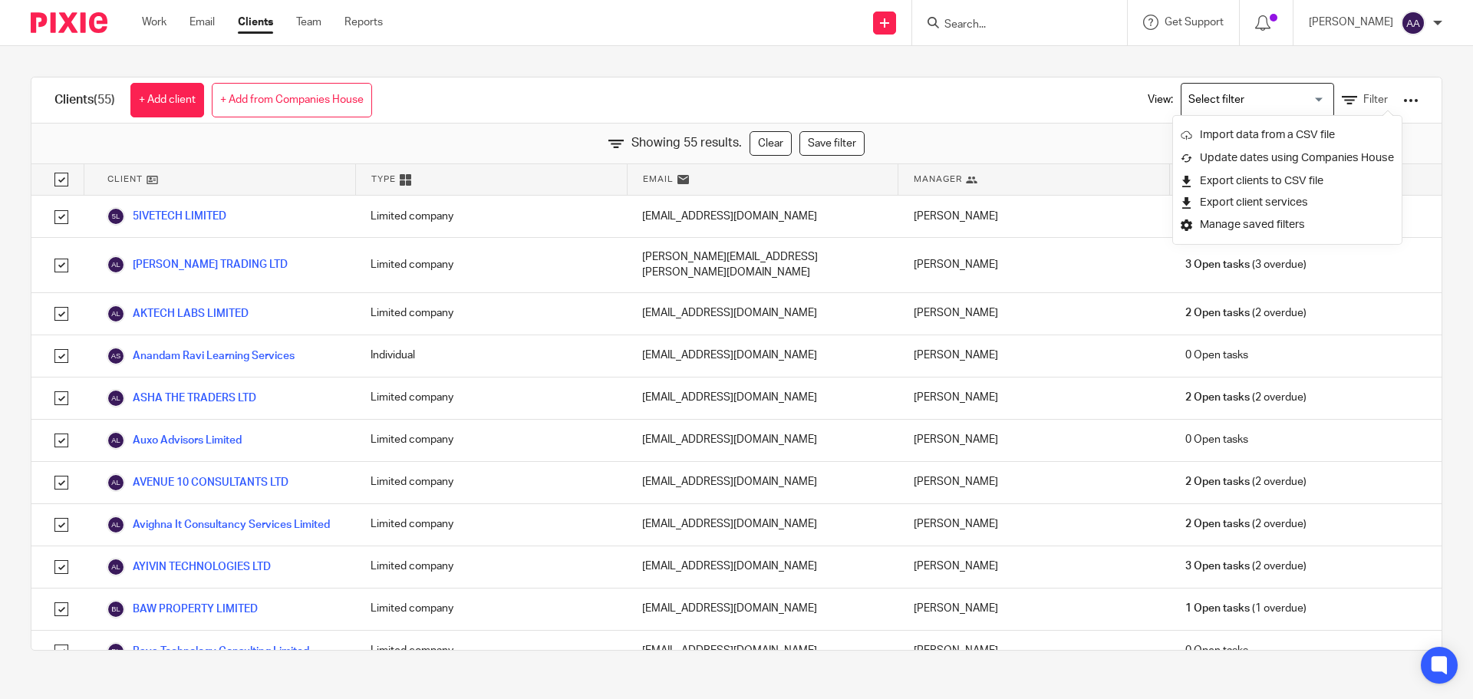
checkbox input "true"
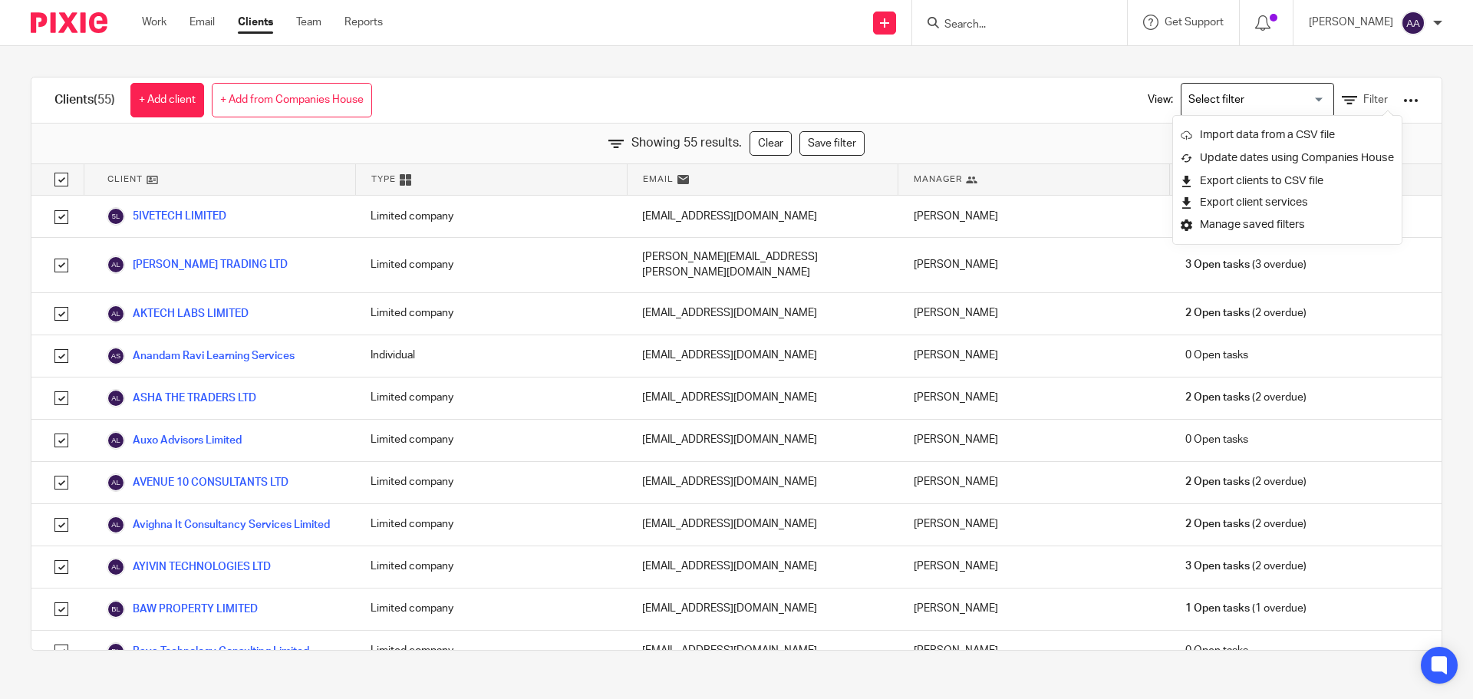
checkbox input "true"
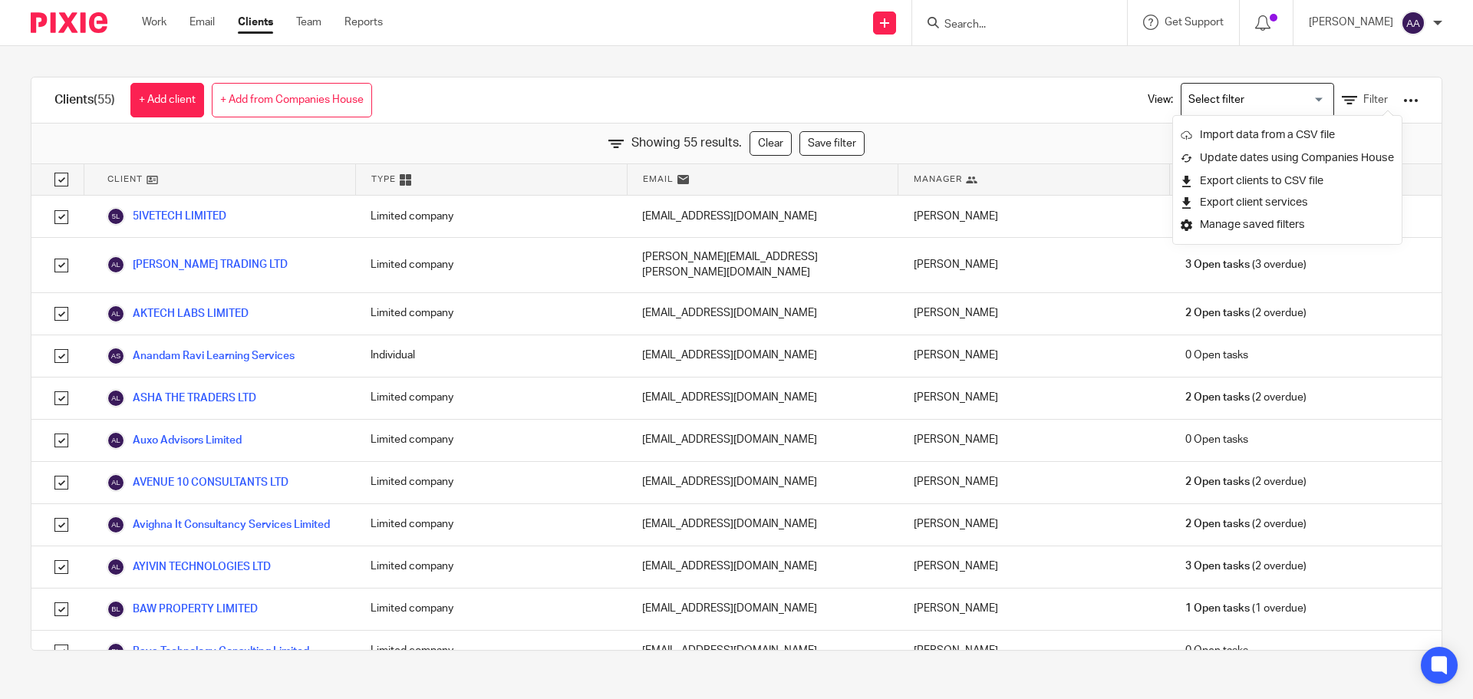
checkbox input "true"
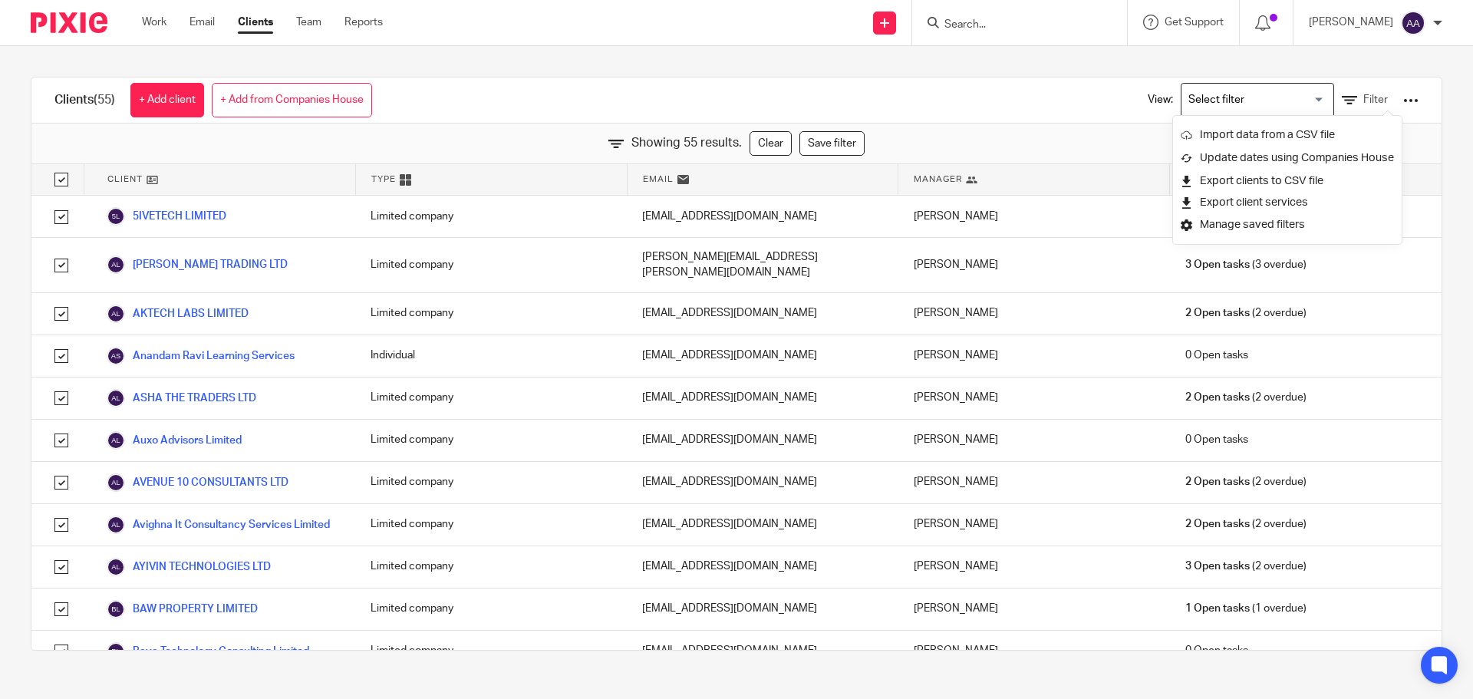
checkbox input "true"
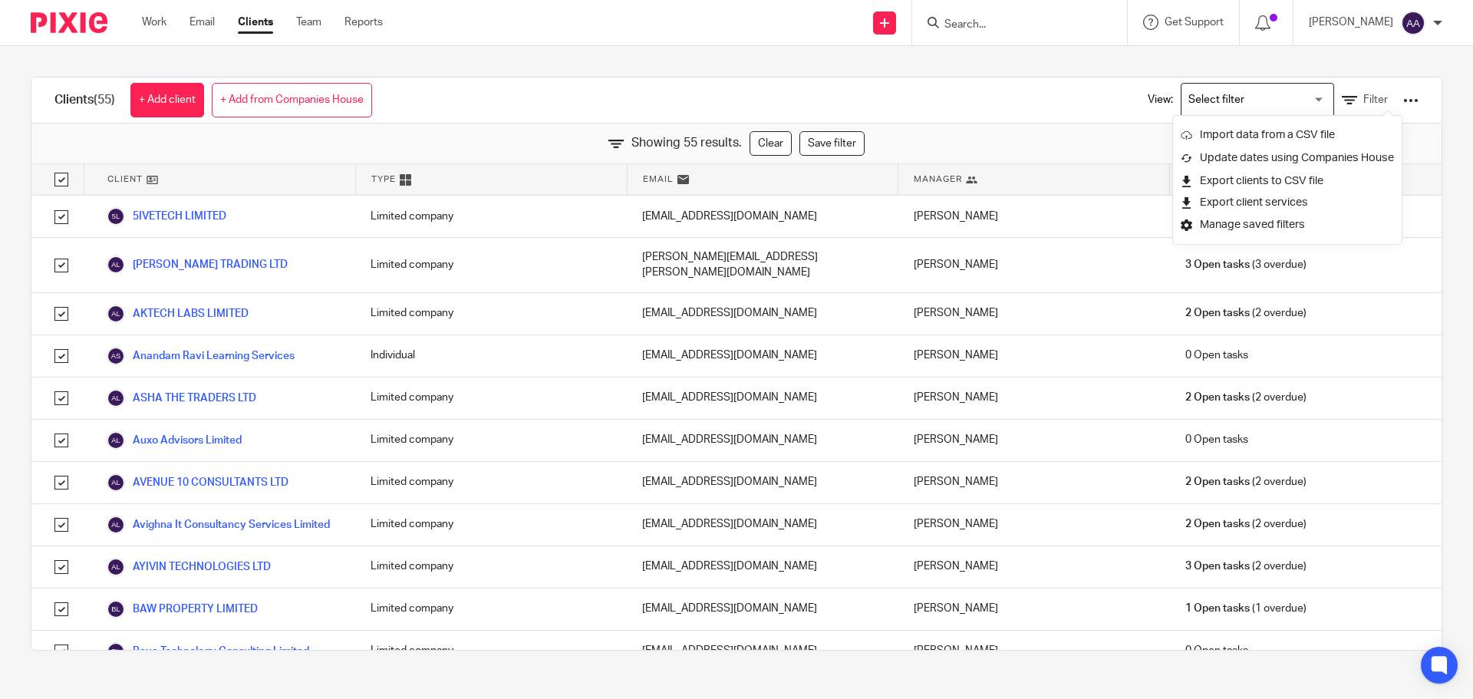
checkbox input "true"
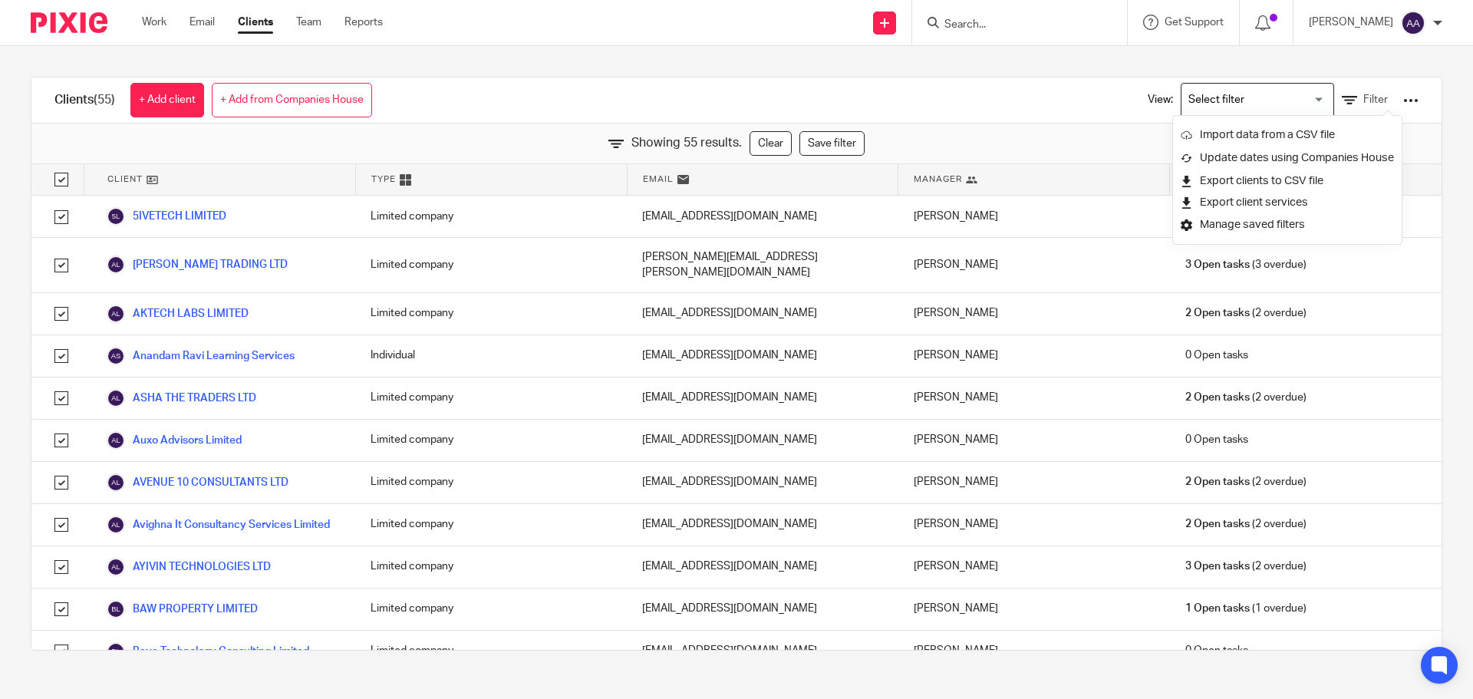
checkbox input "true"
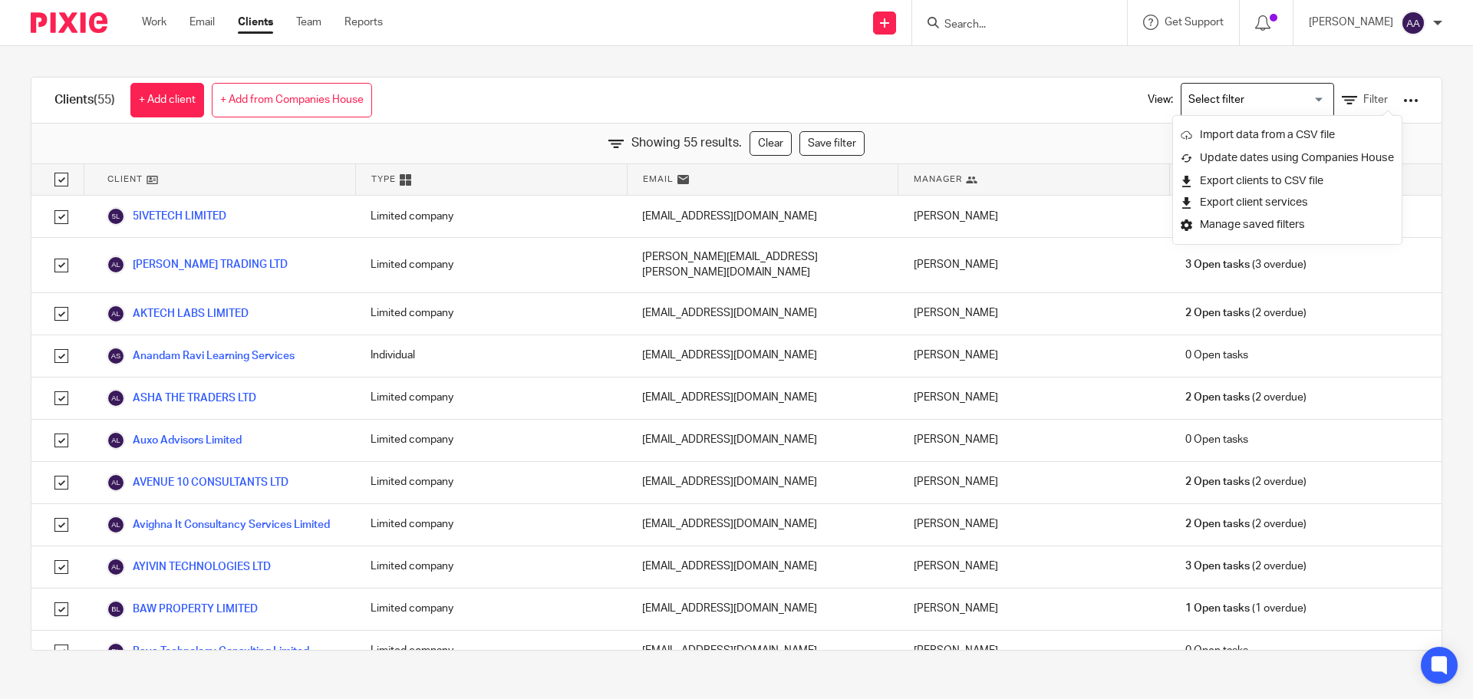
checkbox input "true"
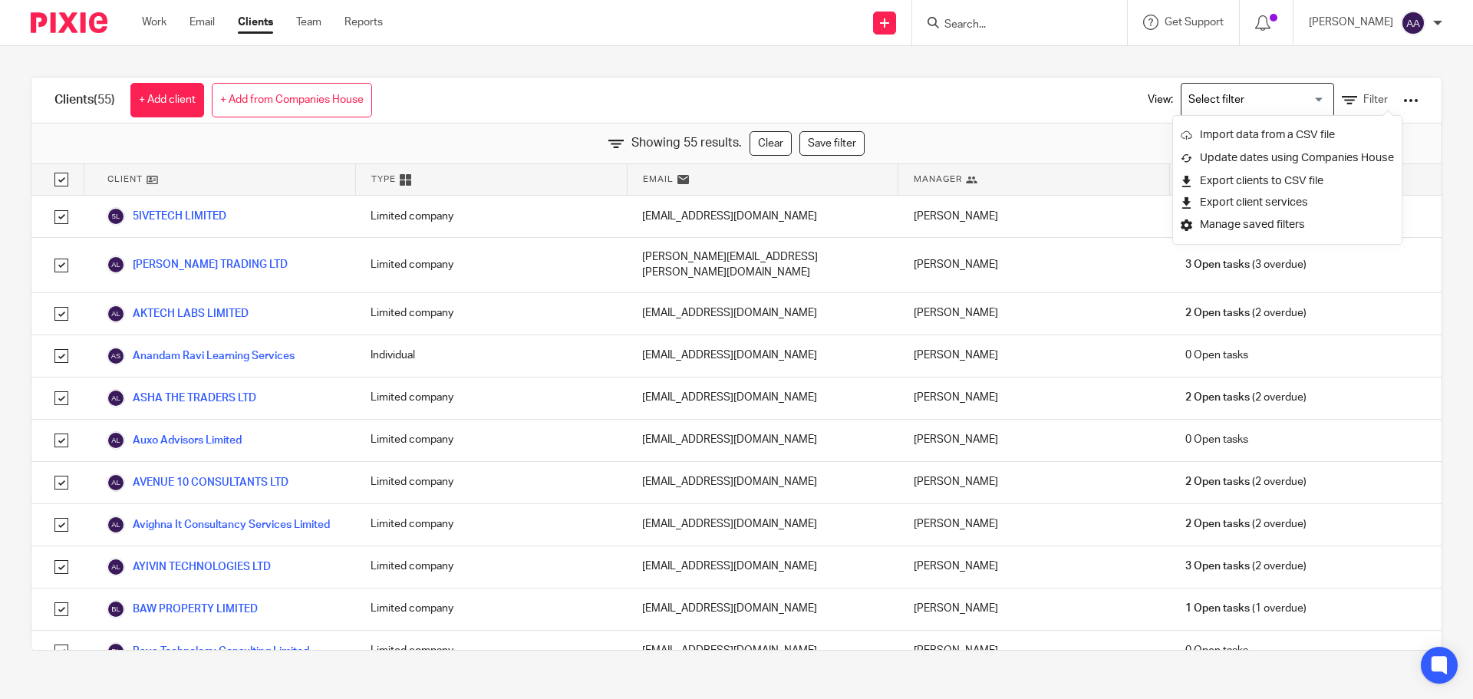
checkbox input "true"
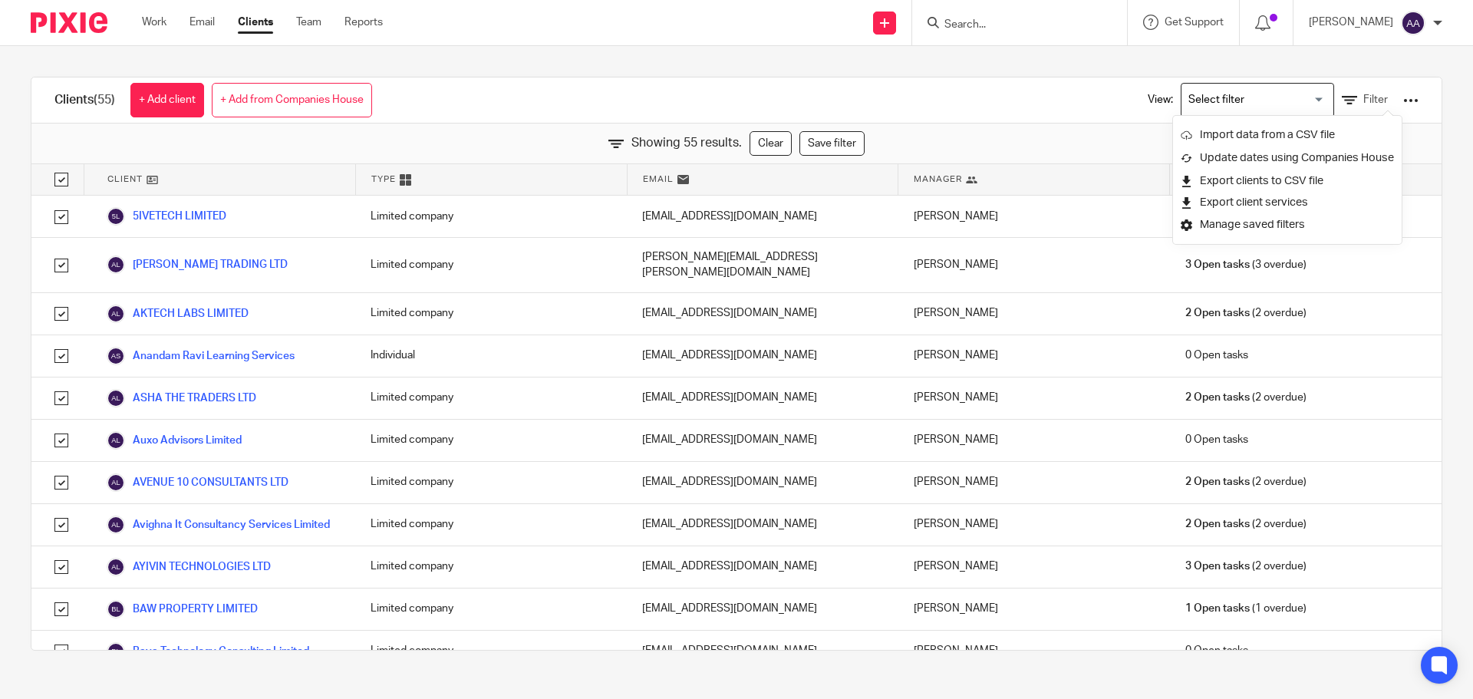
checkbox input "true"
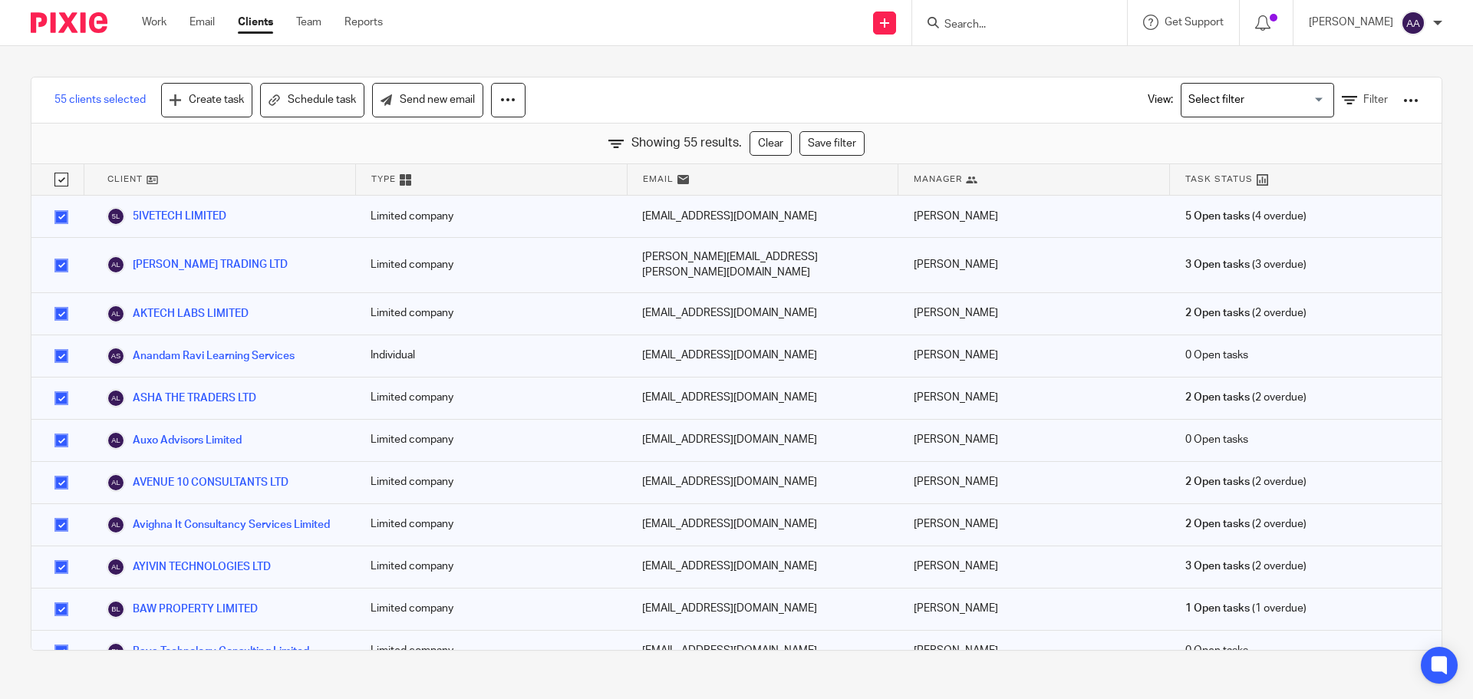
click at [1394, 108] on div "View: Loading... Filter" at bounding box center [1271, 99] width 294 height 45
click at [1403, 101] on div at bounding box center [1410, 100] width 15 height 15
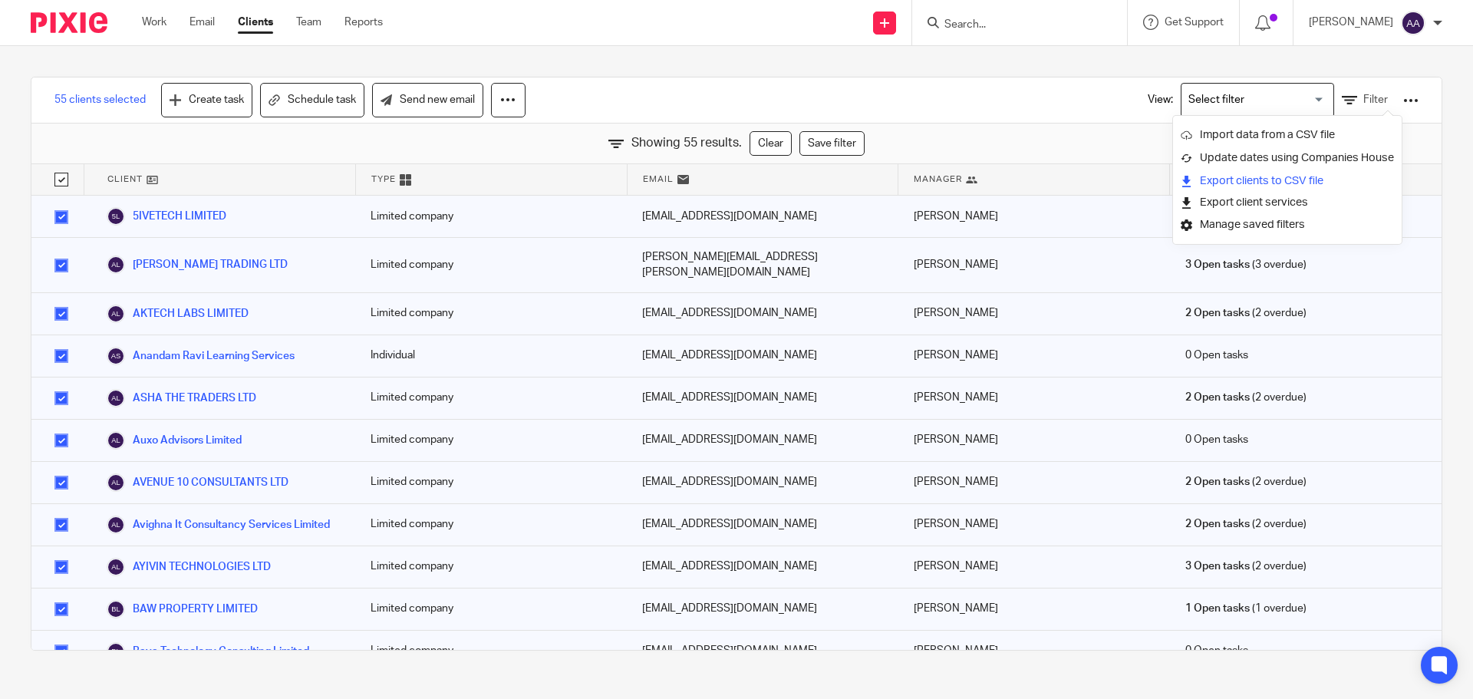
click at [1310, 185] on link "Export clients to CSV file" at bounding box center [1286, 180] width 213 height 23
click at [893, 110] on div "55 clients selected Create task Schedule task Send new email View: Loading... F…" at bounding box center [736, 100] width 1410 height 46
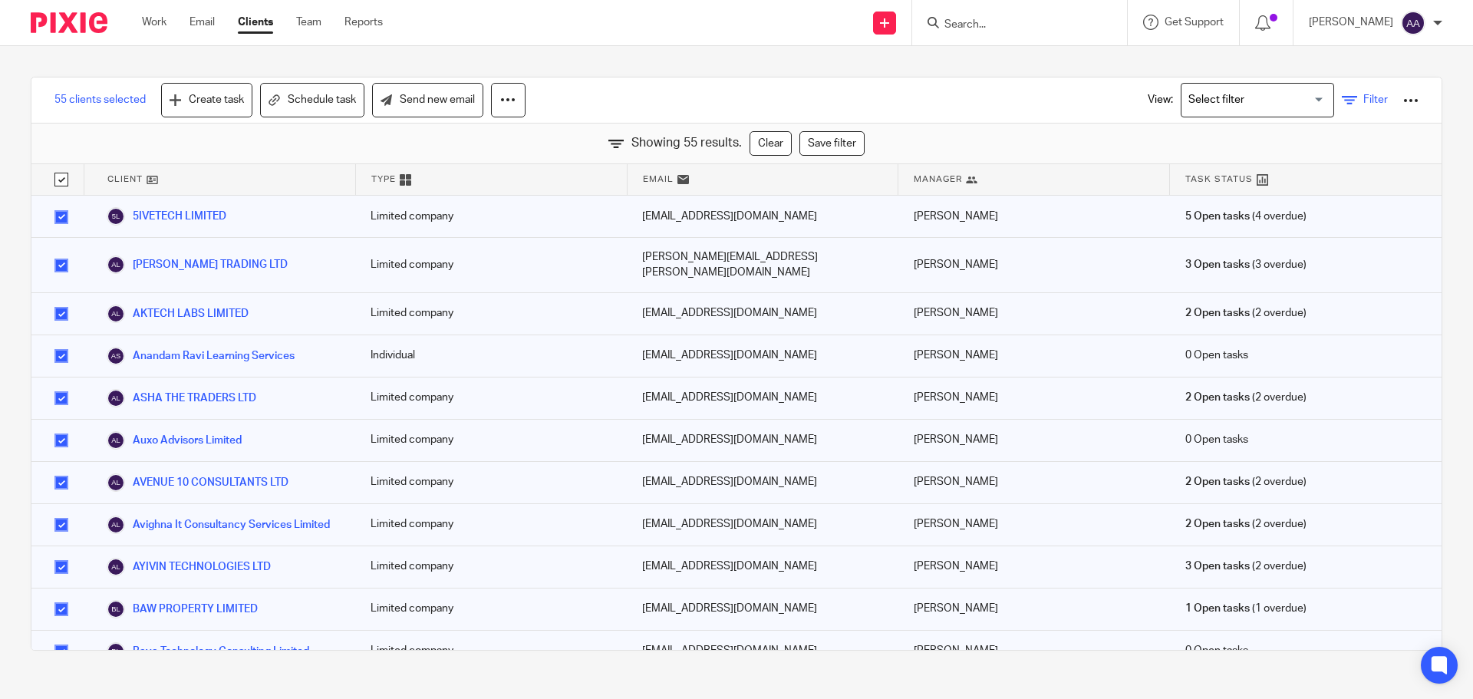
click at [1363, 98] on span "Filter" at bounding box center [1375, 99] width 25 height 11
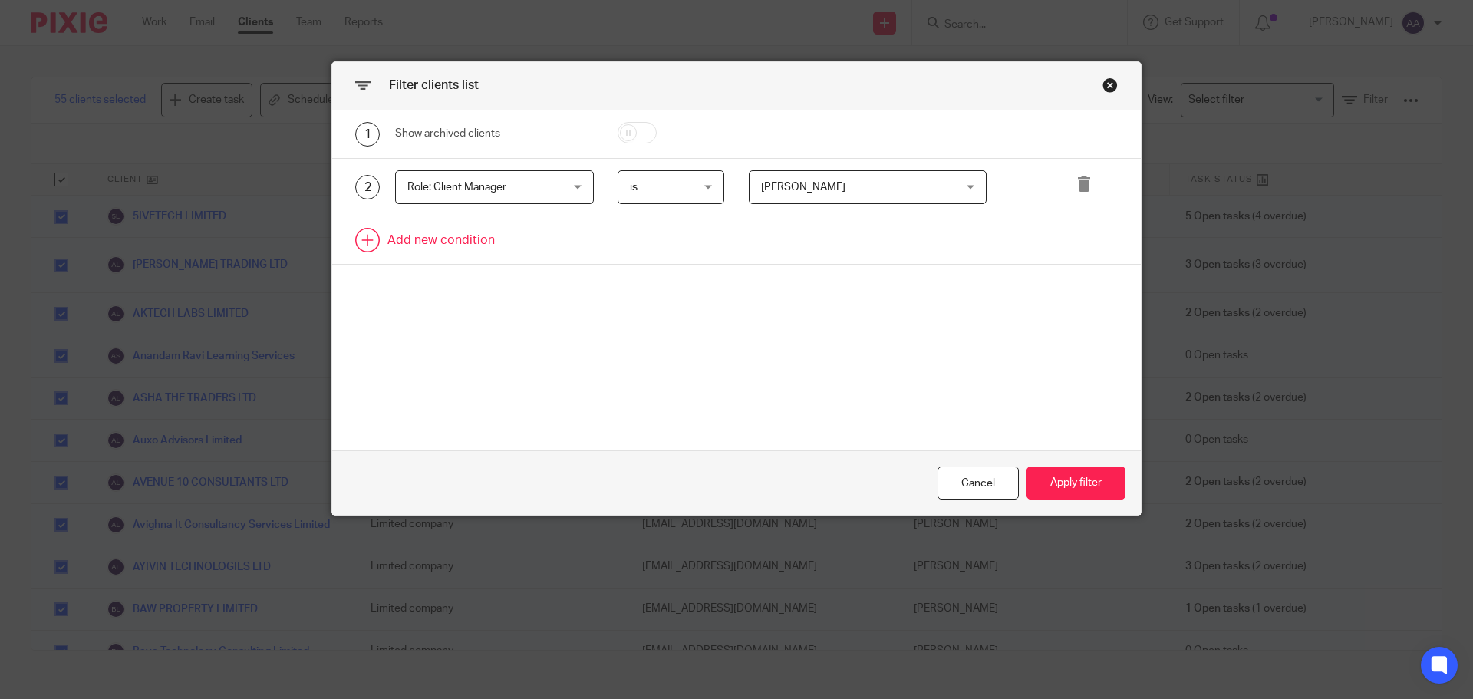
click at [357, 245] on link at bounding box center [736, 240] width 808 height 48
click at [551, 240] on div "Field" at bounding box center [494, 245] width 199 height 35
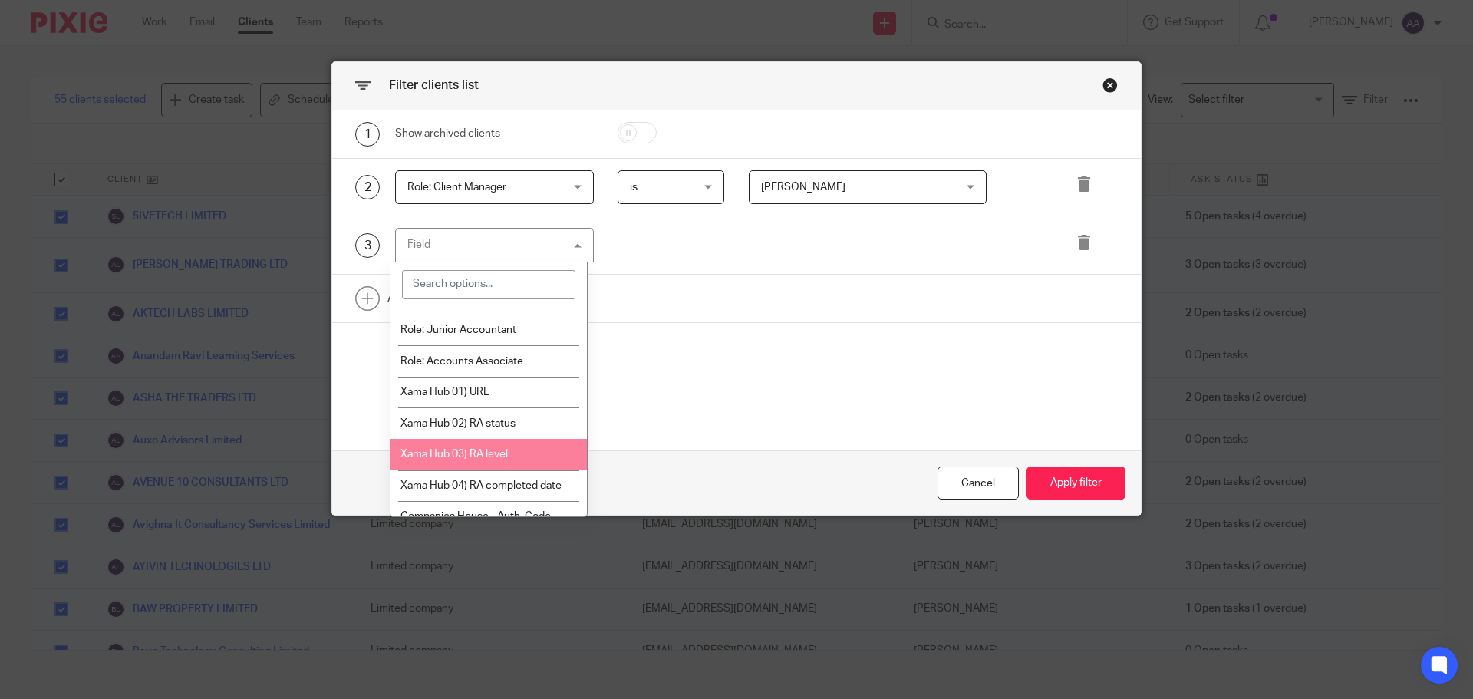
scroll to position [153, 0]
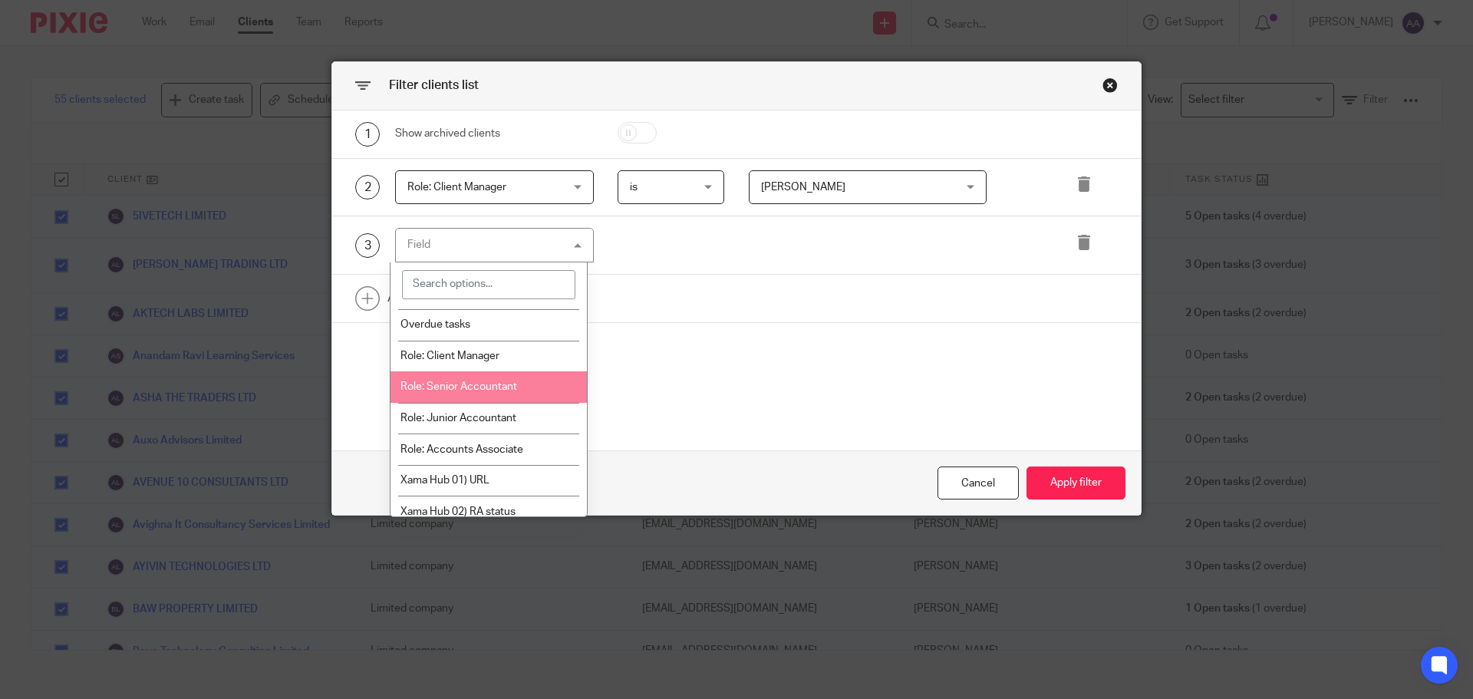
click at [502, 393] on li "Role: Senior Accountant" at bounding box center [488, 386] width 197 height 31
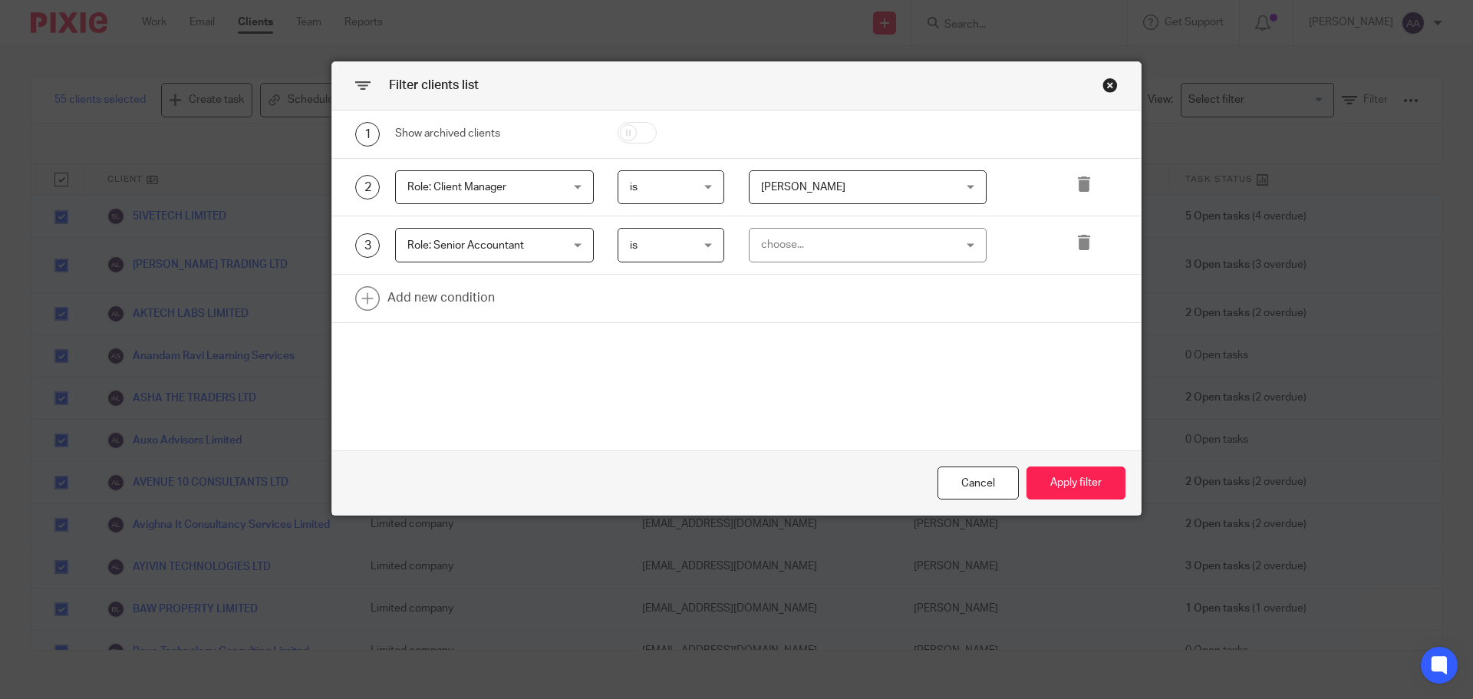
click at [821, 246] on div "choose..." at bounding box center [851, 245] width 180 height 32
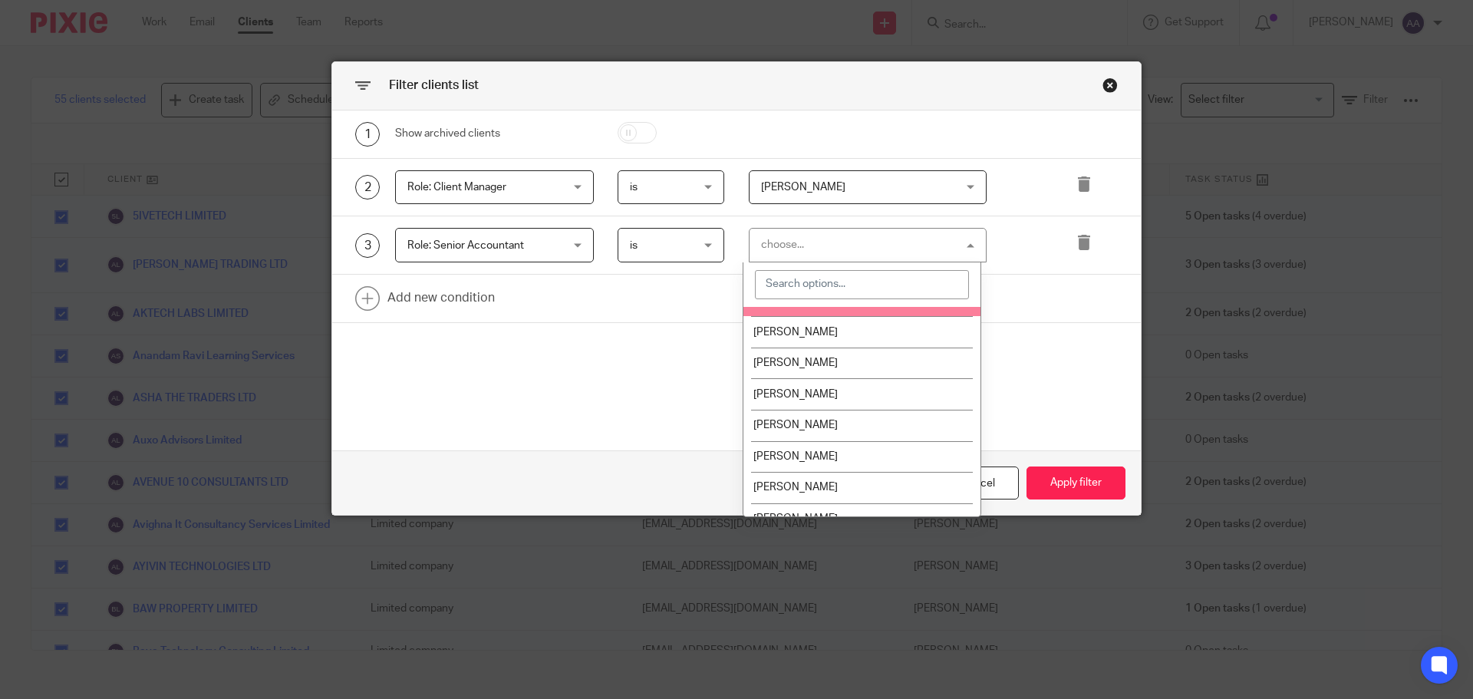
scroll to position [77, 0]
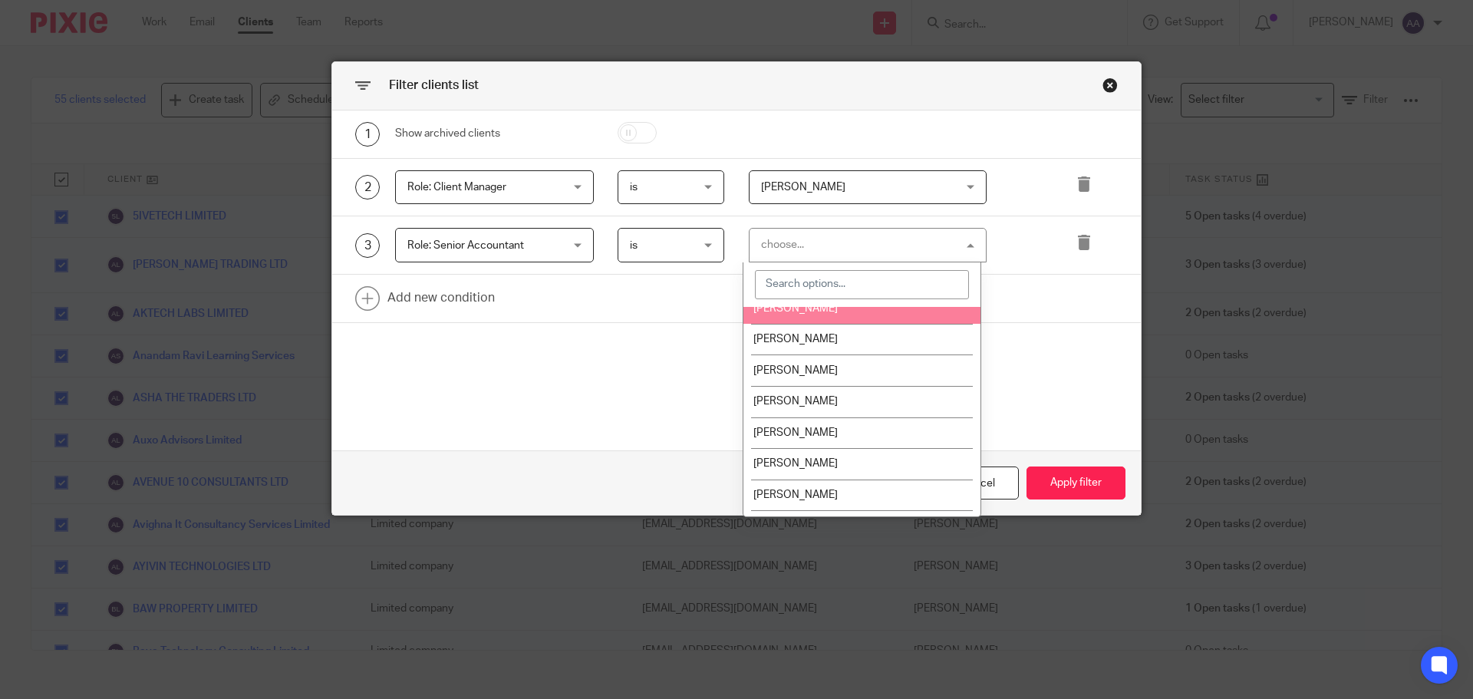
click at [802, 318] on li "Allen Anton" at bounding box center [861, 307] width 237 height 31
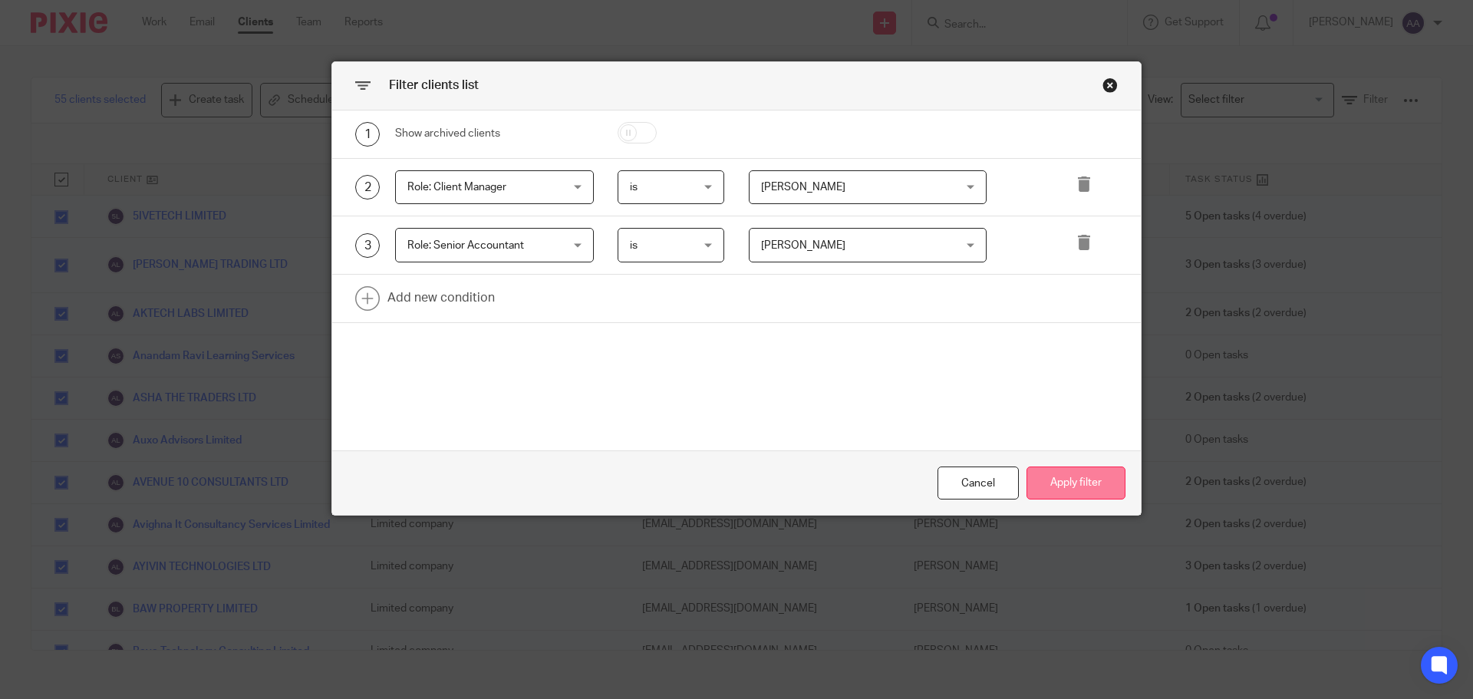
click at [1075, 482] on button "Apply filter" at bounding box center [1075, 482] width 99 height 33
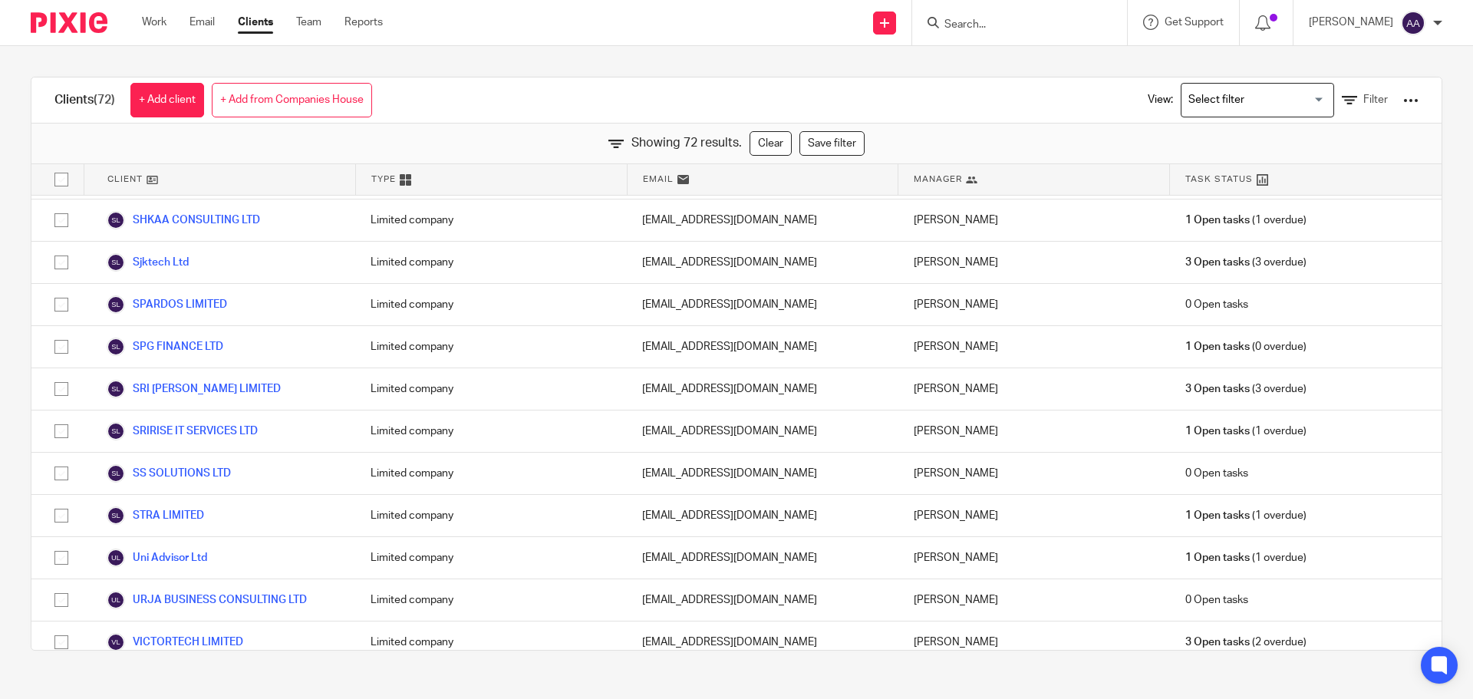
scroll to position [2629, 0]
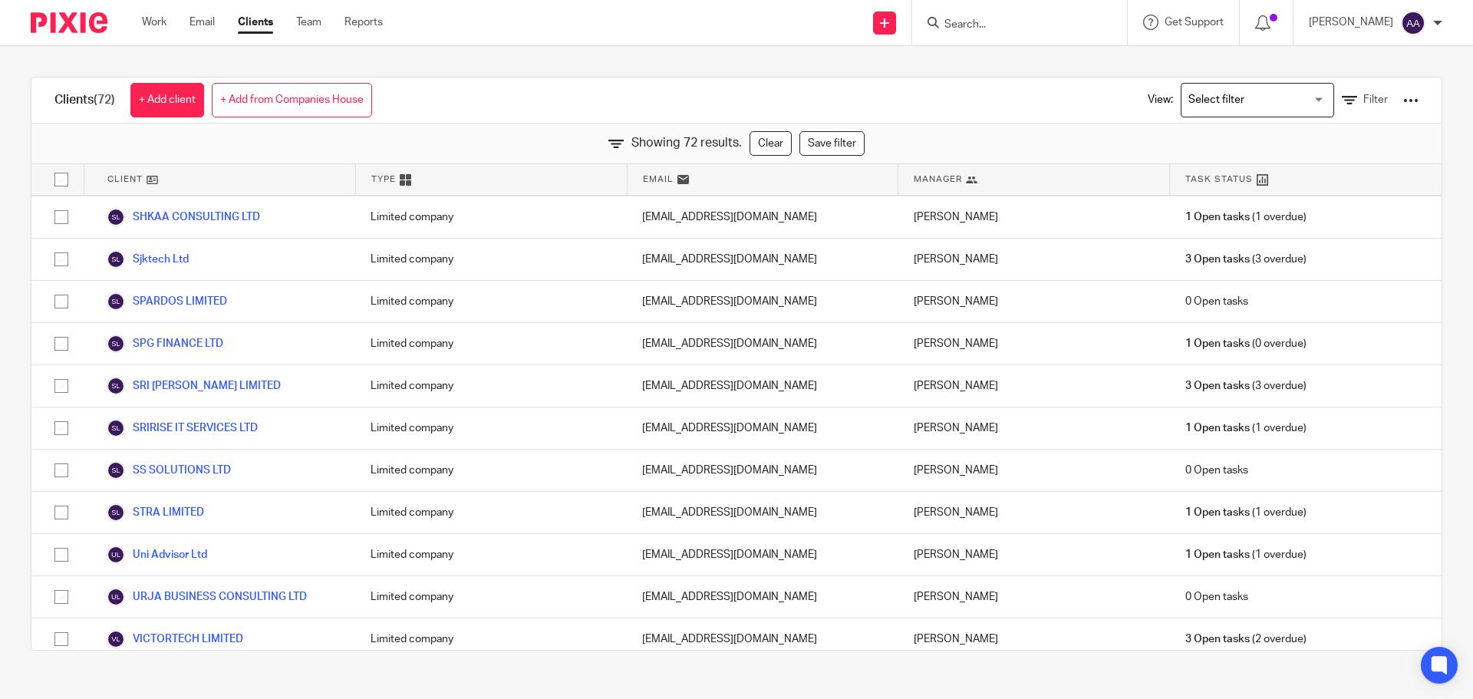
drag, startPoint x: 1419, startPoint y: 591, endPoint x: 1434, endPoint y: 415, distance: 177.1
click at [1434, 415] on div "Clients (72) + Add client + Add from Companies House View: Loading... Filter Sh…" at bounding box center [736, 363] width 1473 height 635
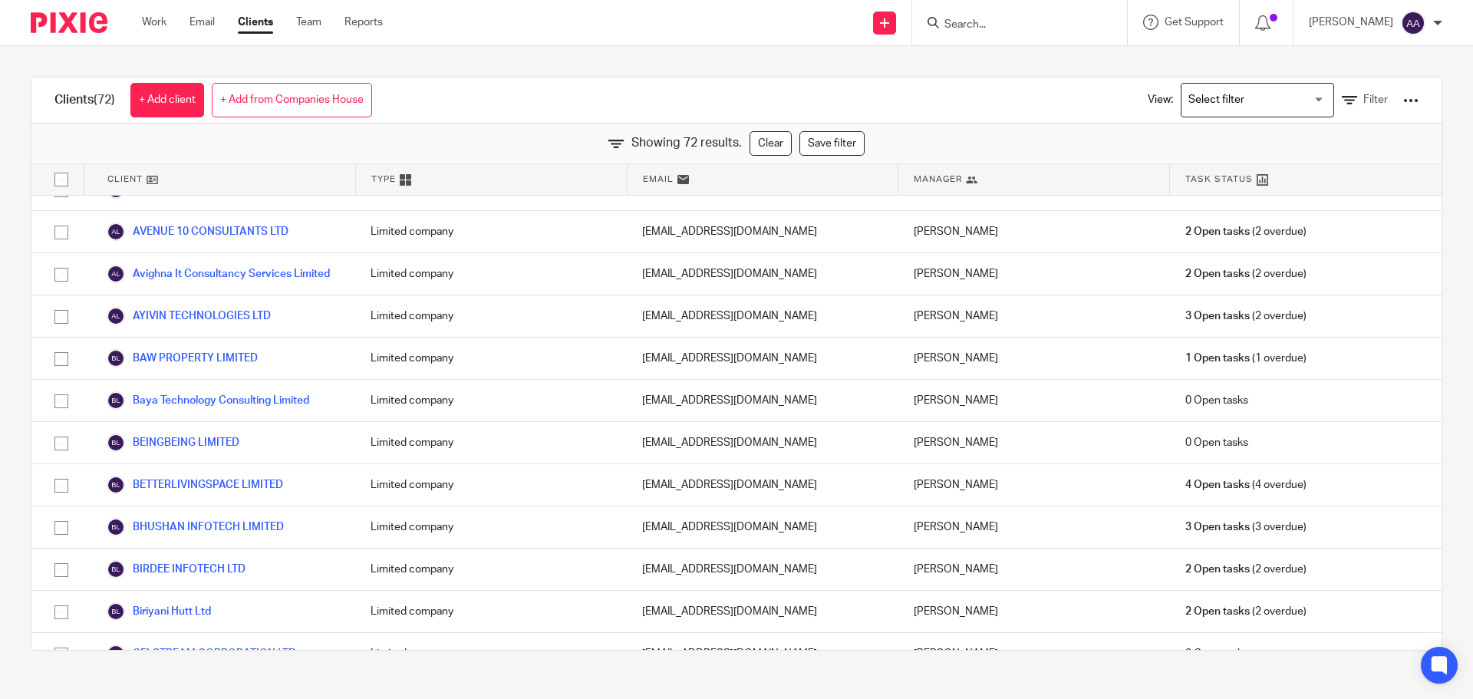
scroll to position [0, 0]
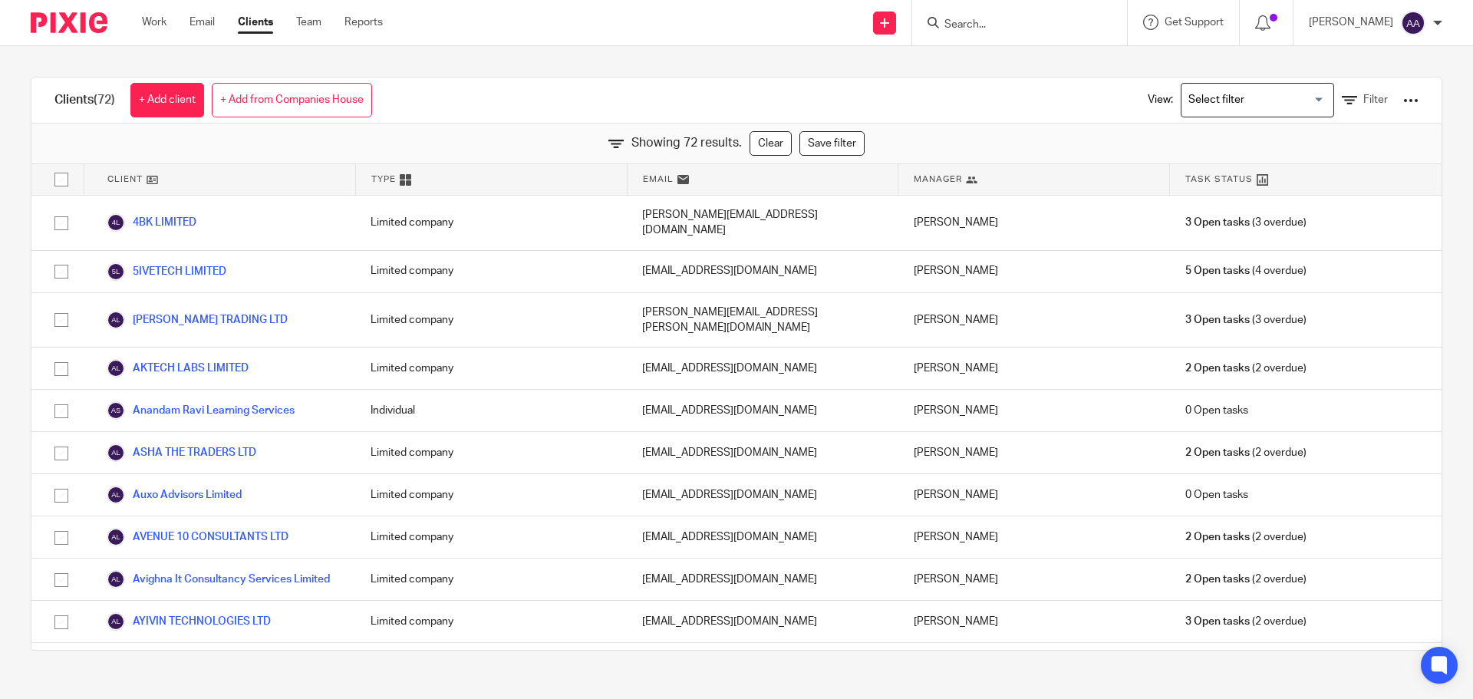
click at [66, 177] on input "checkbox" at bounding box center [61, 179] width 29 height 29
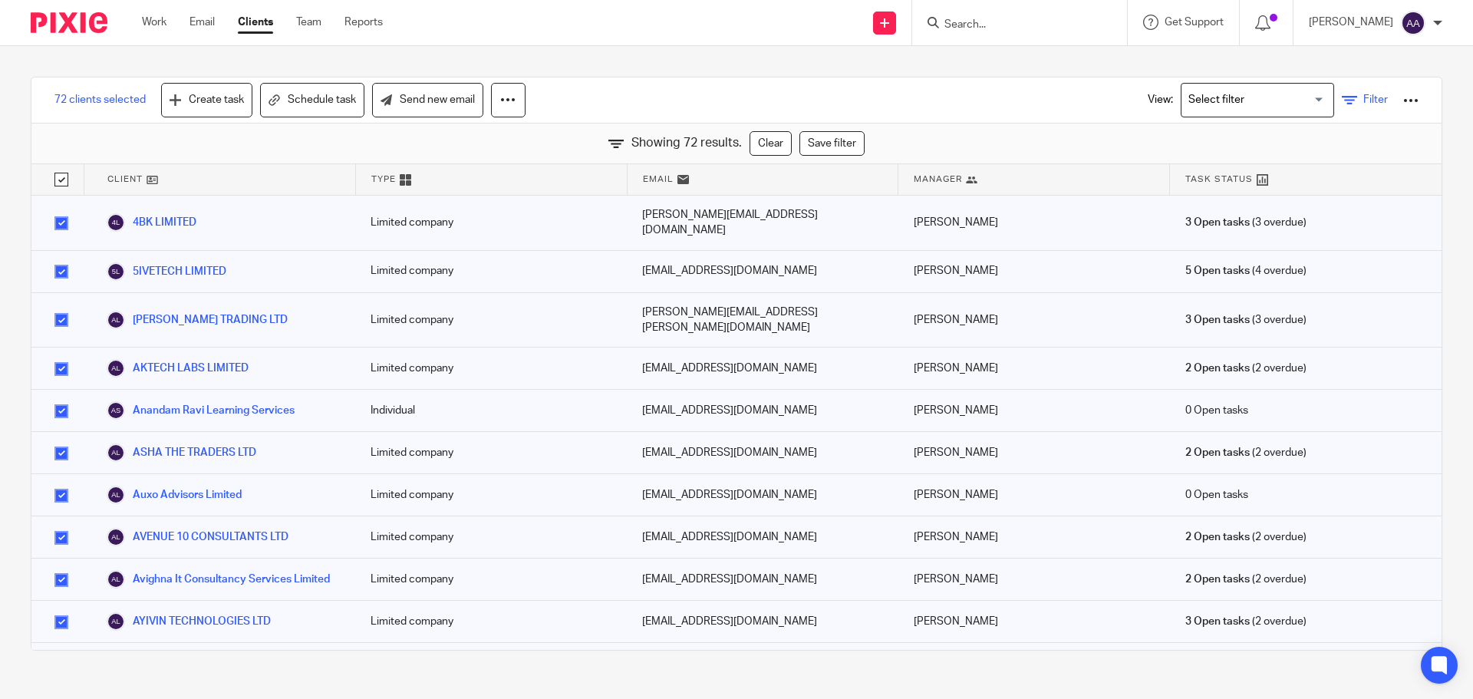
click at [1363, 96] on span "Filter" at bounding box center [1375, 99] width 25 height 11
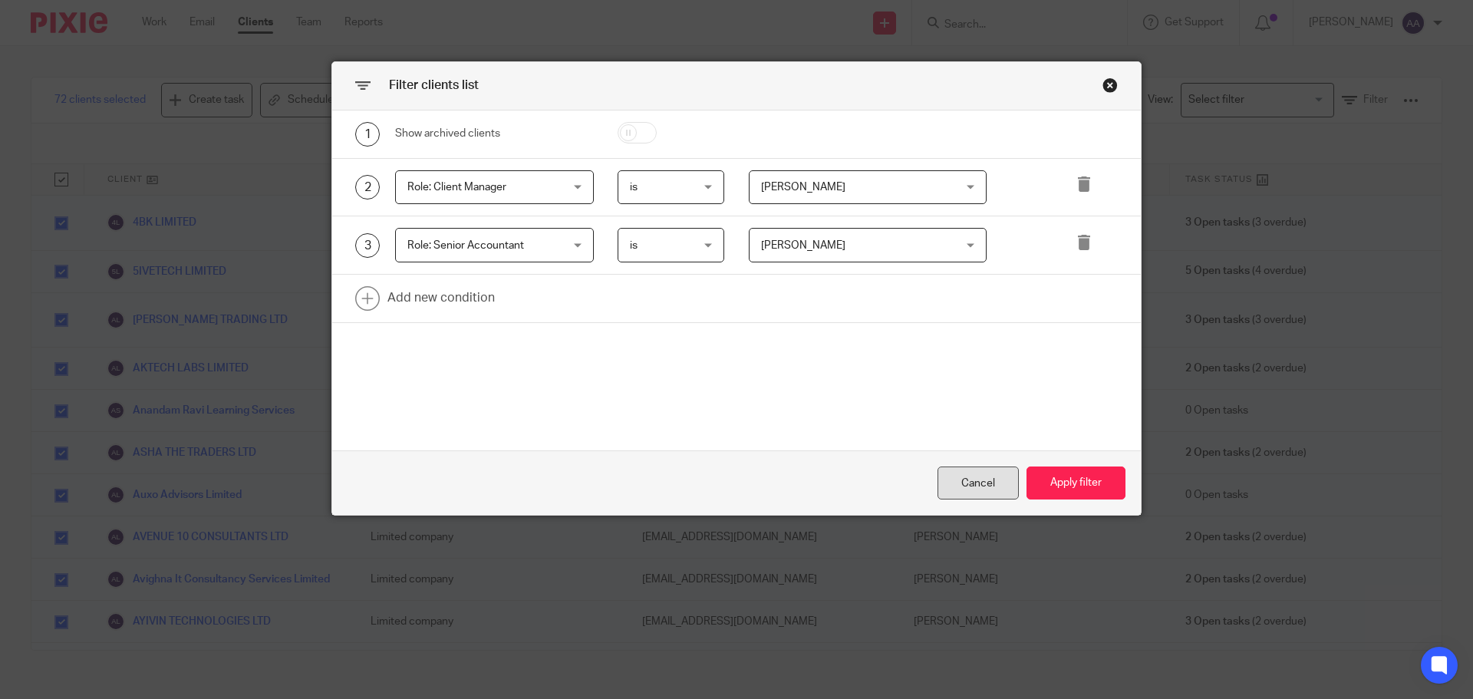
click at [989, 472] on div "Cancel" at bounding box center [977, 482] width 81 height 33
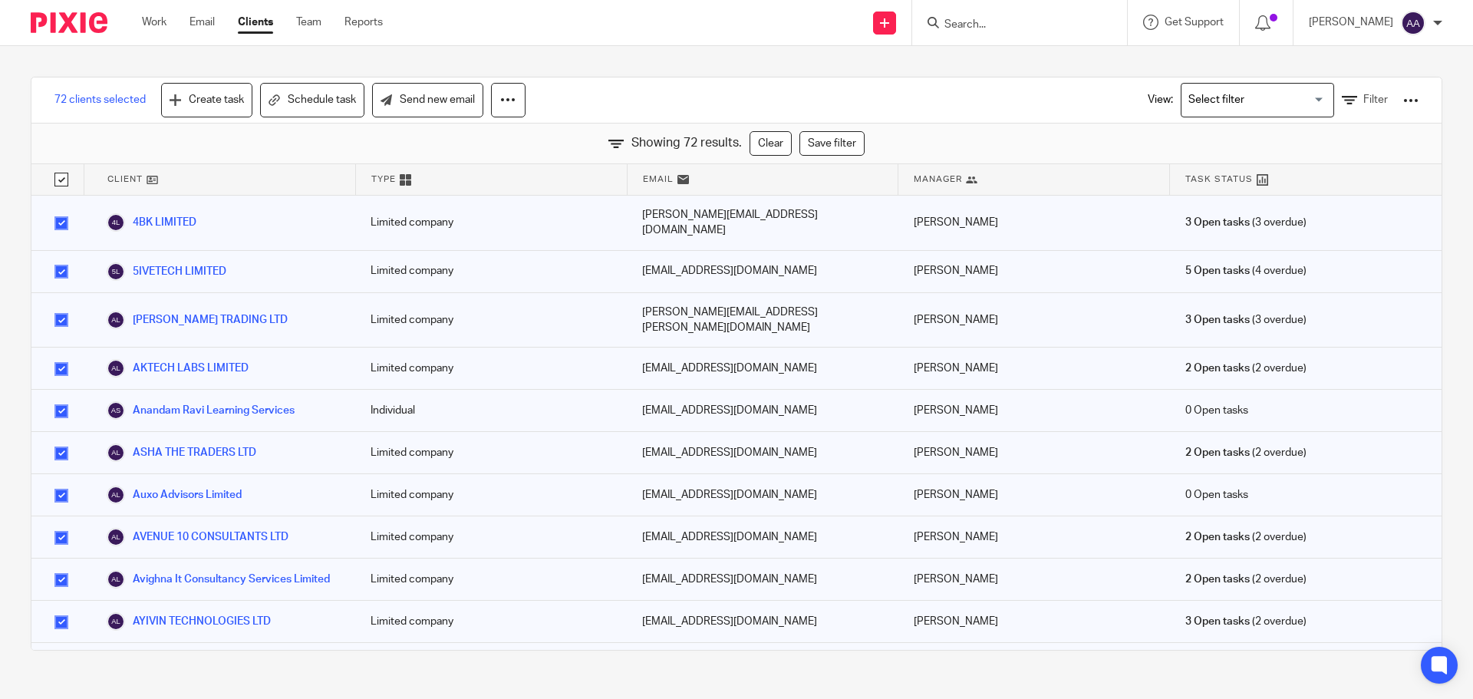
click at [1393, 91] on div "View: Loading... Filter" at bounding box center [1271, 99] width 294 height 45
click at [1403, 100] on div at bounding box center [1410, 100] width 15 height 15
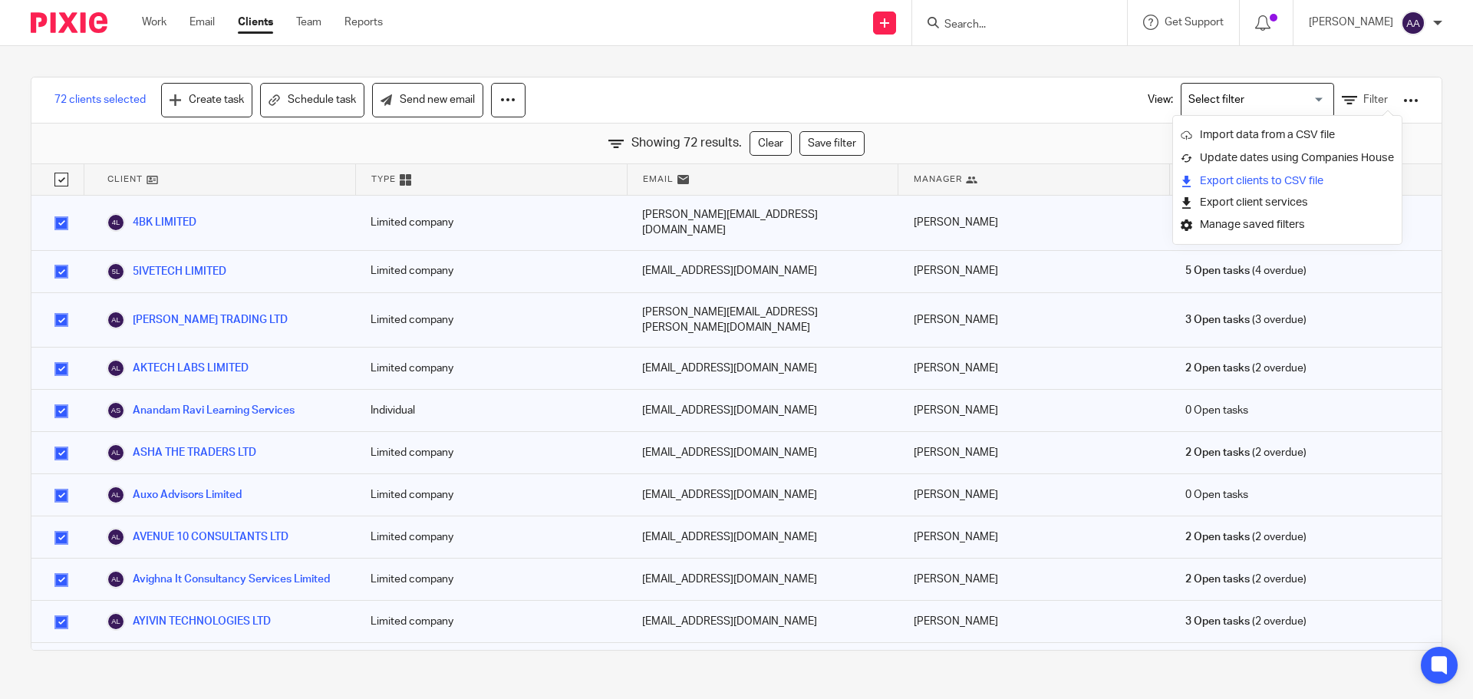
click at [1285, 176] on link "Export clients to CSV file" at bounding box center [1286, 180] width 213 height 23
click at [726, 61] on div "72 clients selected Create task Schedule task Send new email View: Loading... F…" at bounding box center [736, 363] width 1473 height 635
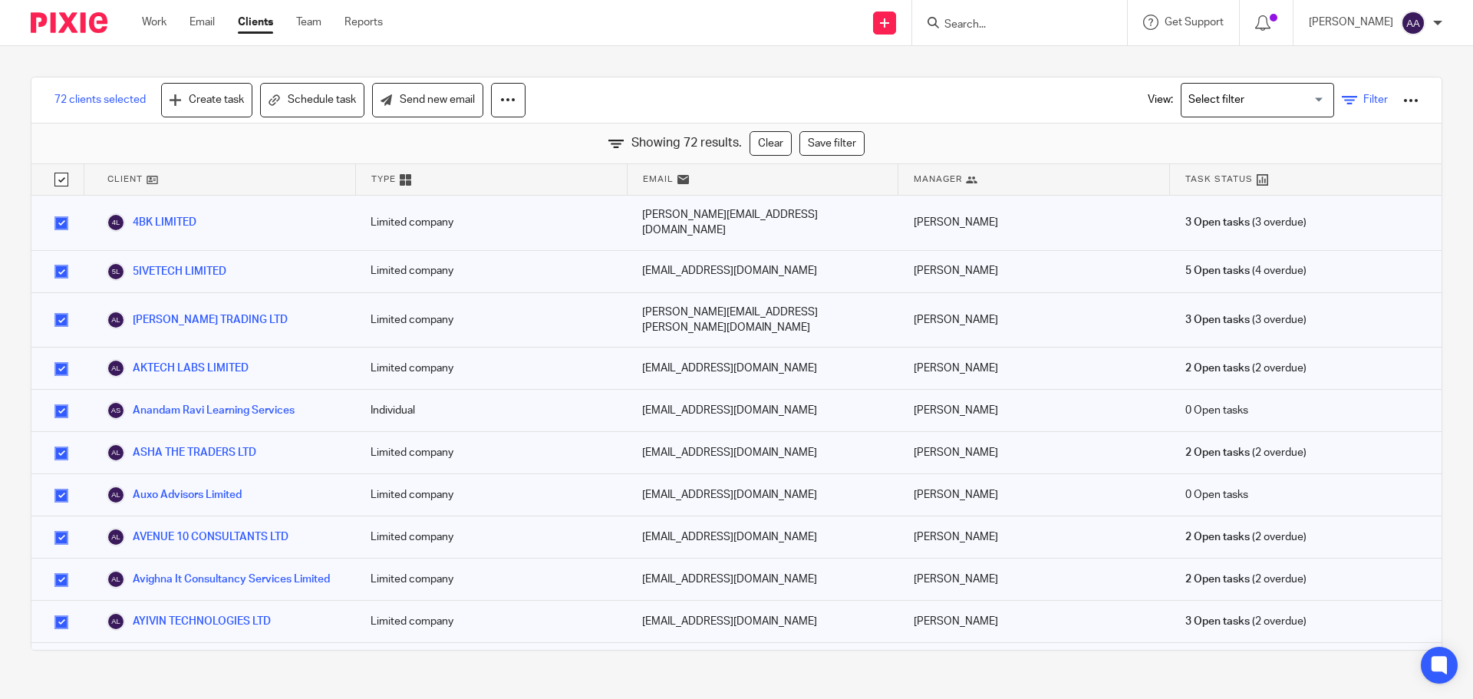
click at [1341, 105] on icon at bounding box center [1348, 100] width 15 height 15
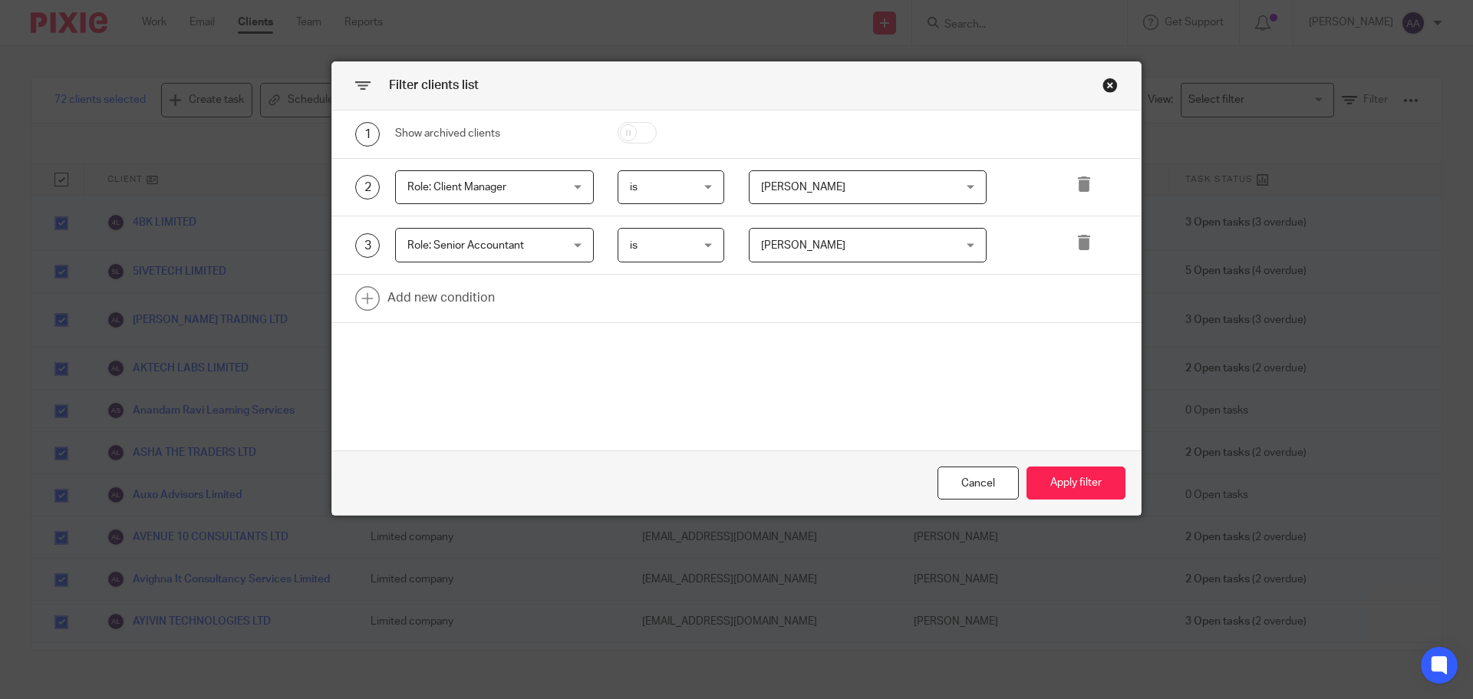
click at [923, 243] on span "Allen Anton" at bounding box center [851, 245] width 180 height 32
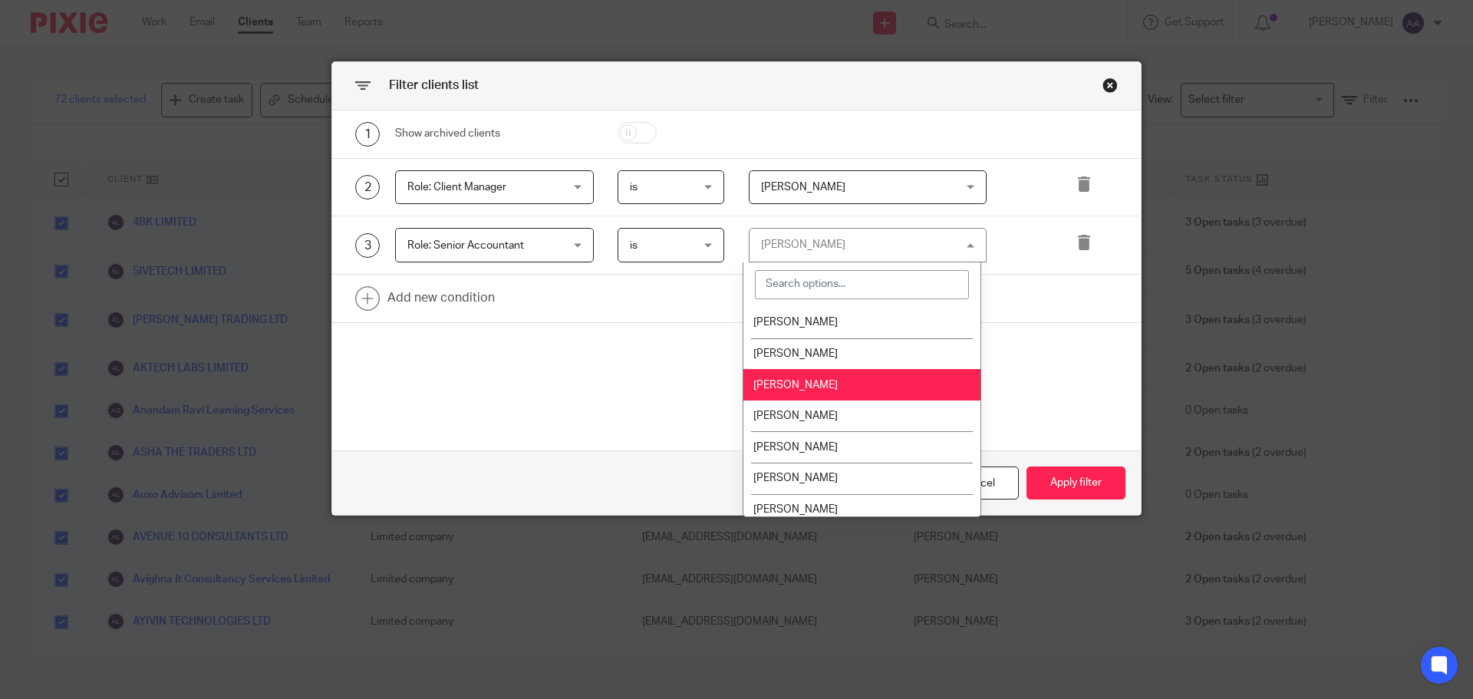
click at [791, 378] on li "Allen Anton" at bounding box center [861, 384] width 237 height 31
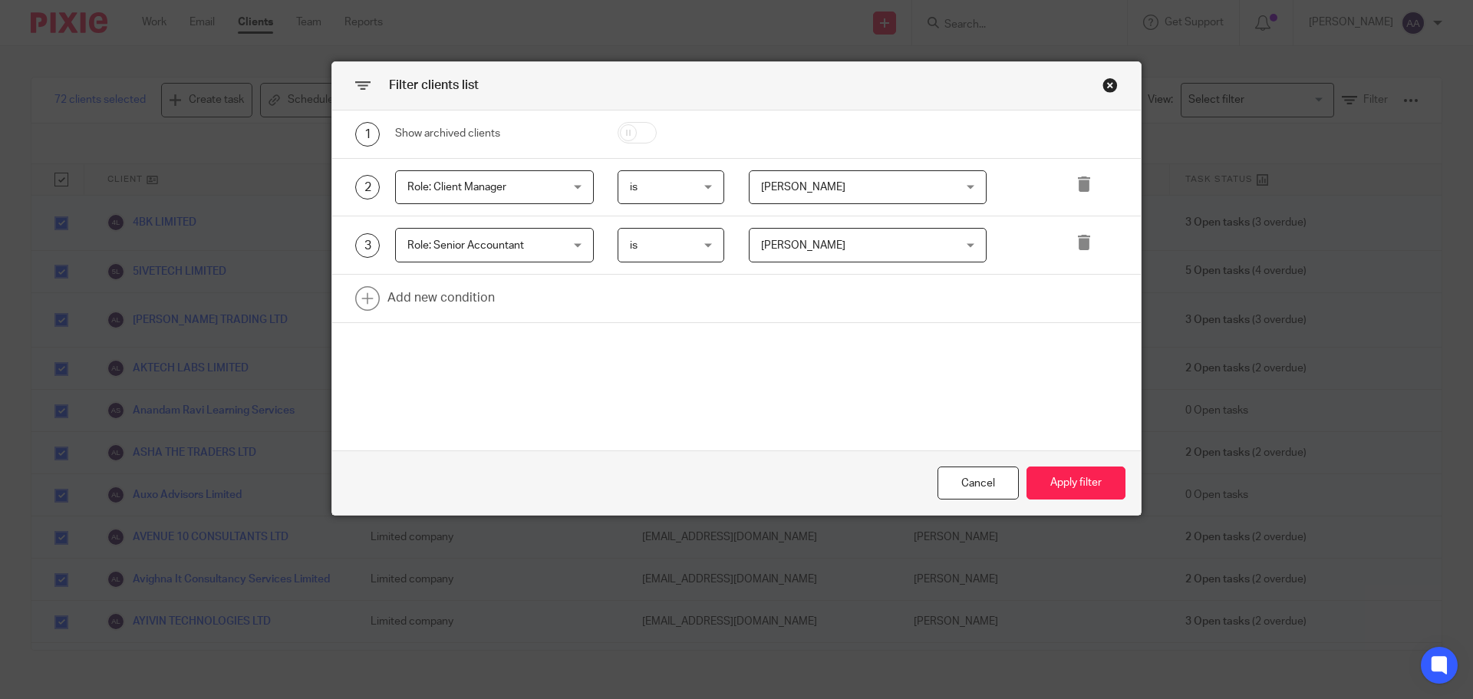
click at [896, 242] on span "Allen Anton" at bounding box center [851, 245] width 180 height 32
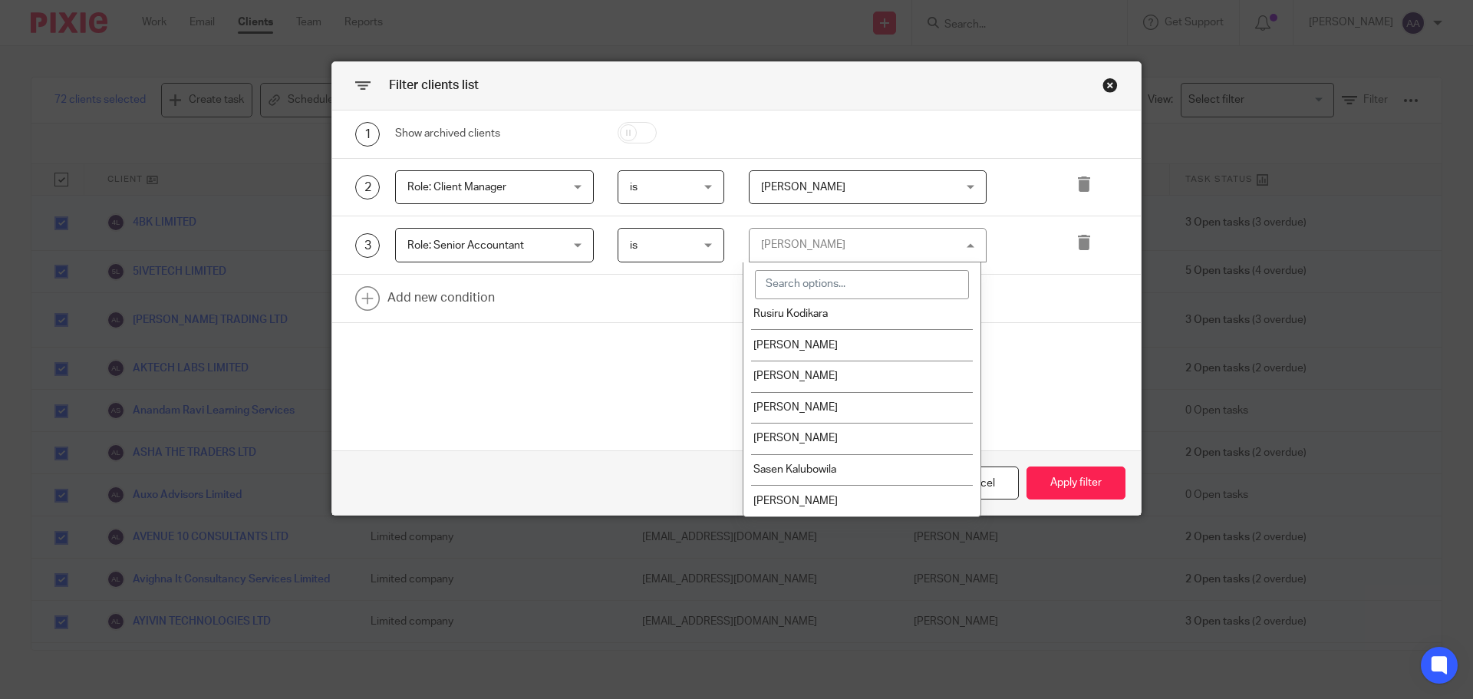
scroll to position [911, 0]
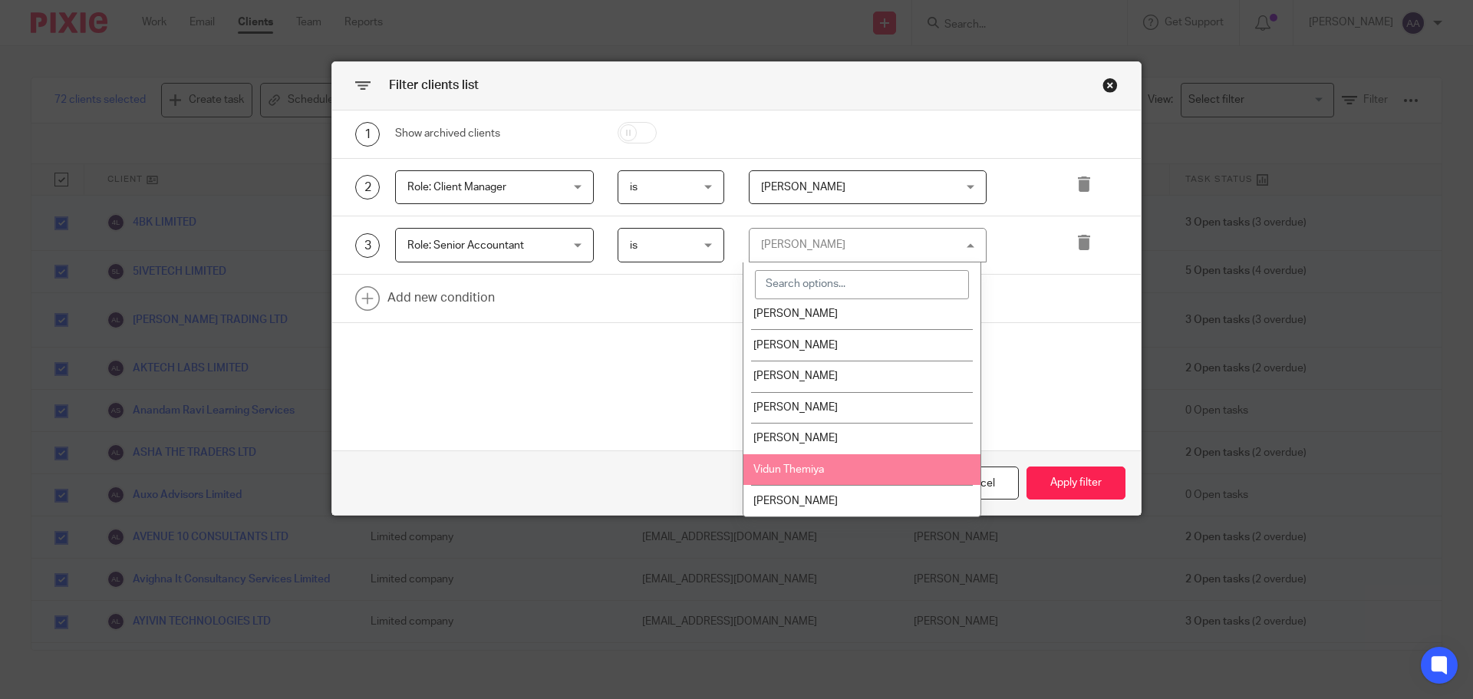
click at [796, 464] on span "Vidun Themiya" at bounding box center [788, 469] width 71 height 11
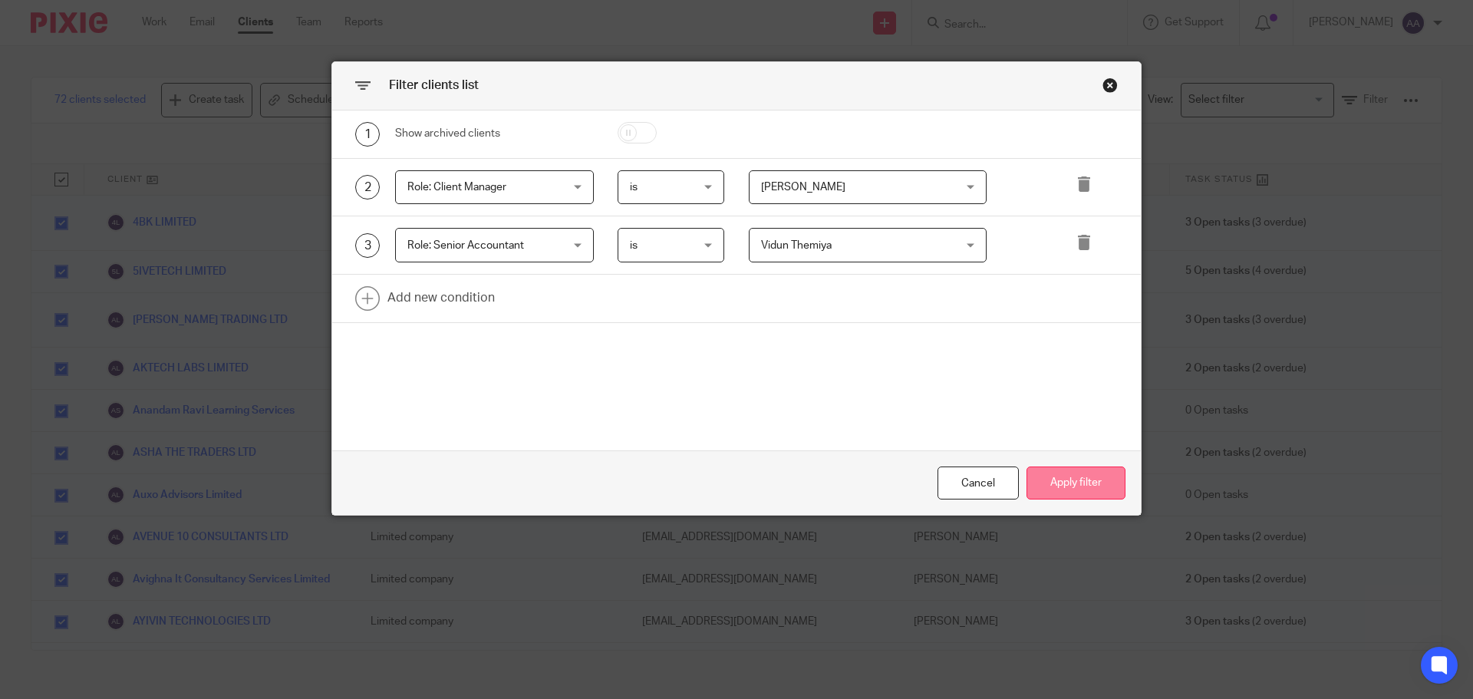
click at [1051, 477] on button "Apply filter" at bounding box center [1075, 482] width 99 height 33
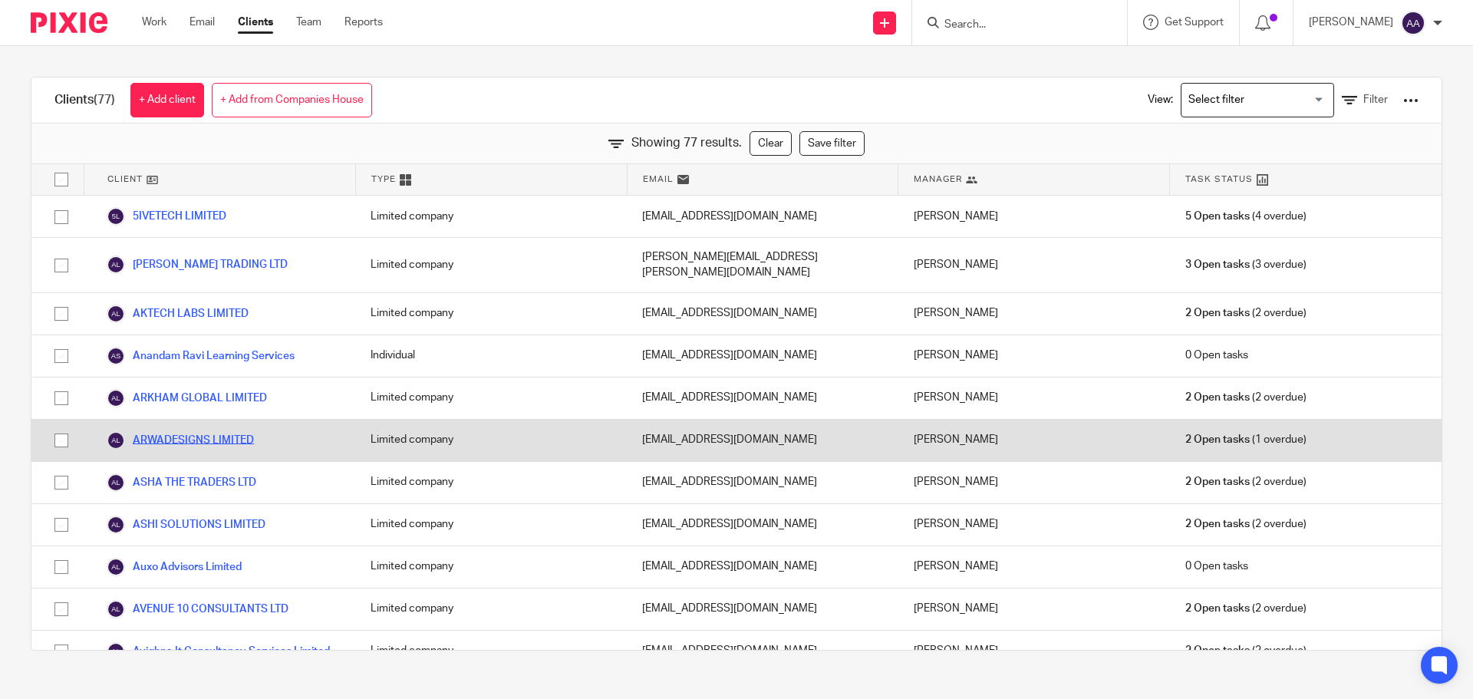
click at [209, 431] on link "ARWADESIGNS LIMITED" at bounding box center [180, 440] width 147 height 18
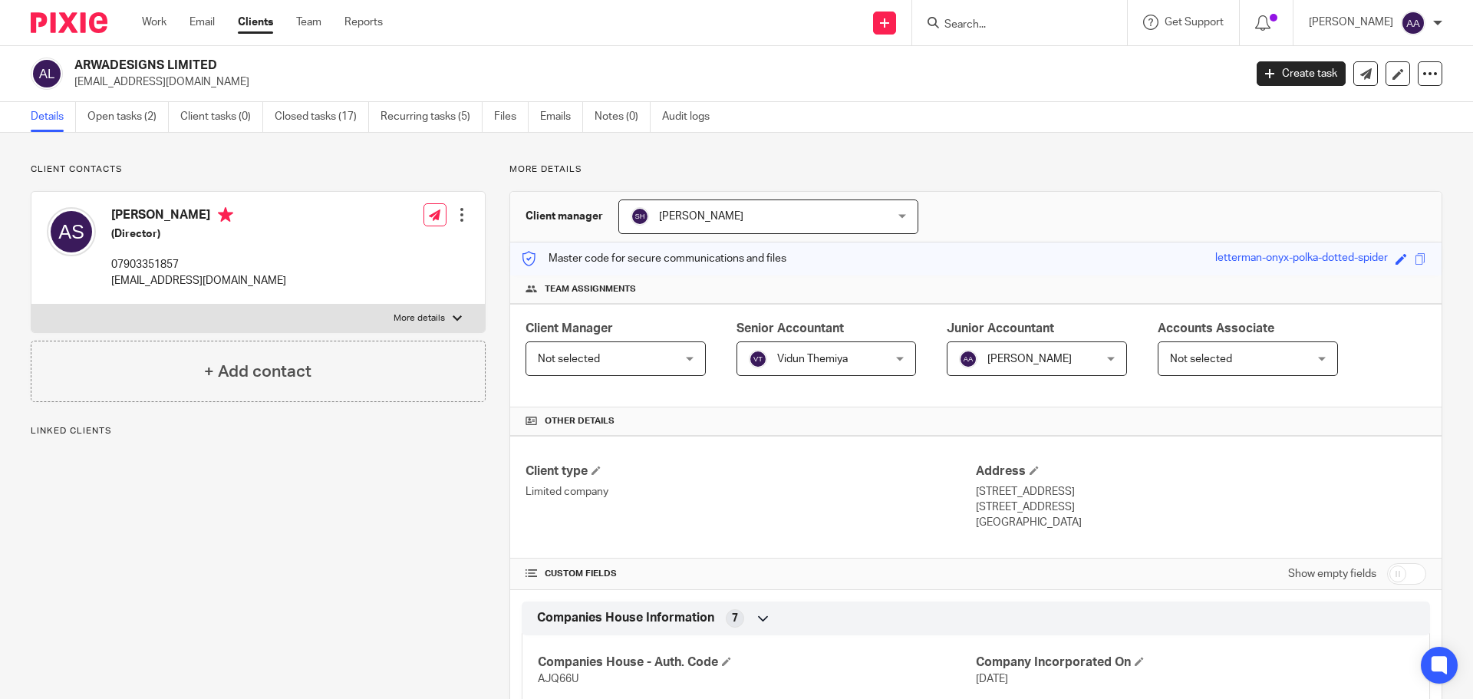
click at [855, 357] on span "Vidun Themiya" at bounding box center [815, 358] width 133 height 32
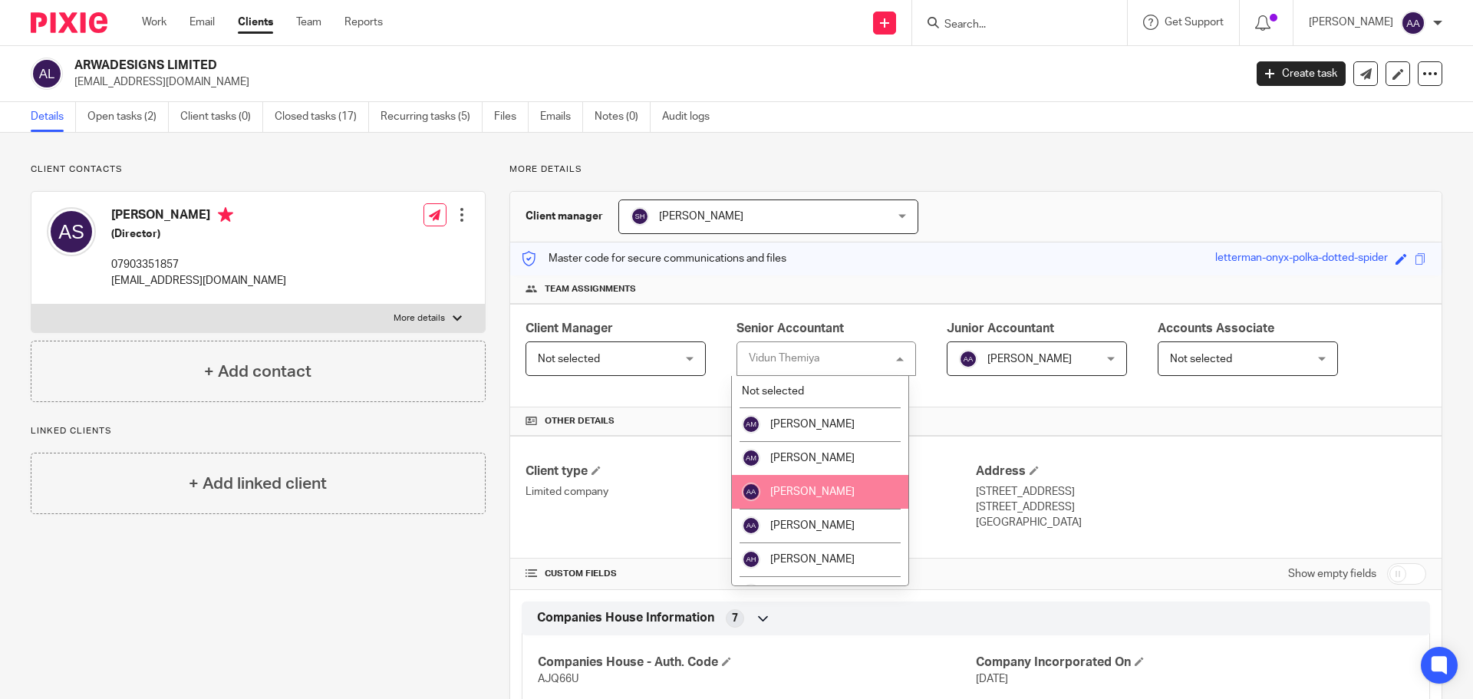
click at [811, 493] on span "[PERSON_NAME]" at bounding box center [812, 491] width 84 height 11
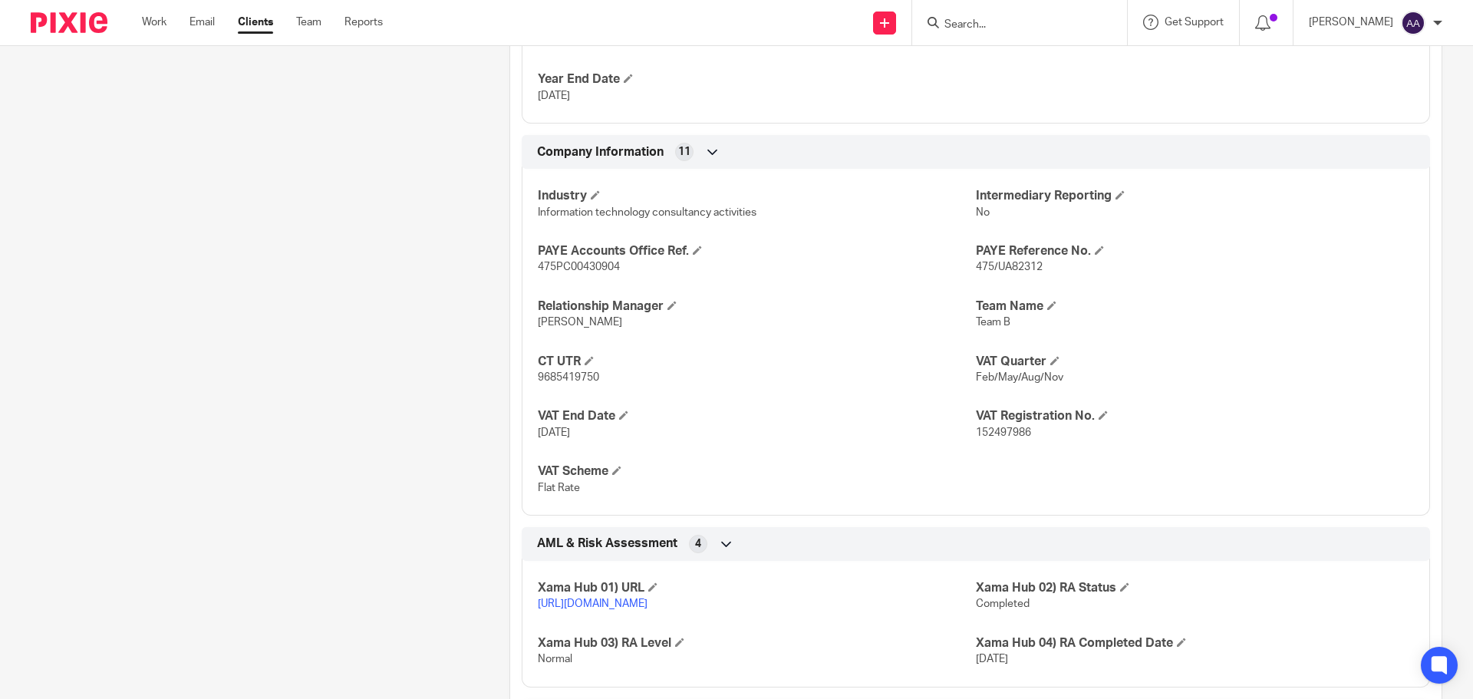
scroll to position [526, 0]
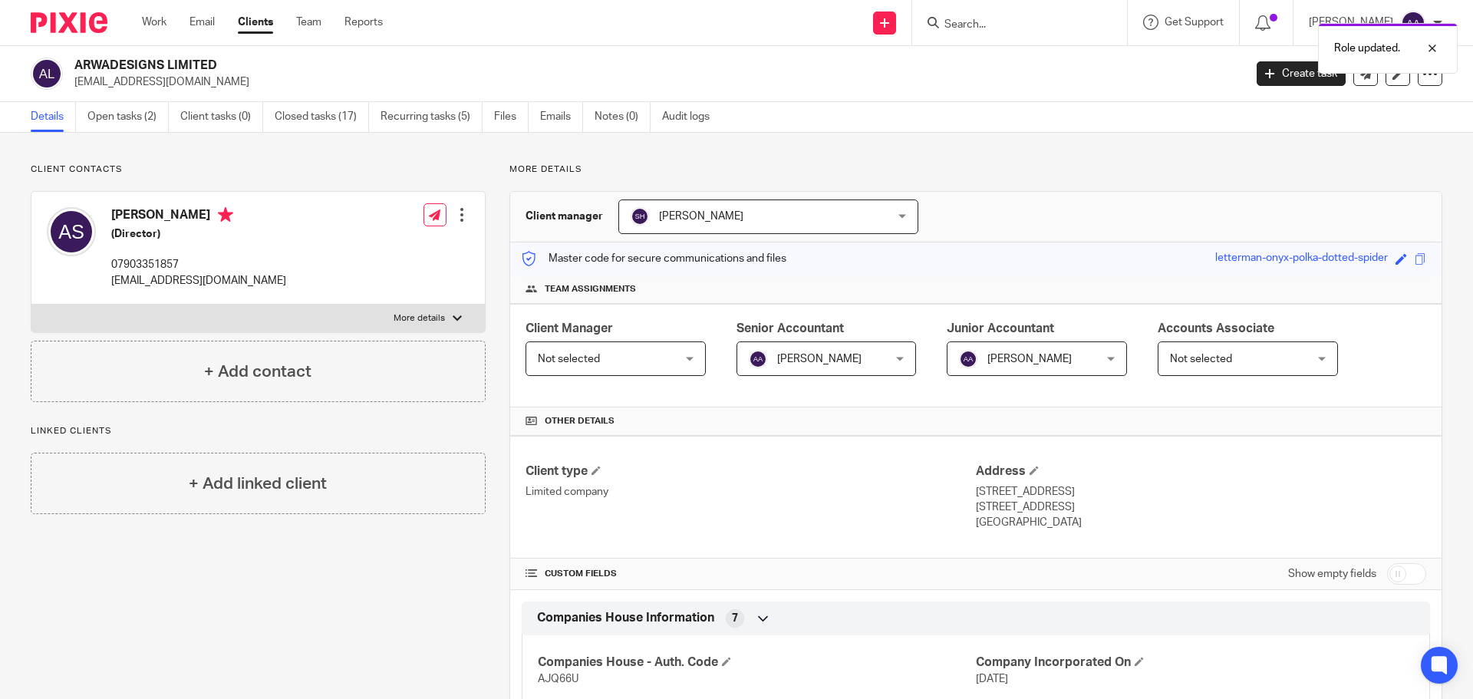
click at [1022, 357] on span "Allen Anton" at bounding box center [1029, 359] width 84 height 11
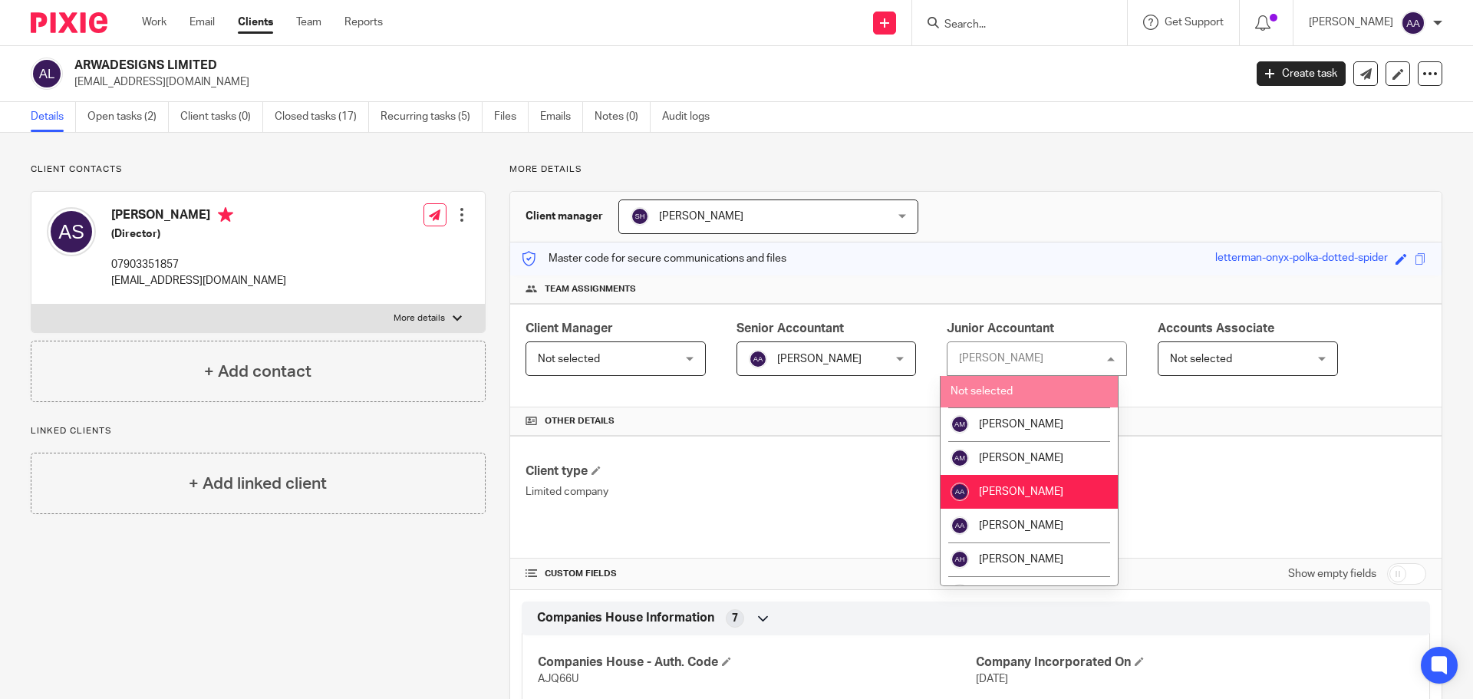
click at [1015, 359] on div "Allen Anton Allen Anton" at bounding box center [1036, 358] width 180 height 35
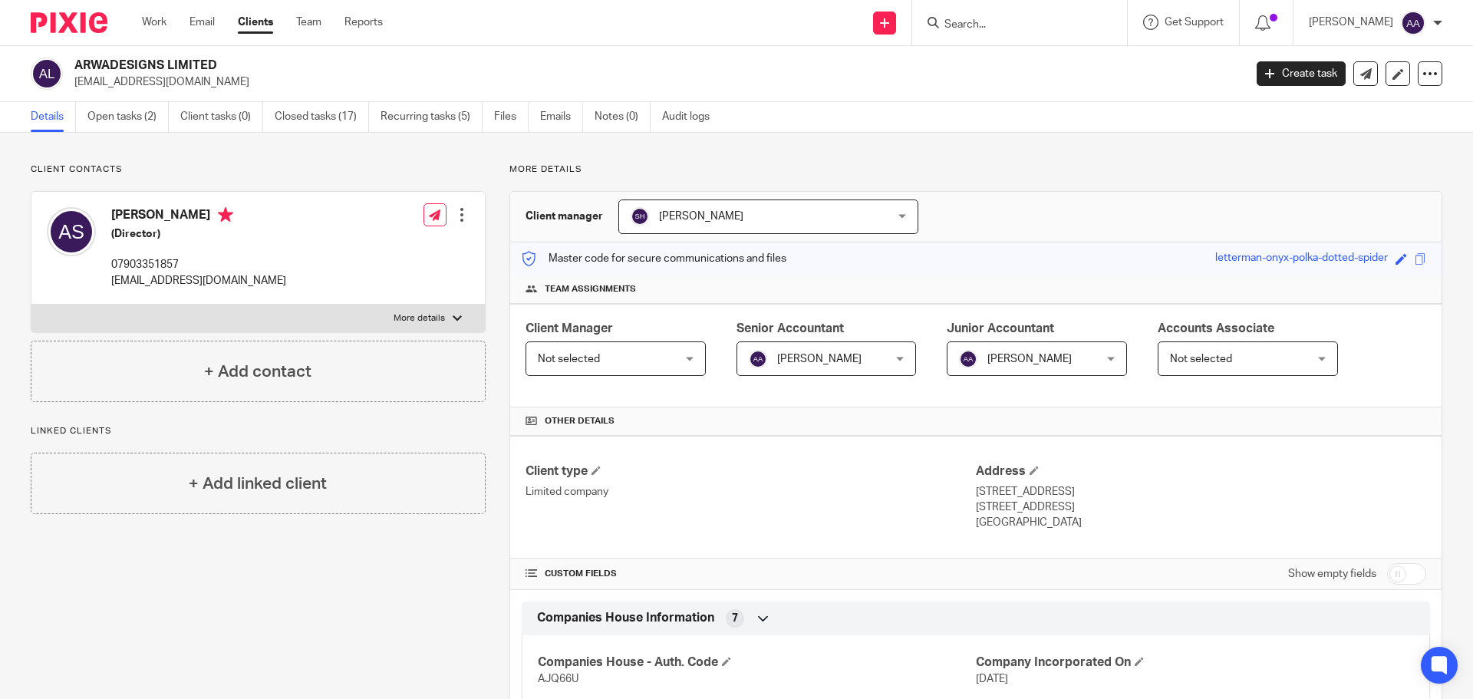
click at [1014, 359] on span "Allen Anton" at bounding box center [1029, 359] width 84 height 11
click at [1425, 22] on div "Allen Anton" at bounding box center [1374, 23] width 133 height 25
click at [1379, 107] on span "Logout" at bounding box center [1371, 106] width 35 height 11
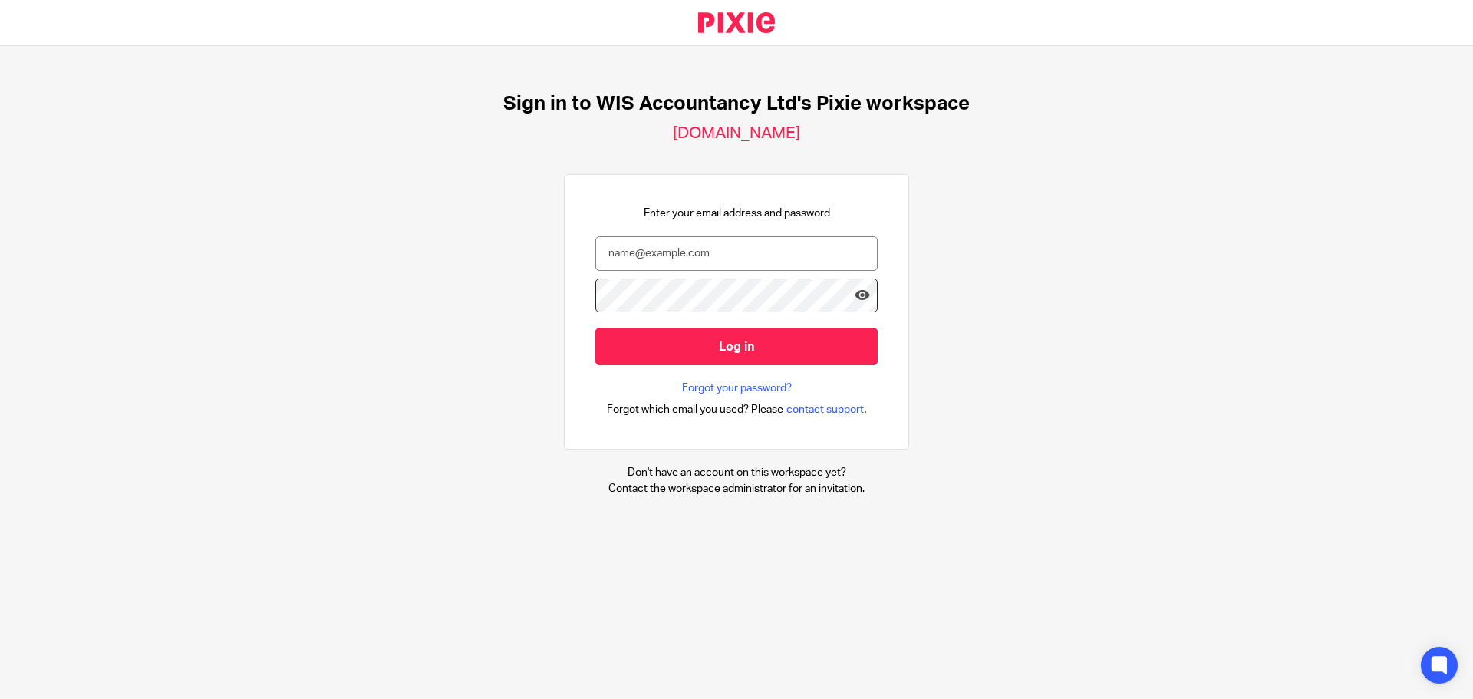
click at [288, 153] on div "Sign in to WIS Accountancy Ltd's Pixie workspace [DOMAIN_NAME] Enter your email…" at bounding box center [736, 294] width 1473 height 496
click at [640, 260] on input "email" at bounding box center [736, 253] width 282 height 35
click at [616, 246] on input "email" at bounding box center [736, 253] width 282 height 35
paste input "[EMAIL_ADDRESS][DOMAIN_NAME]"
type input "[EMAIL_ADDRESS][DOMAIN_NAME]"
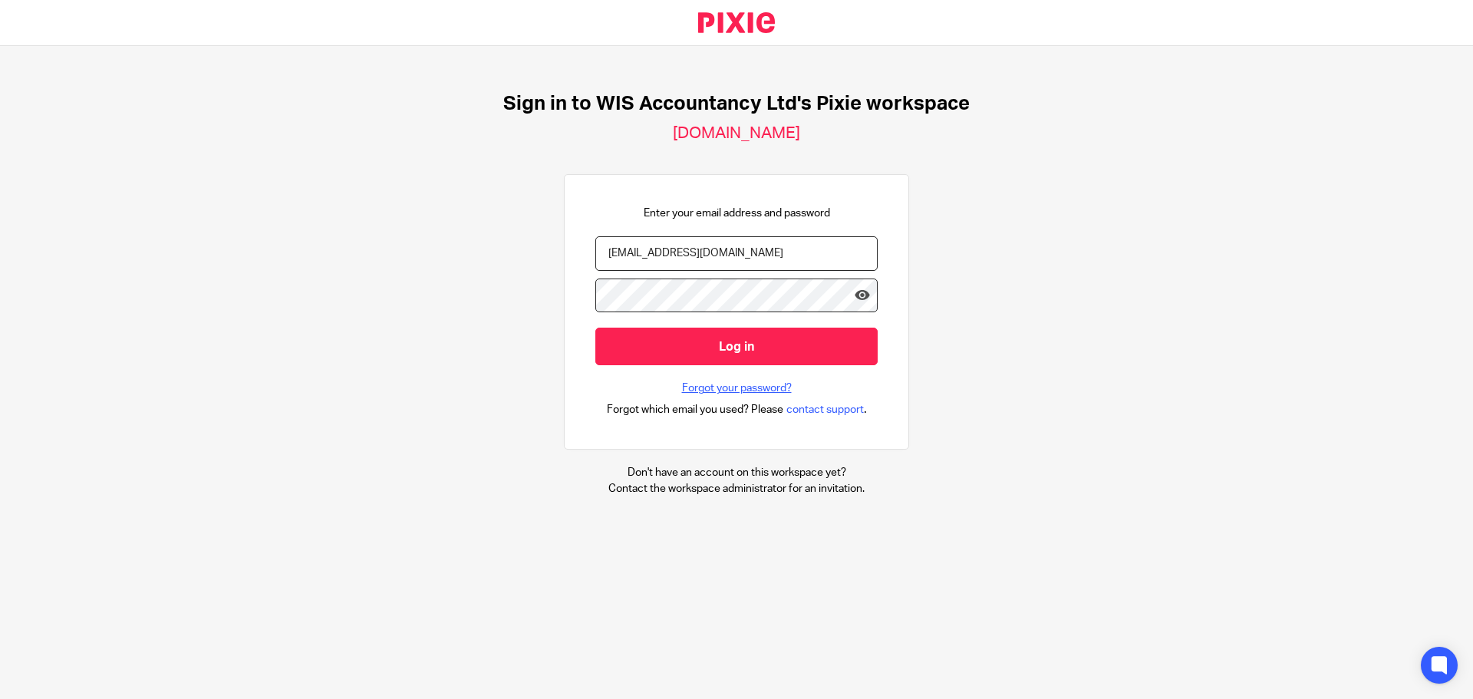
click at [713, 380] on link "Forgot your password?" at bounding box center [737, 387] width 110 height 15
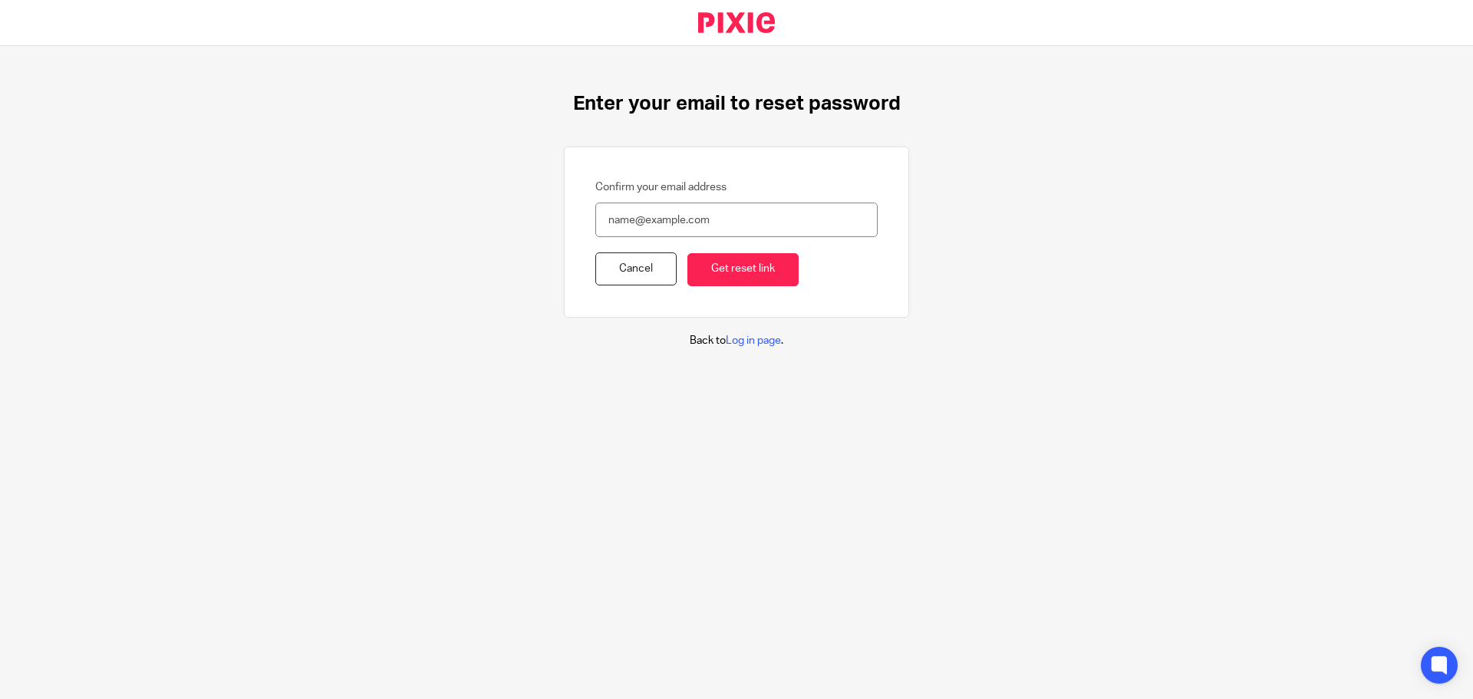
click at [637, 228] on input "Confirm your email address" at bounding box center [736, 219] width 282 height 35
type input "[EMAIL_ADDRESS][DOMAIN_NAME]"
click at [695, 278] on input "Get reset link" at bounding box center [742, 269] width 111 height 33
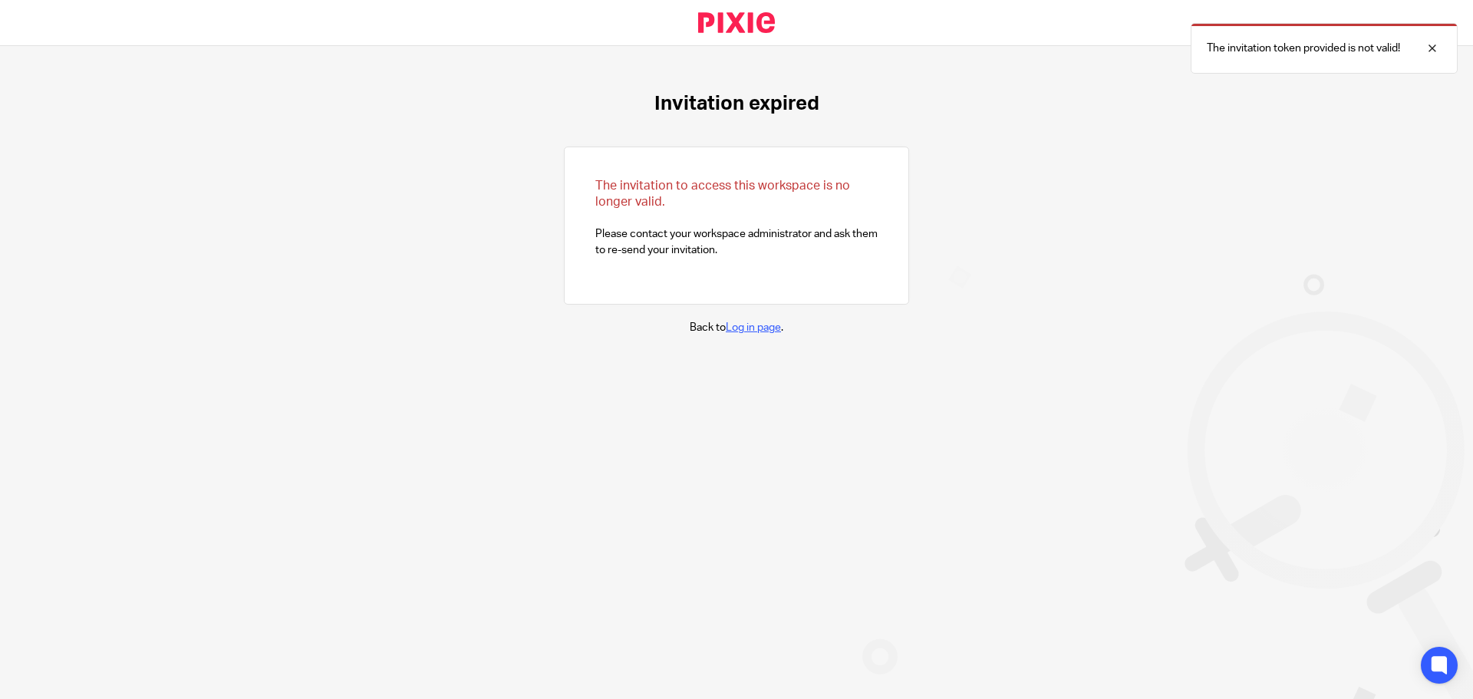
click at [759, 328] on link "Log in page" at bounding box center [753, 327] width 55 height 11
